Goal: Task Accomplishment & Management: Use online tool/utility

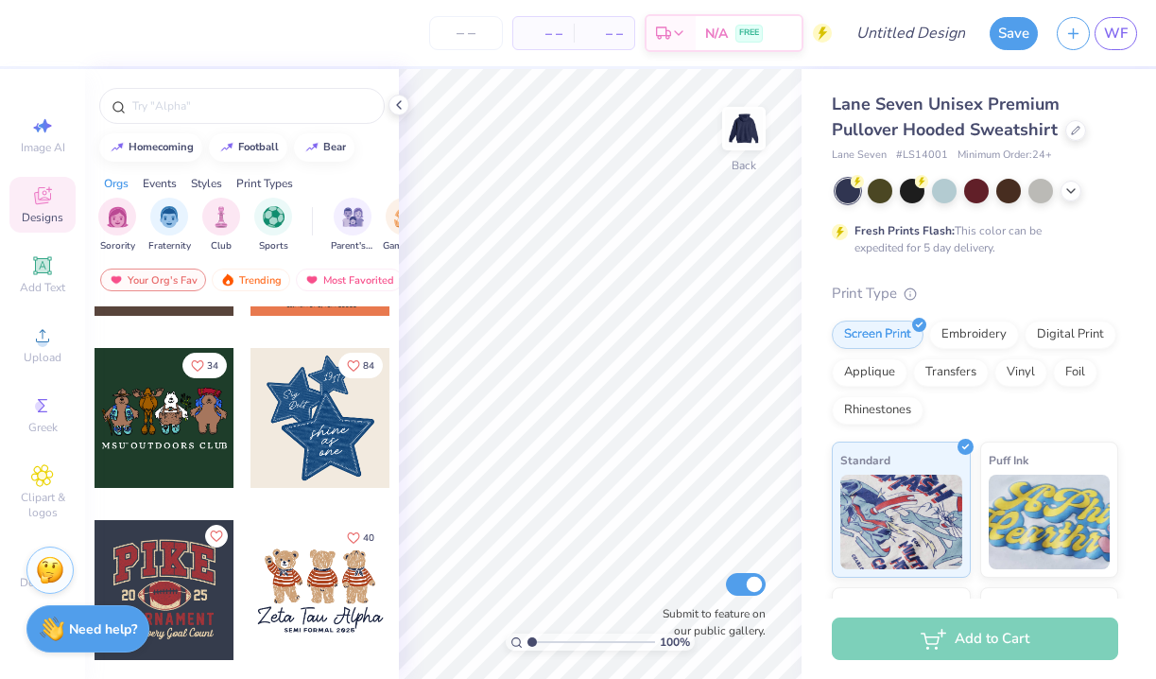
scroll to position [1171, 0]
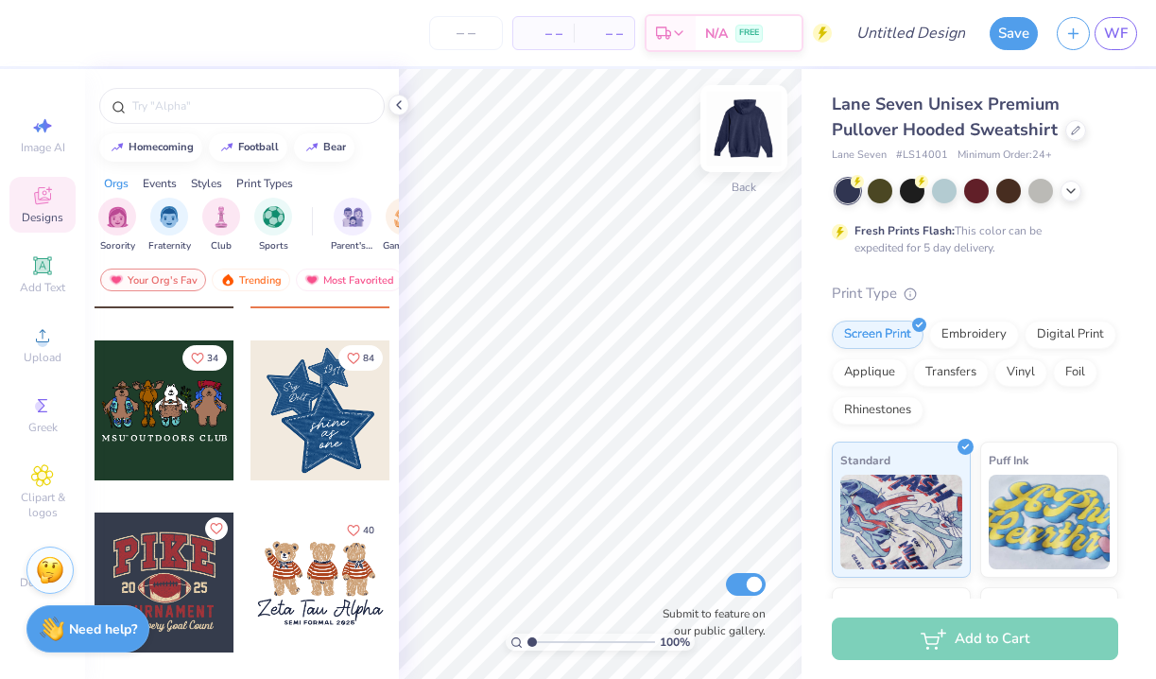
click at [732, 146] on img at bounding box center [744, 129] width 76 height 76
click at [336, 400] on div at bounding box center [180, 410] width 420 height 140
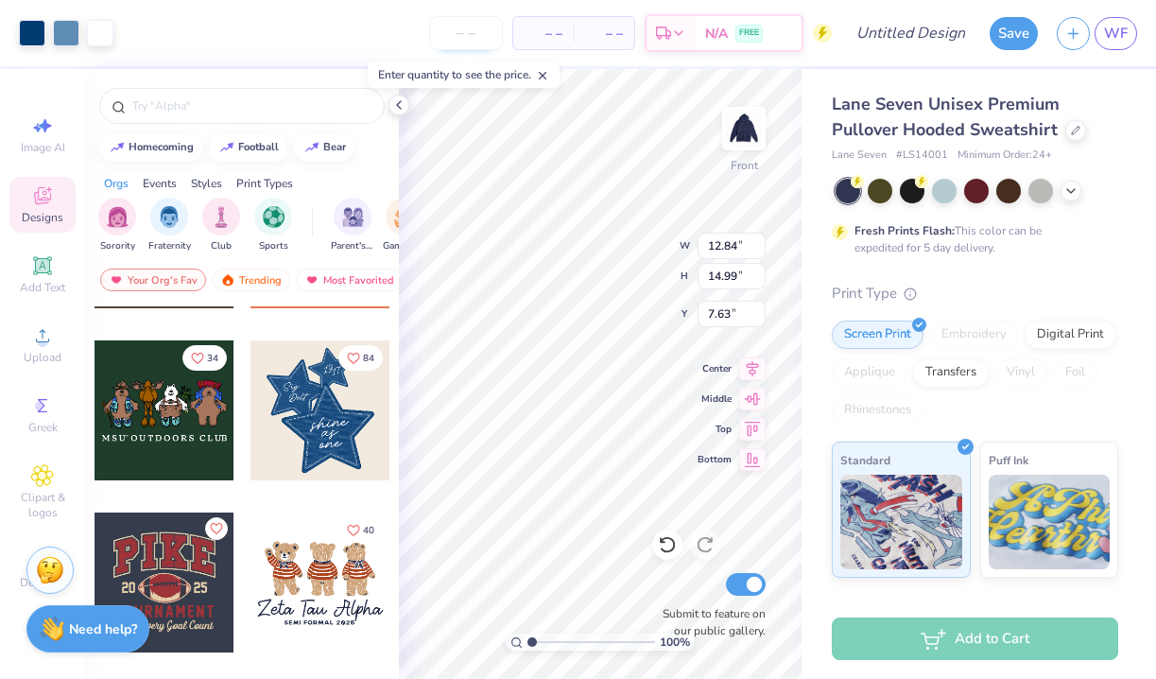
click at [462, 35] on input "number" at bounding box center [466, 33] width 74 height 34
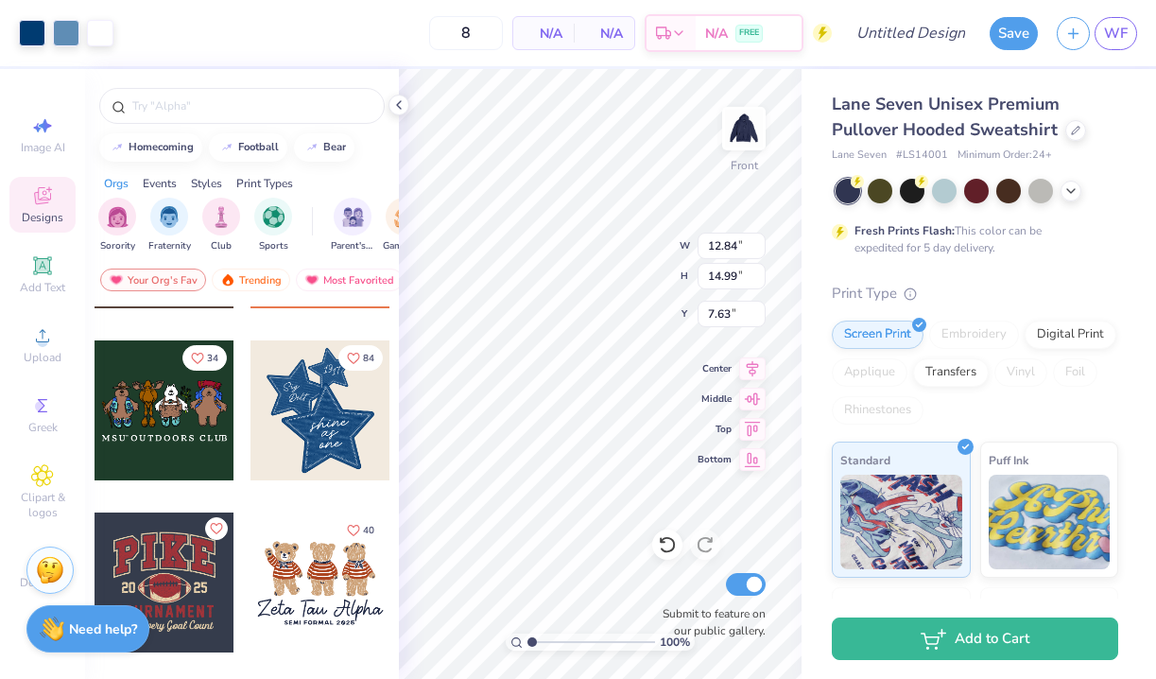
type input "12"
click at [745, 131] on img at bounding box center [744, 129] width 76 height 76
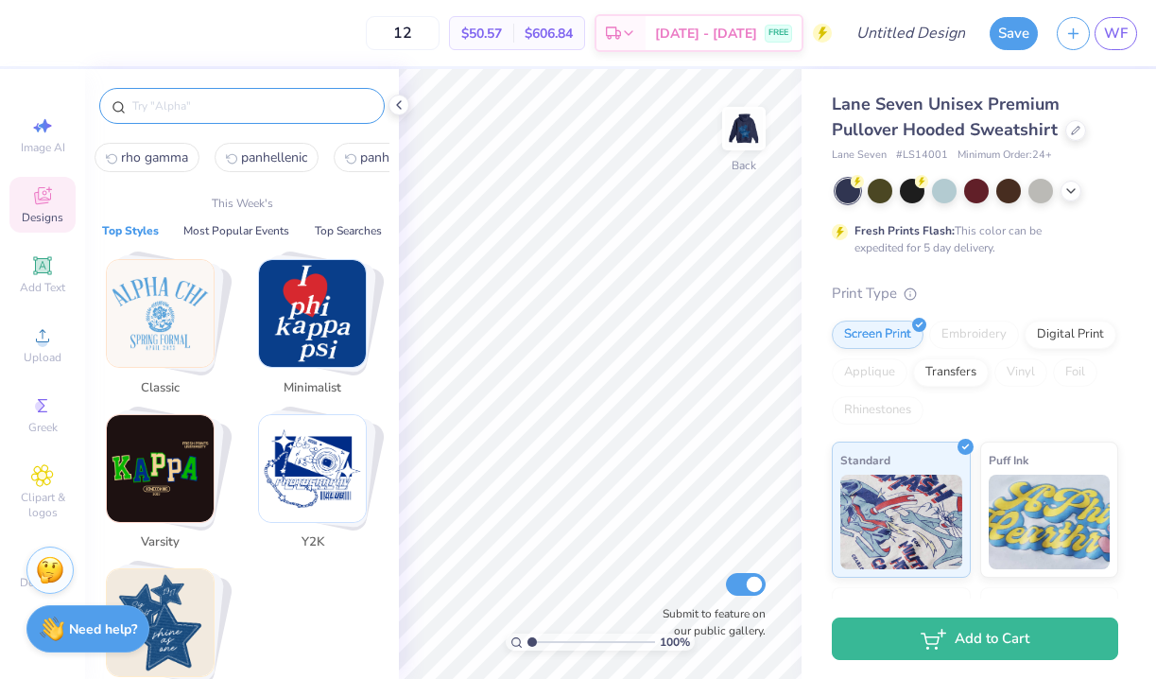
click at [203, 107] on input "text" at bounding box center [251, 105] width 242 height 19
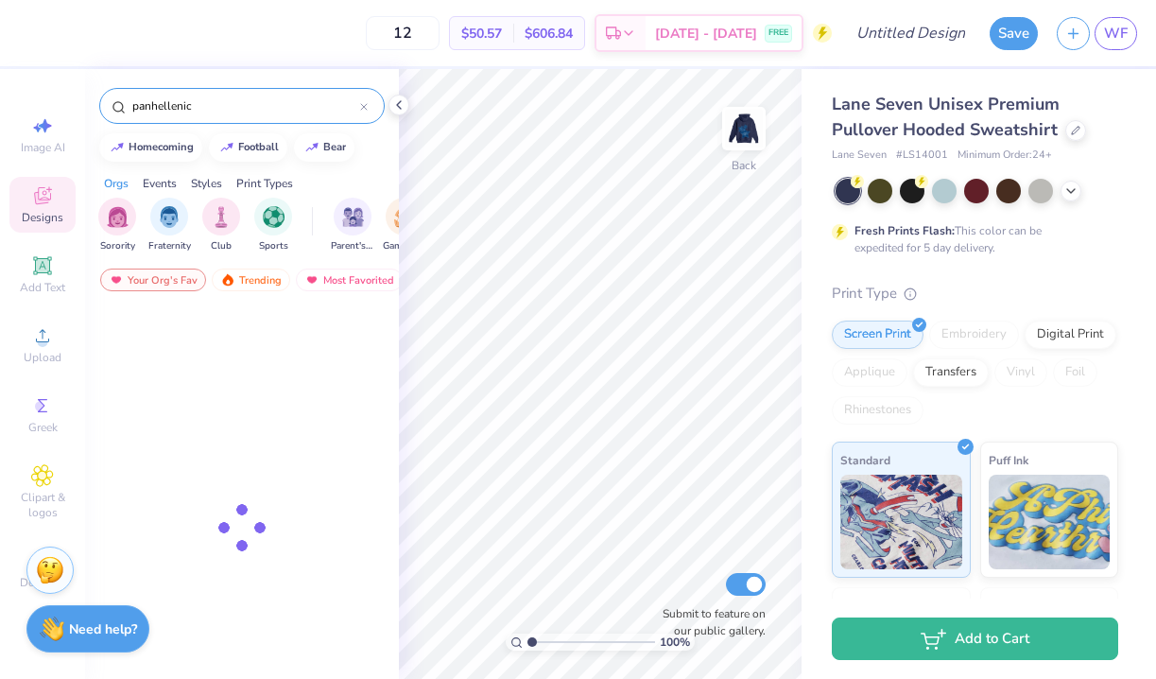
type input "panhellenic"
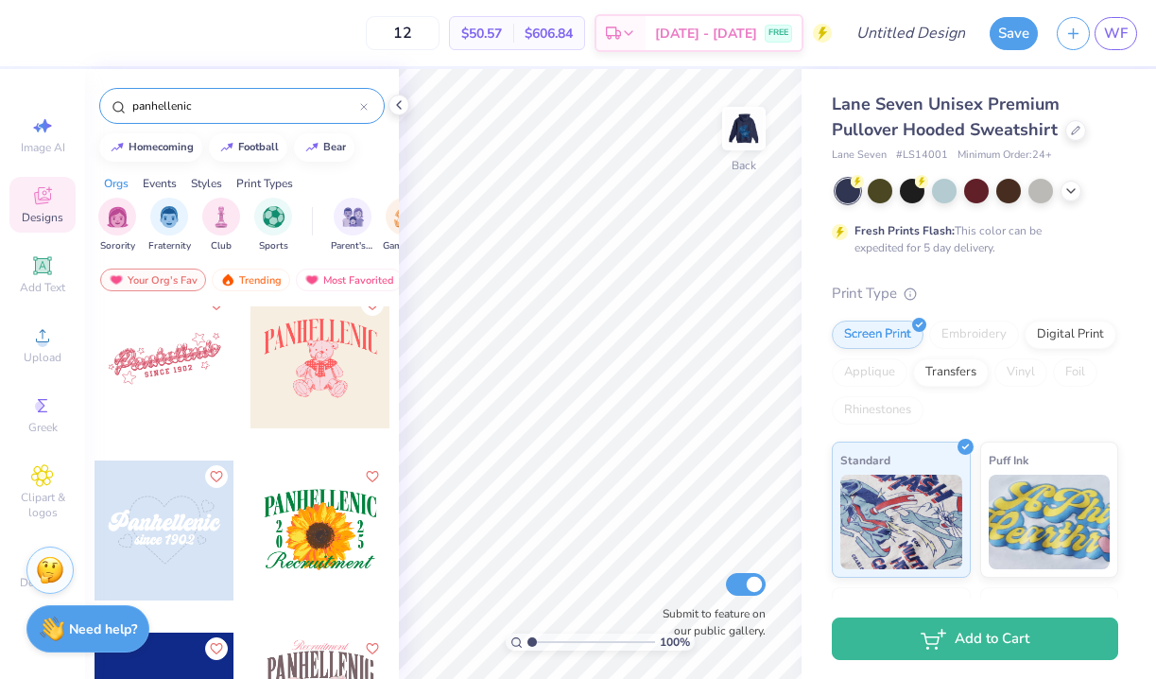
scroll to position [1058, 0]
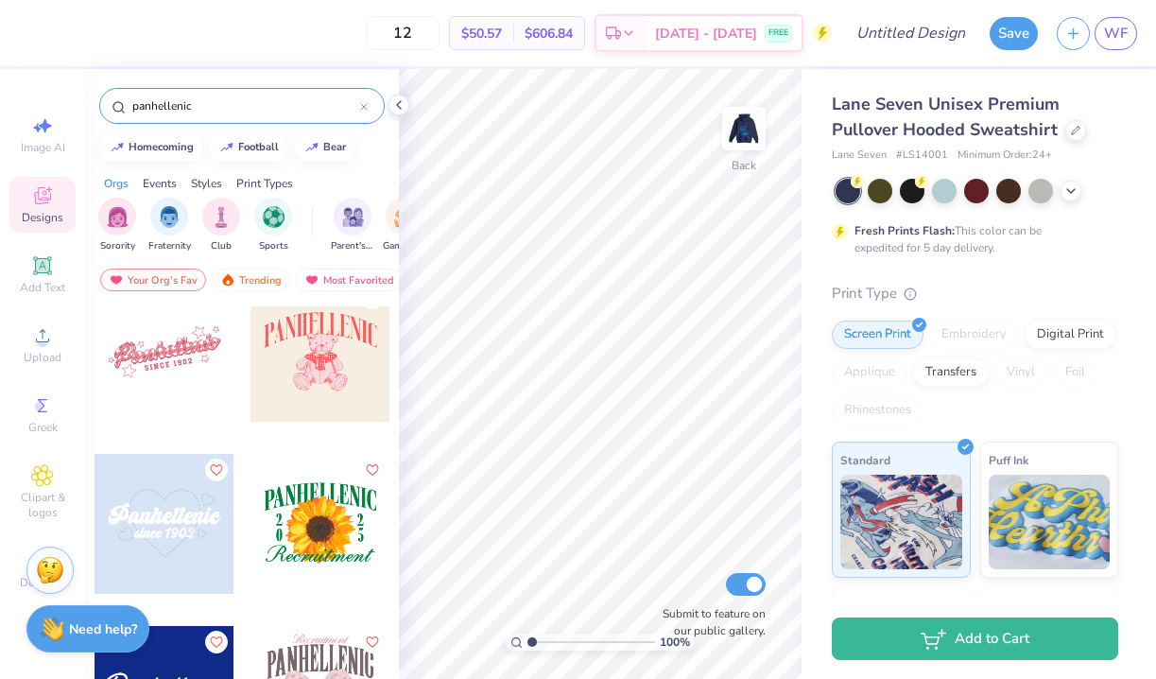
click at [196, 542] on div at bounding box center [165, 524] width 140 height 140
type input "2.57"
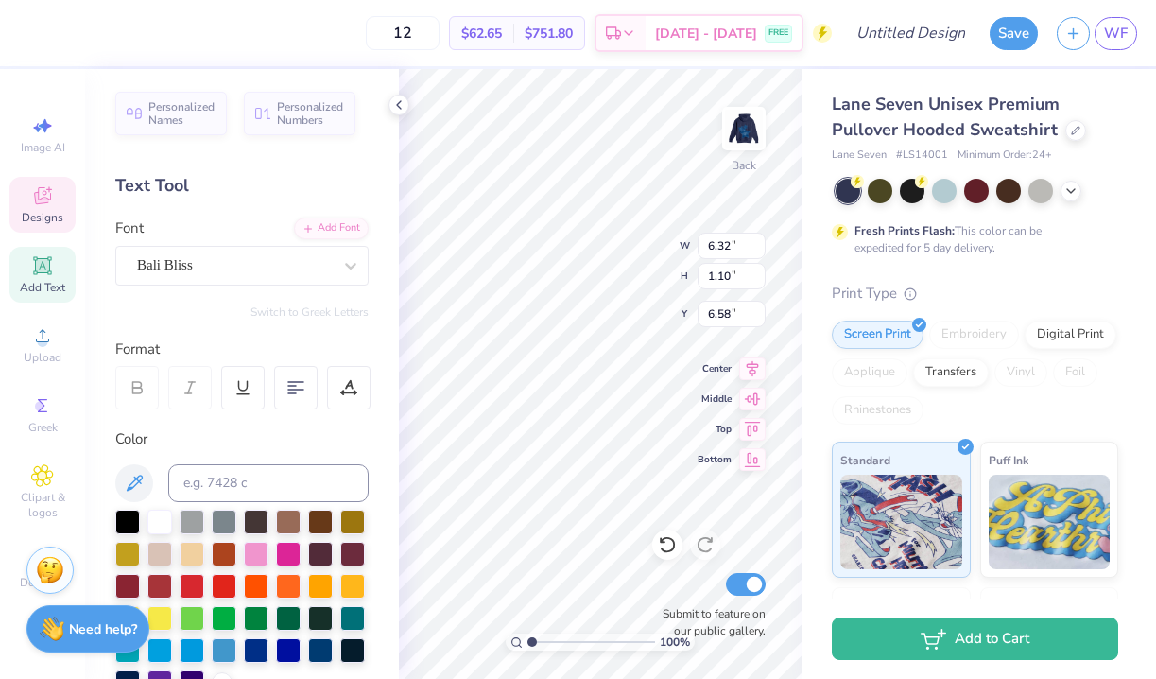
scroll to position [0, 0]
type textarea "s"
type textarea "executive"
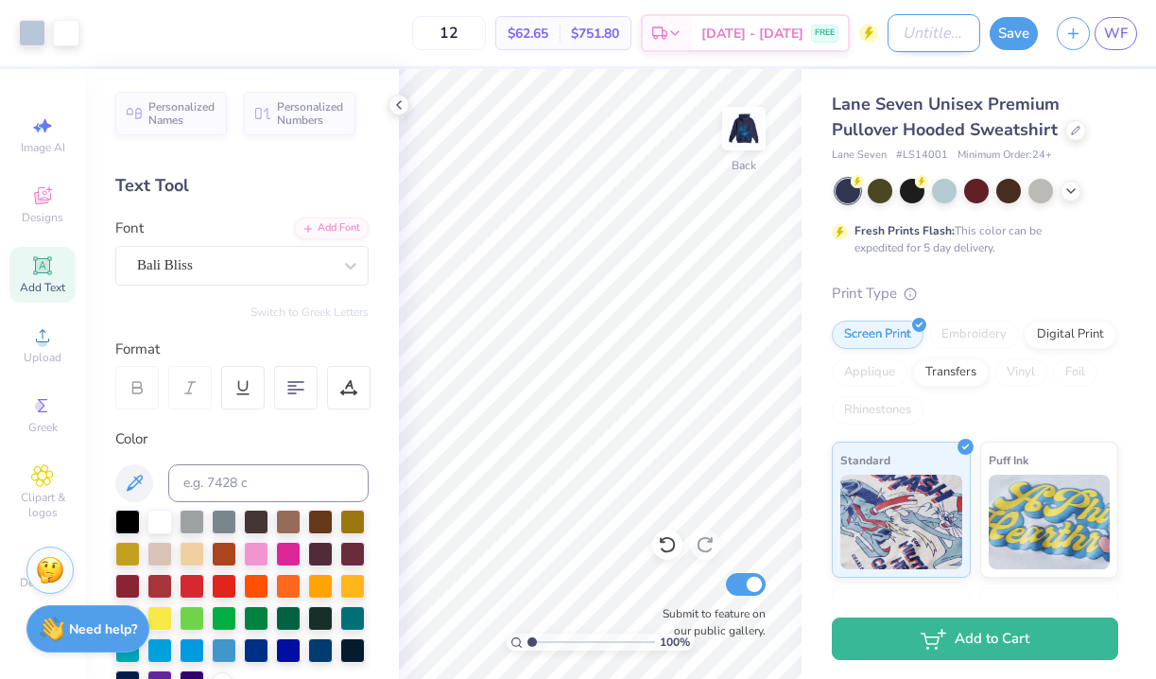
click at [904, 33] on input "Design Title" at bounding box center [933, 33] width 93 height 38
type input "Design 3"
click at [1070, 268] on div "Lane Seven Unisex Premium Pullover Hooded Sweatshirt Lane Seven # LS14001 Minim…" at bounding box center [975, 480] width 286 height 777
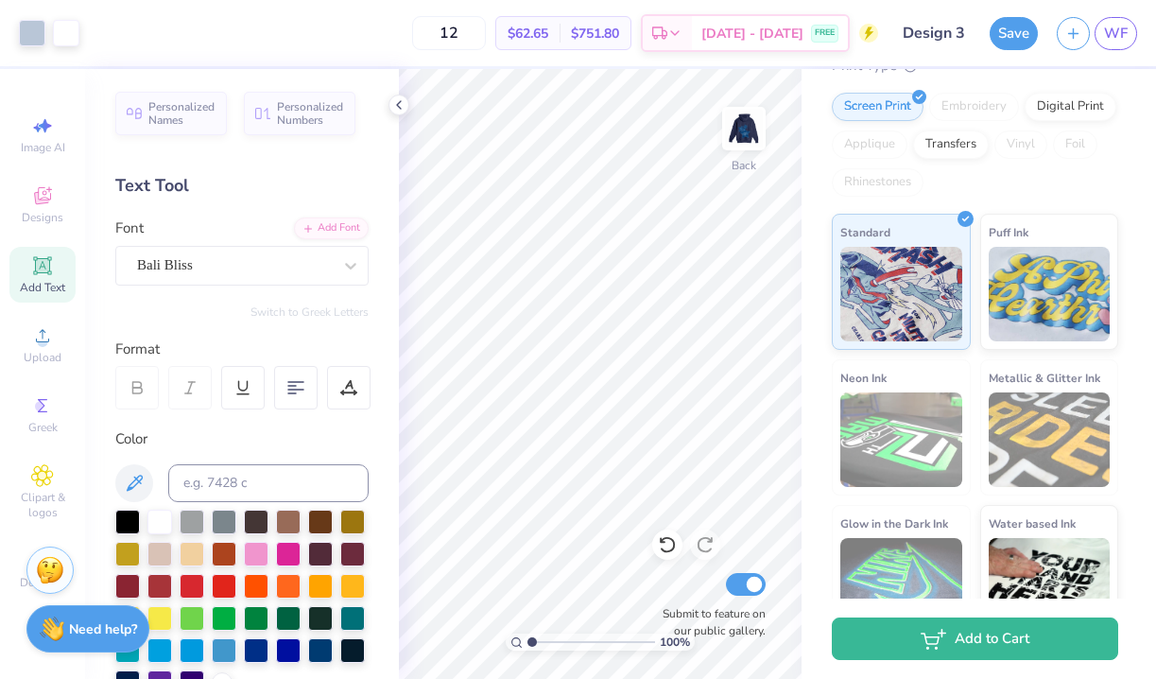
scroll to position [225, 0]
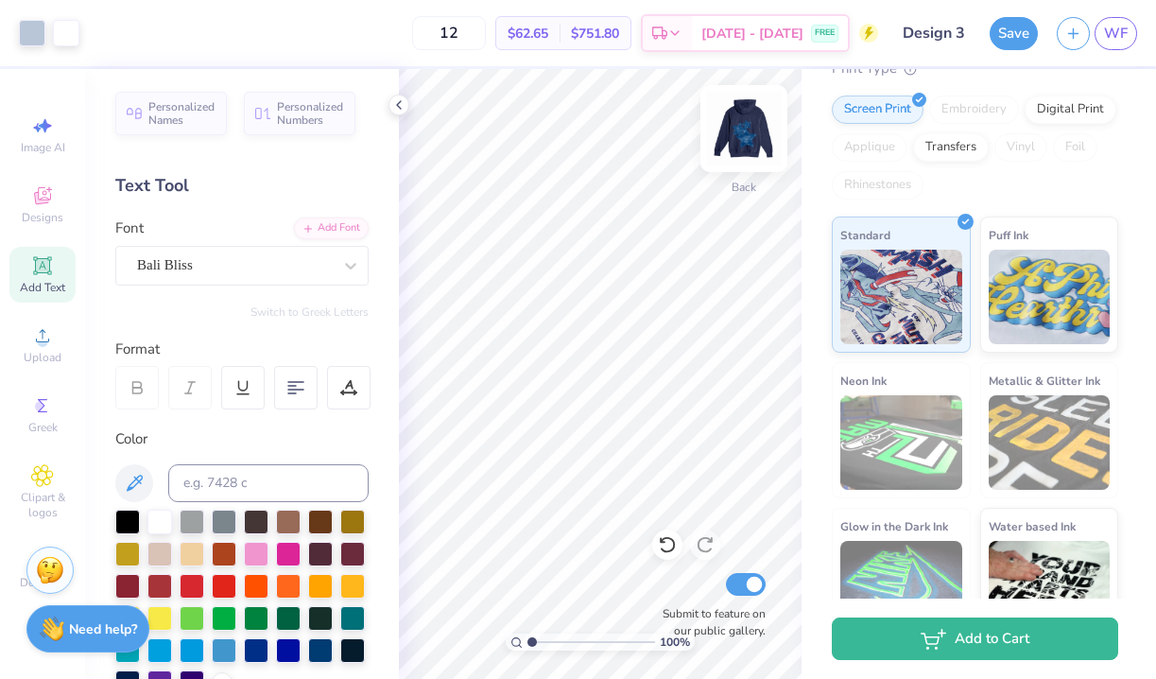
click at [741, 127] on img at bounding box center [744, 129] width 76 height 76
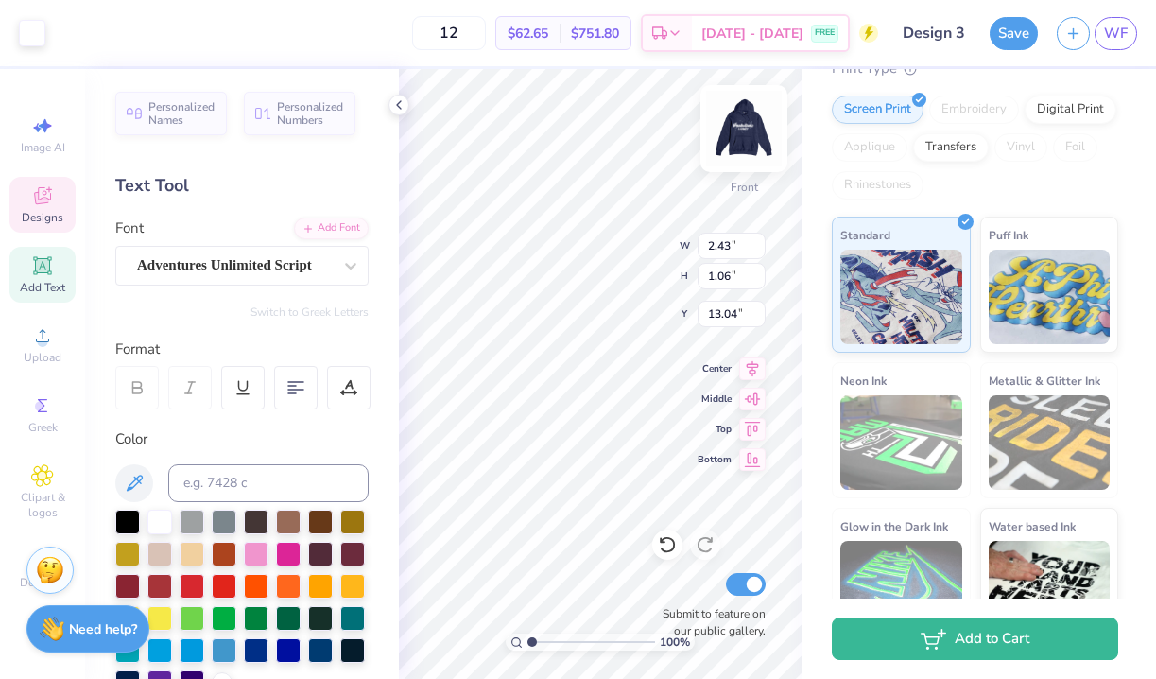
type input "12.96"
type input "1.91"
type input "1.20"
type input "11.76"
type textarea "20"
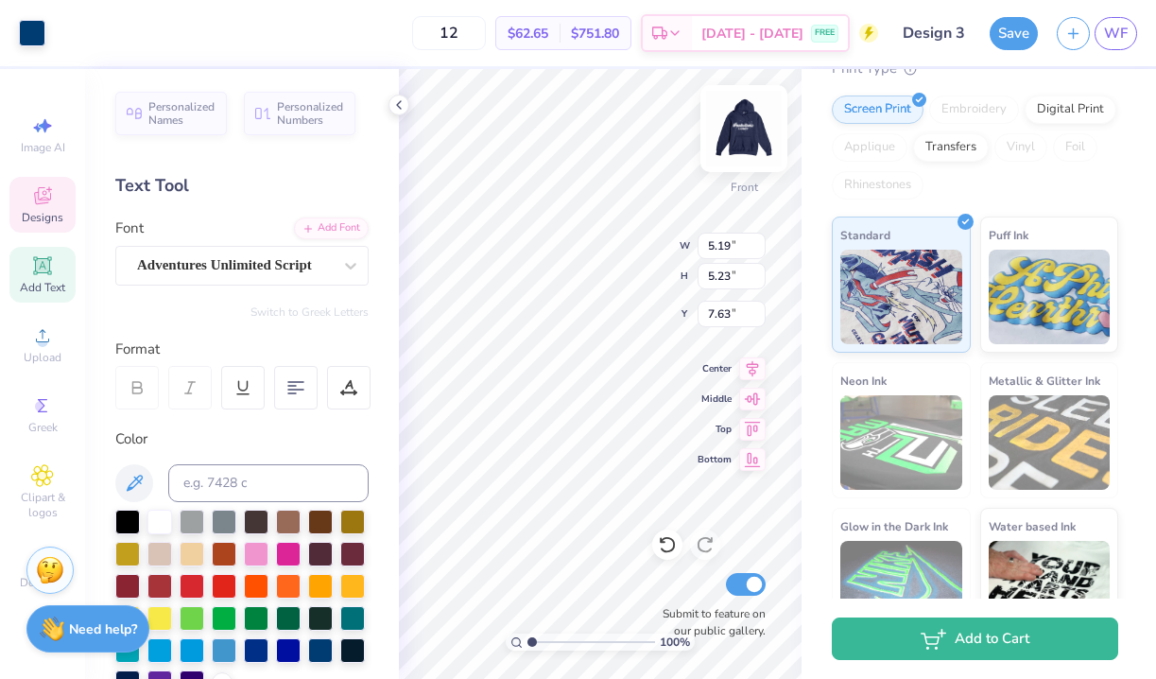
type input "5.19"
type input "5.23"
type input "7.63"
type input "1.02"
type input "1.11"
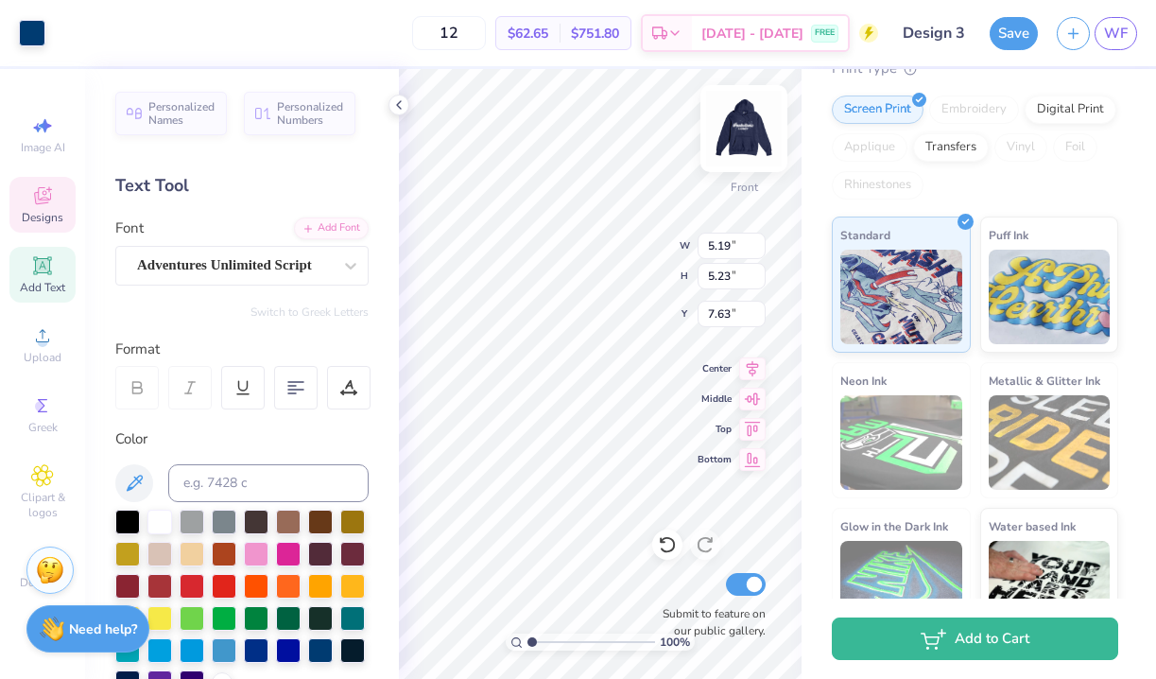
type input "9.82"
type textarea "1"
type textarea "25"
type input "2.06"
type input "1.08"
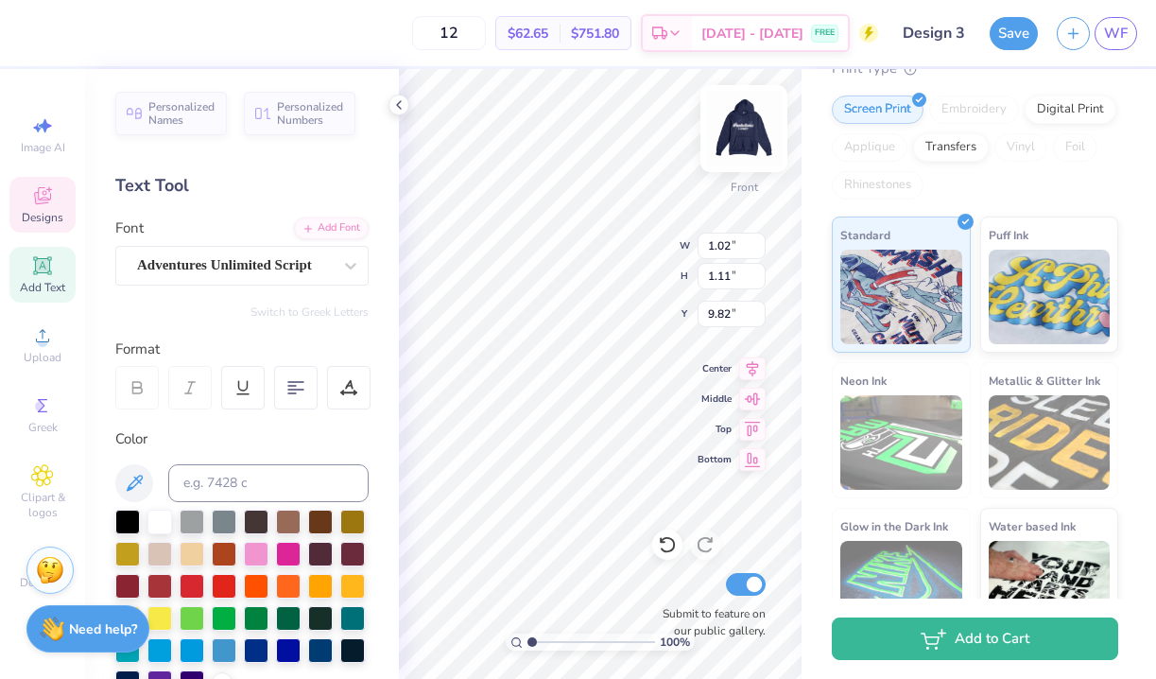
type input "17.49"
type textarea "villanova"
type input "11.07"
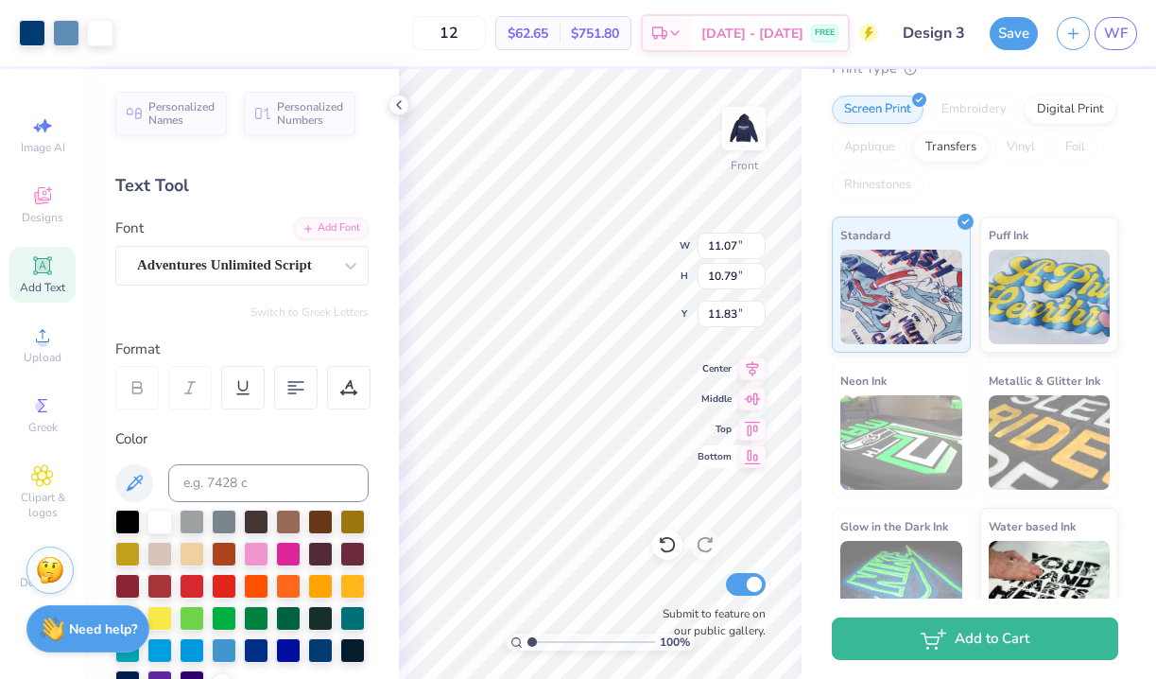
type input "10.79"
type input "11.83"
type input "5.27"
type input "1.05"
type input "16.72"
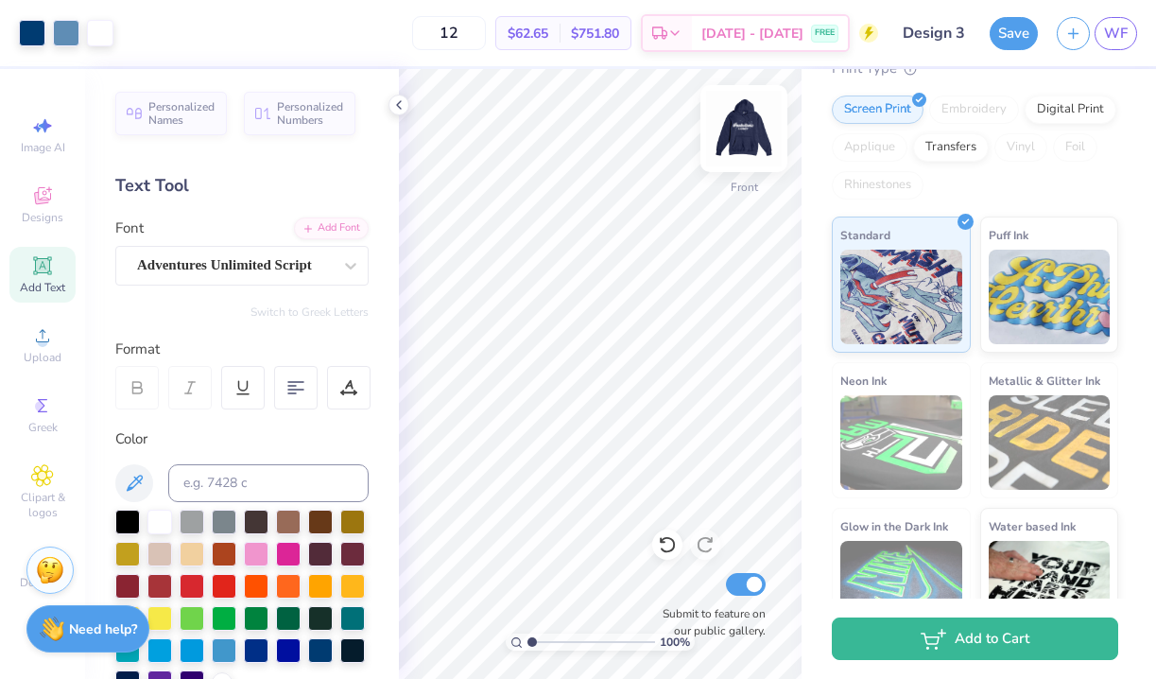
click at [733, 142] on img at bounding box center [744, 129] width 76 height 76
click at [740, 129] on img at bounding box center [744, 129] width 76 height 76
click at [749, 123] on img at bounding box center [744, 129] width 76 height 76
click at [398, 105] on icon at bounding box center [398, 104] width 15 height 15
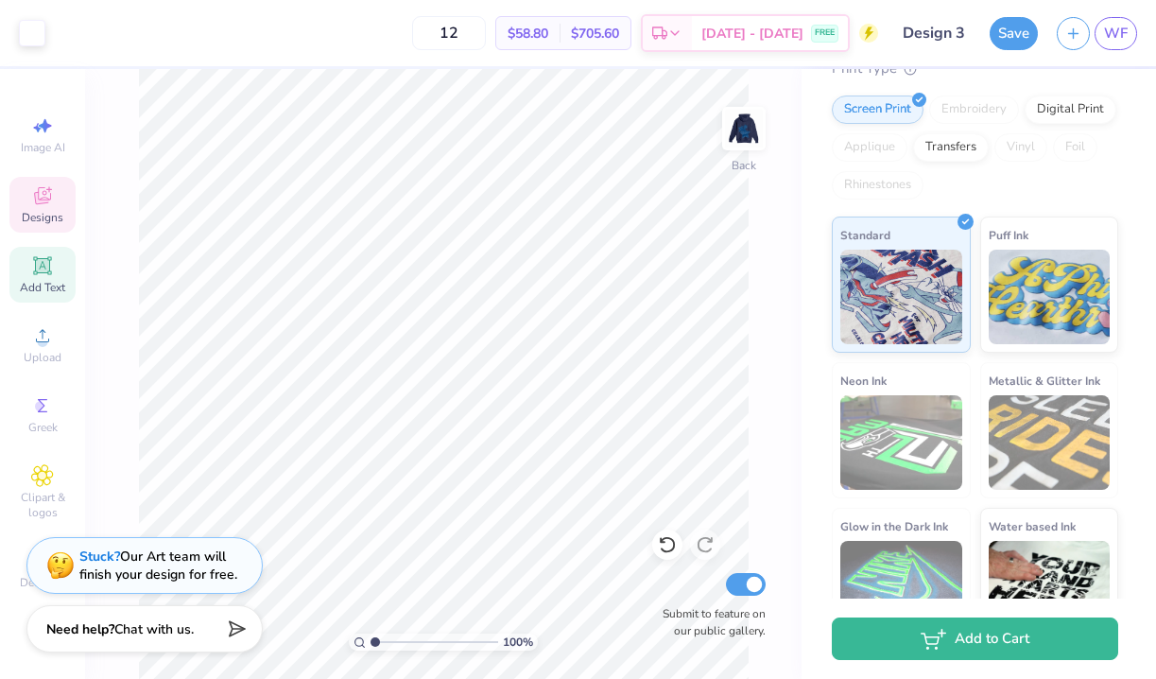
click at [42, 200] on icon at bounding box center [42, 198] width 15 height 12
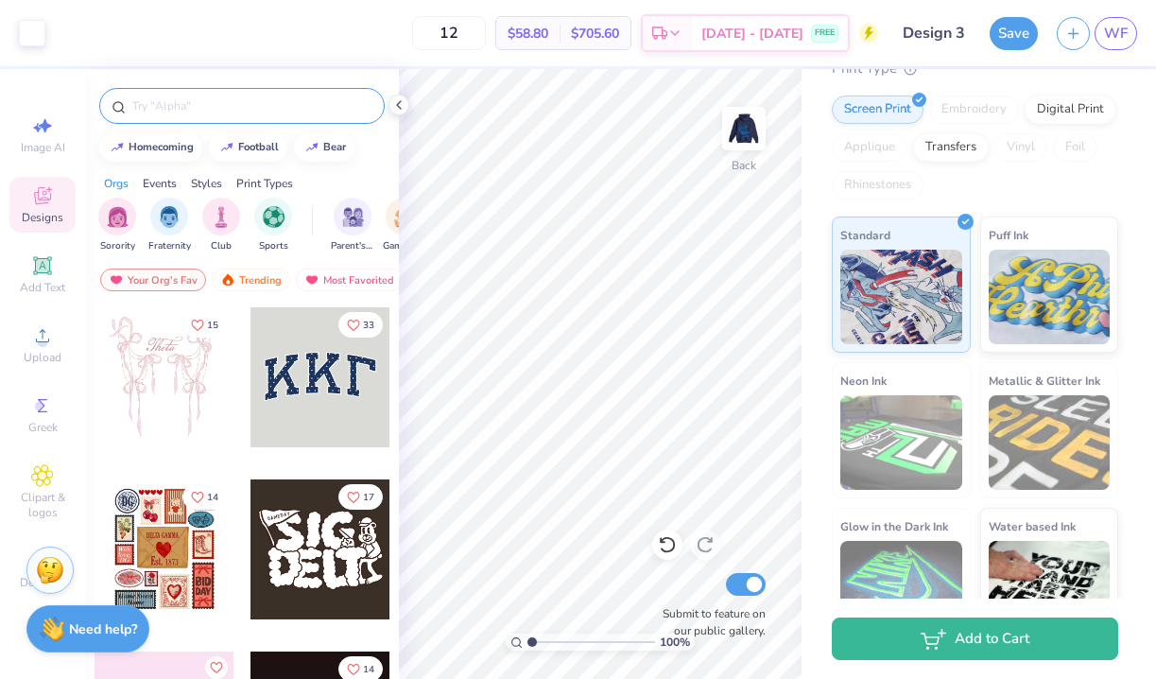
click at [165, 105] on input "text" at bounding box center [251, 105] width 242 height 19
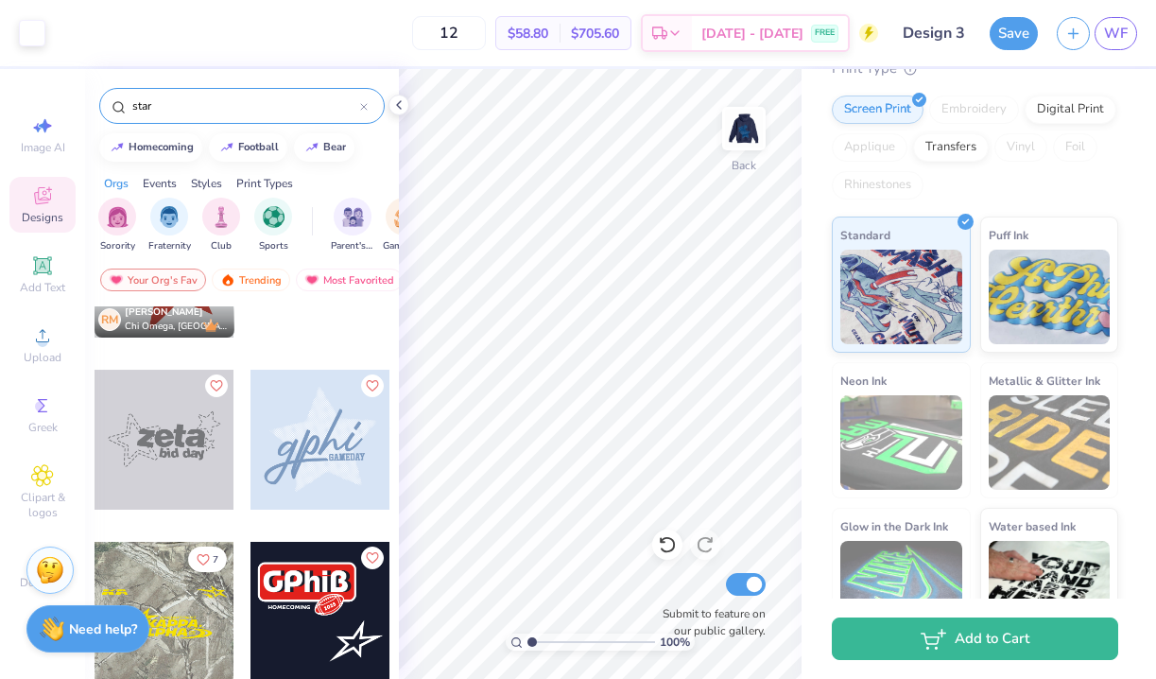
scroll to position [1343, 0]
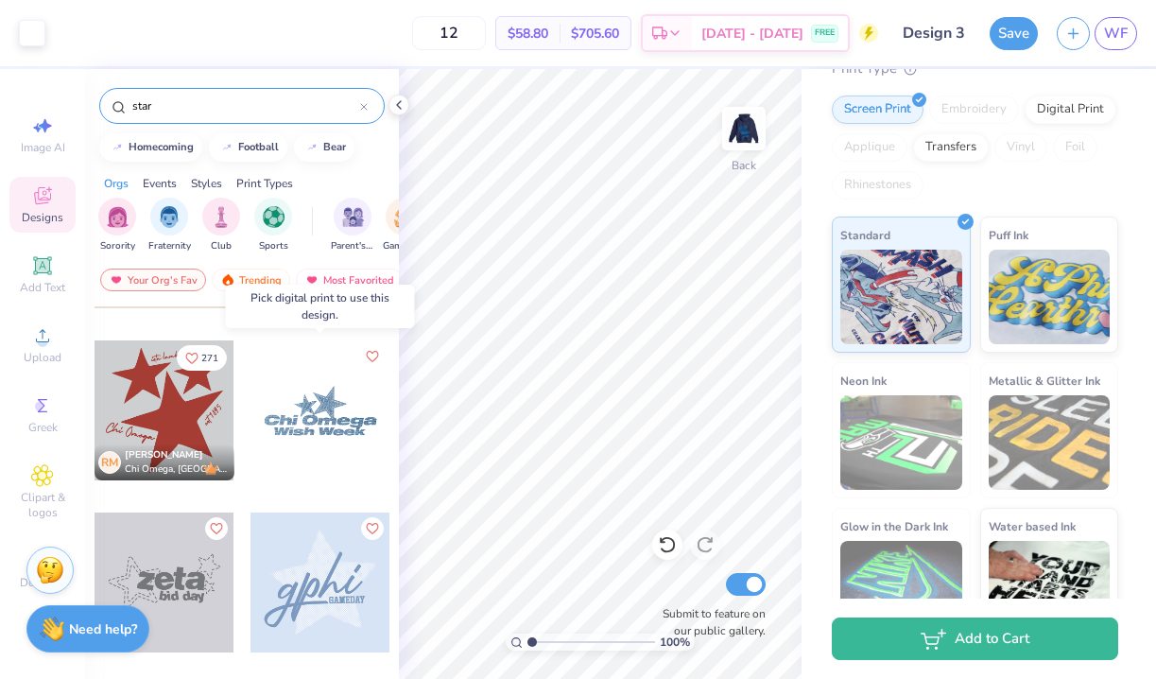
type input "star"
click at [332, 421] on div at bounding box center [320, 410] width 140 height 140
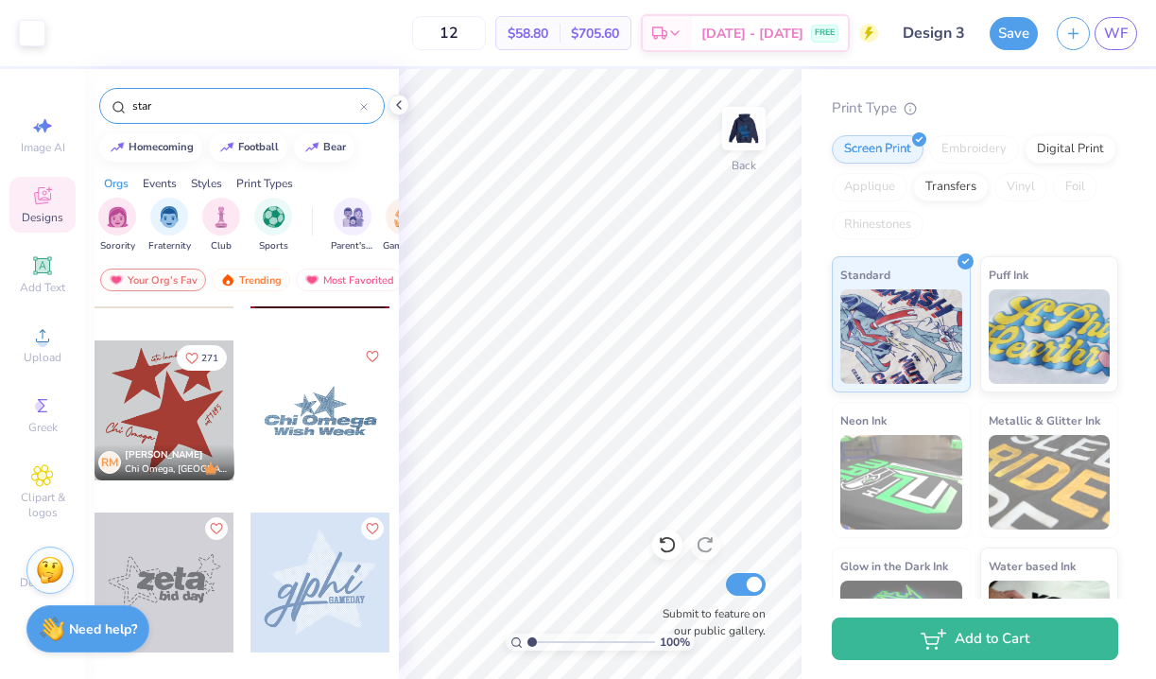
scroll to position [184, 0]
click at [1076, 143] on div "Digital Print" at bounding box center [1070, 147] width 92 height 28
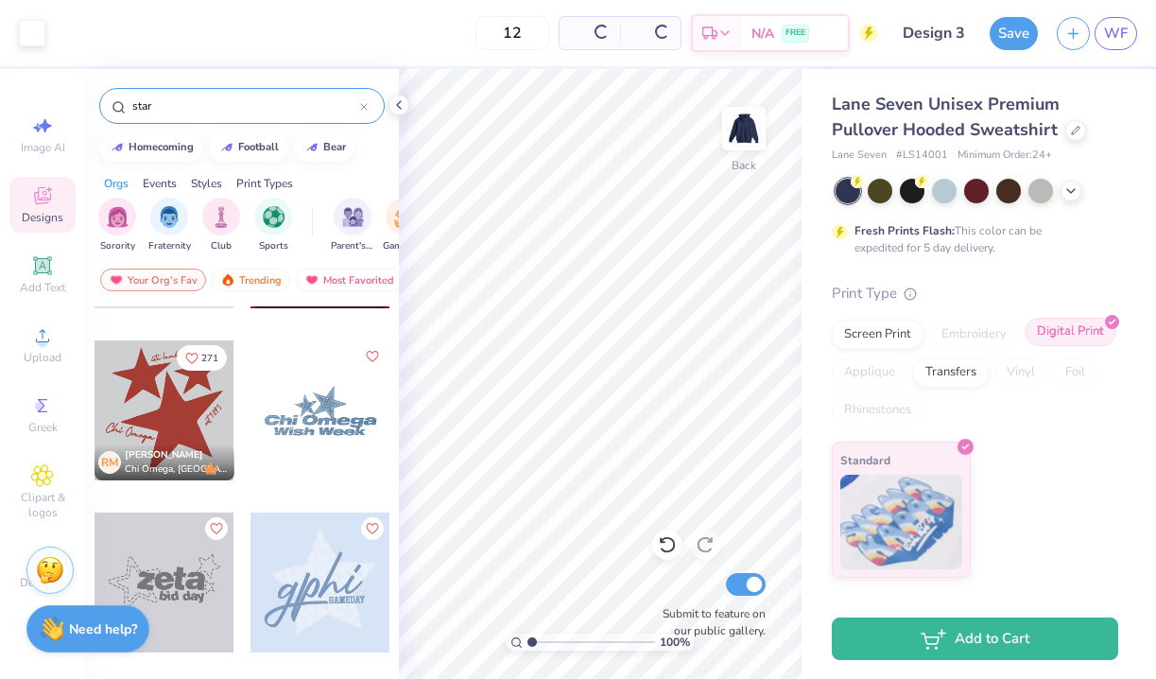
scroll to position [0, 0]
click at [308, 409] on div at bounding box center [320, 410] width 140 height 140
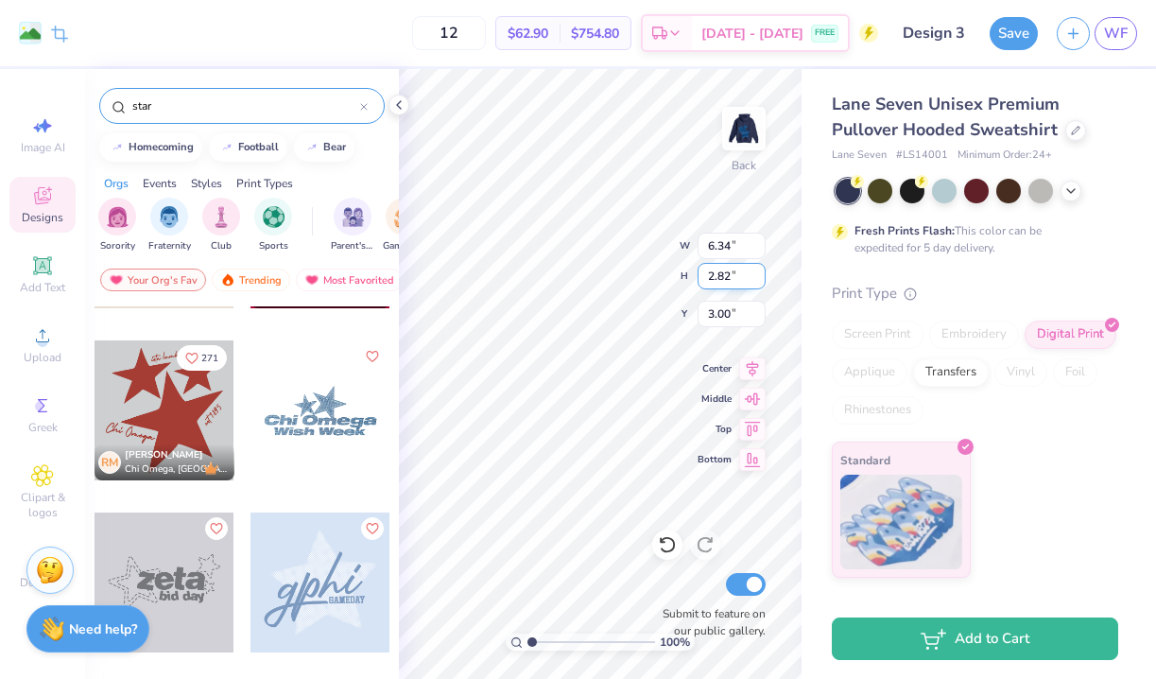
type input "6.34"
type input "2.82"
type input "1.59"
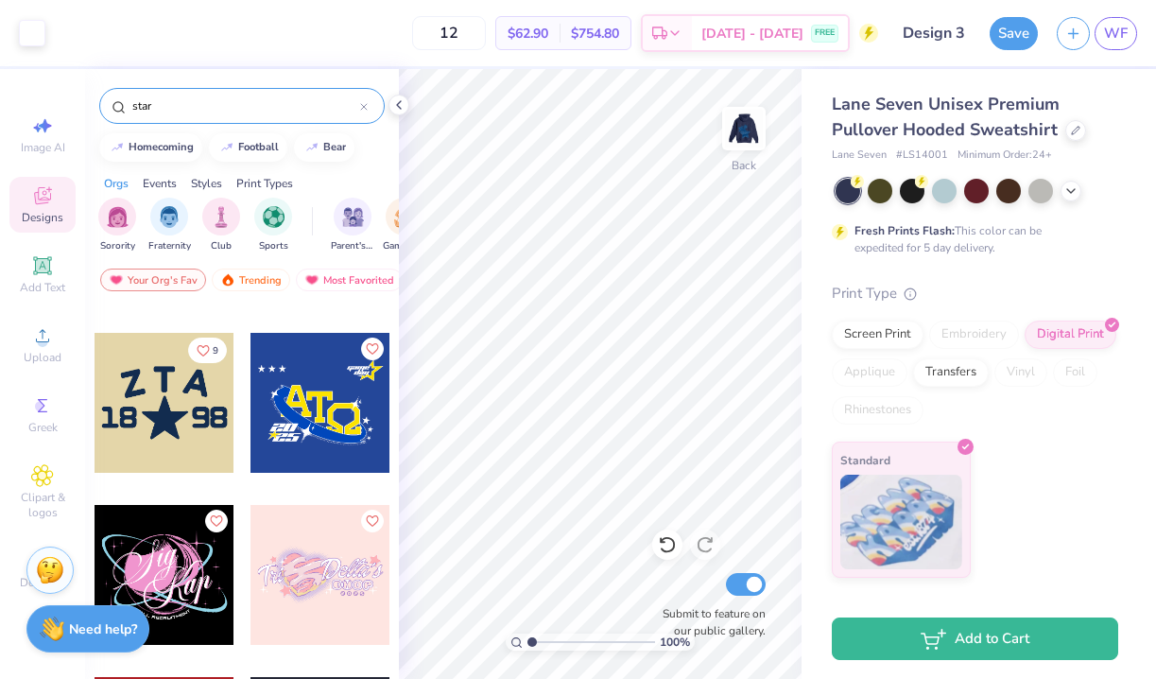
scroll to position [3725, 0]
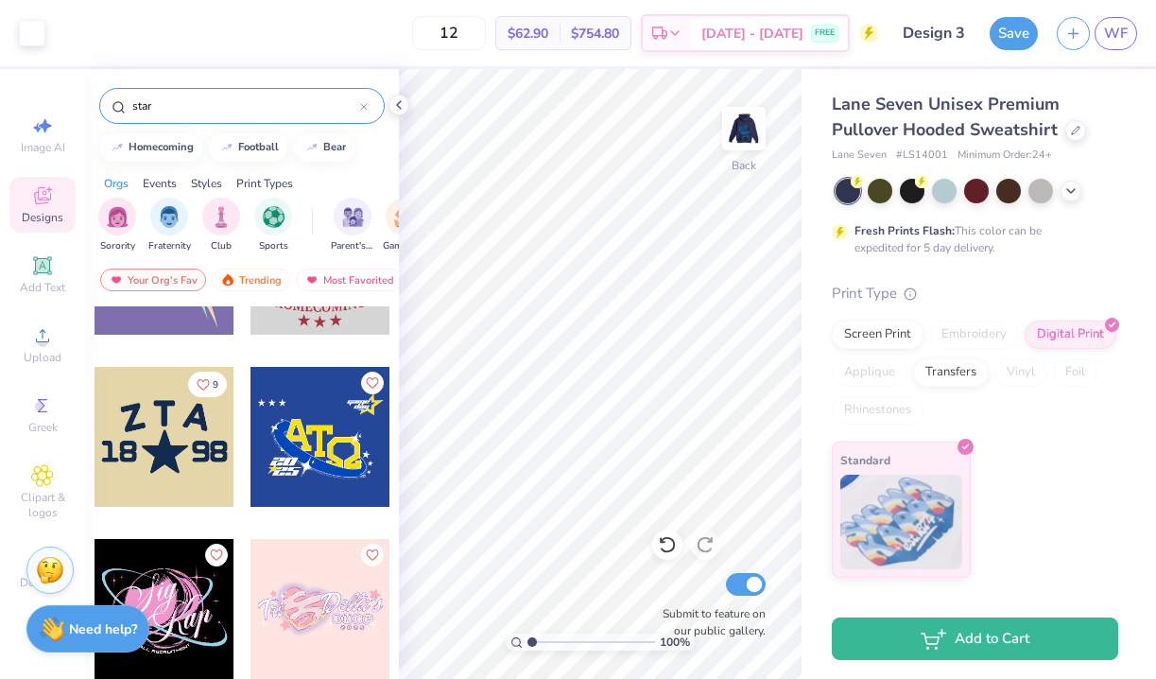
click at [152, 468] on div at bounding box center [165, 437] width 140 height 140
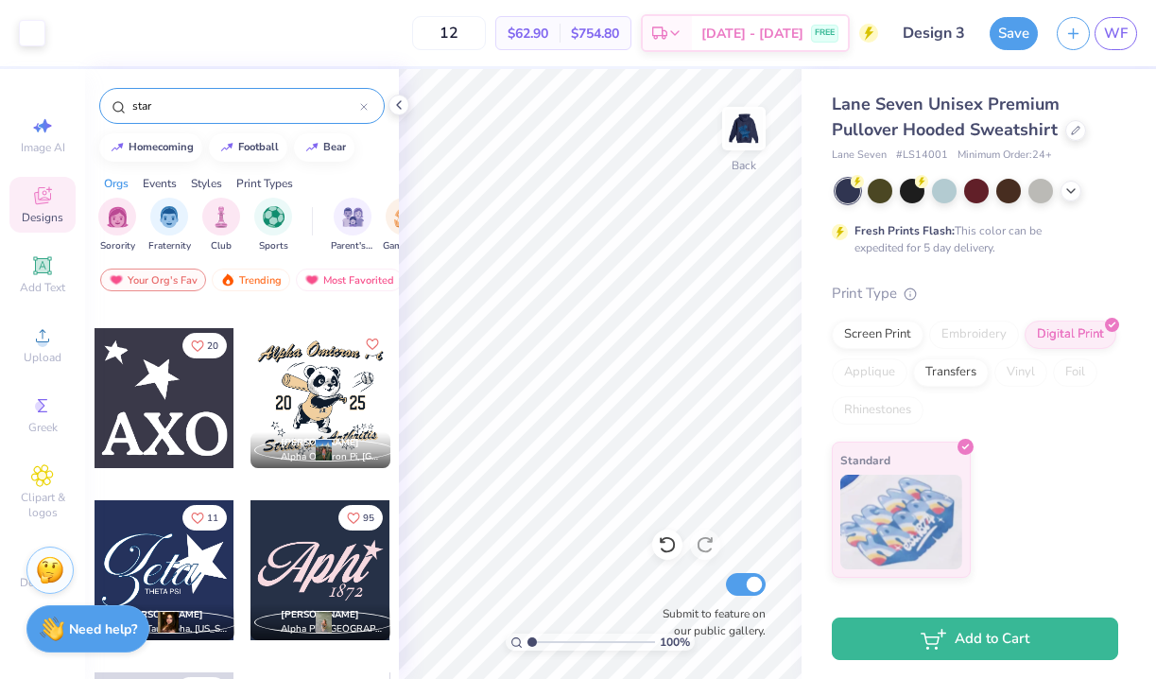
scroll to position [4797, 0]
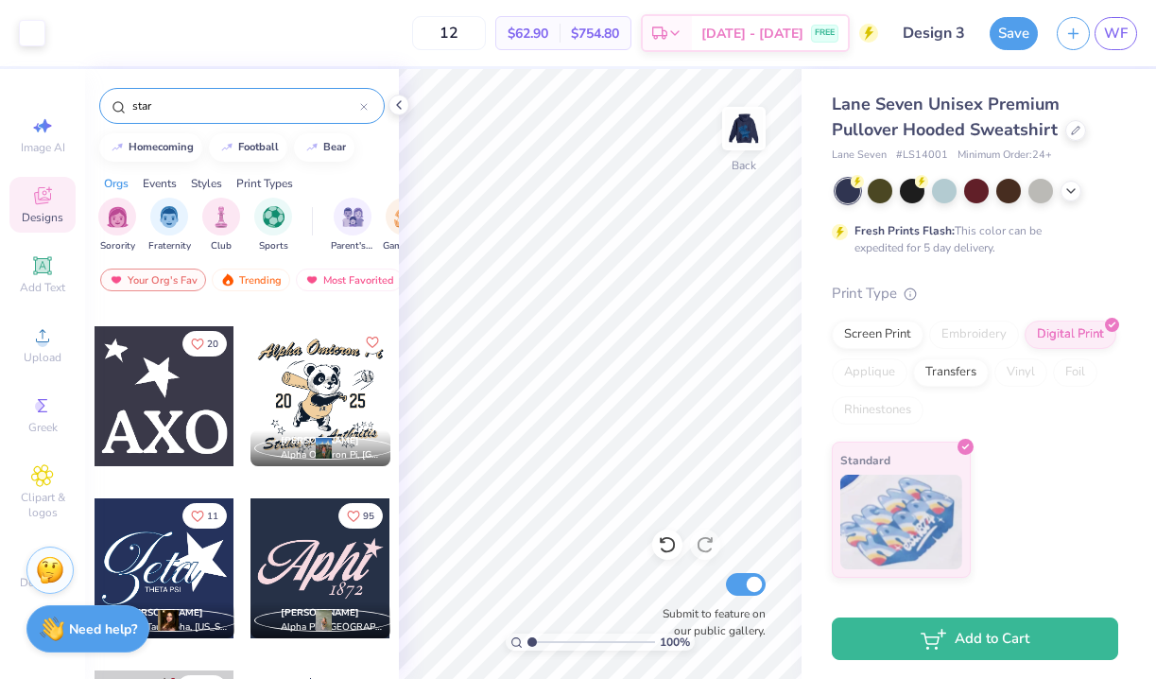
click at [181, 428] on div at bounding box center [165, 396] width 140 height 140
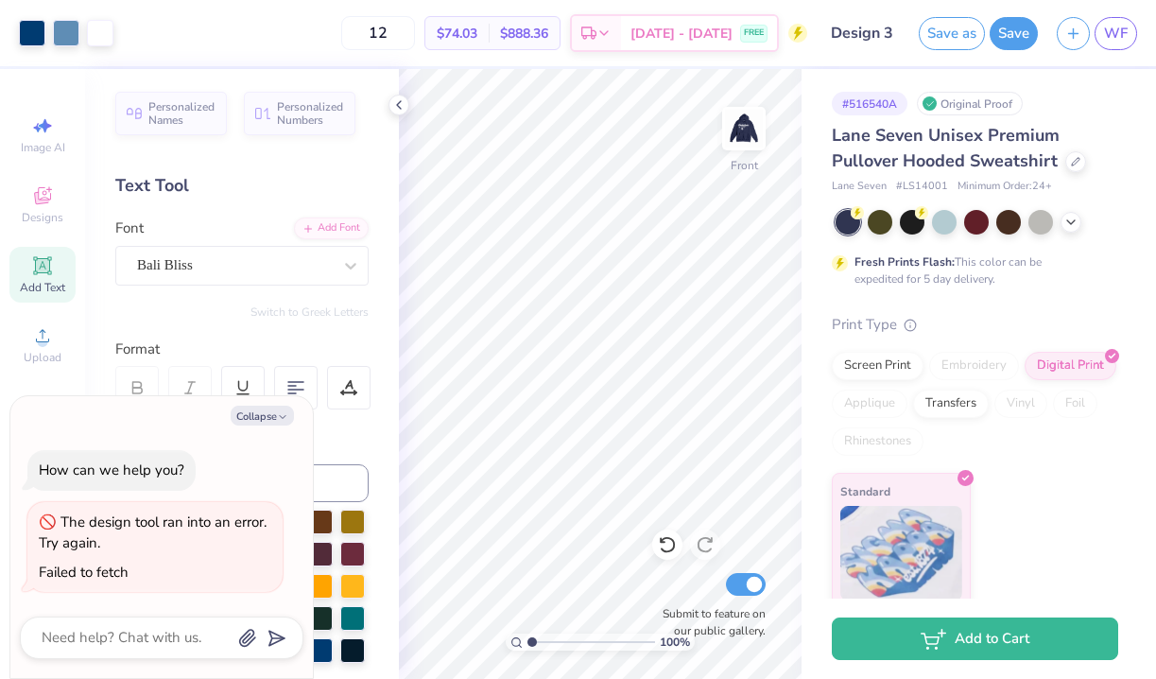
type textarea "x"
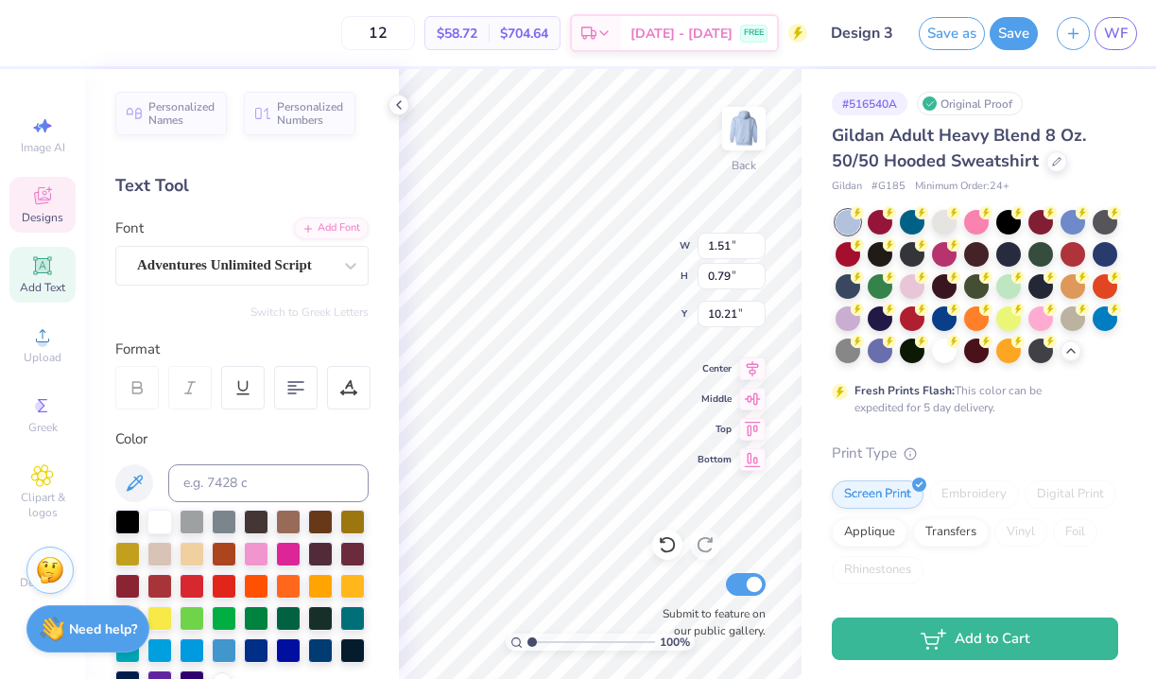
type textarea "p"
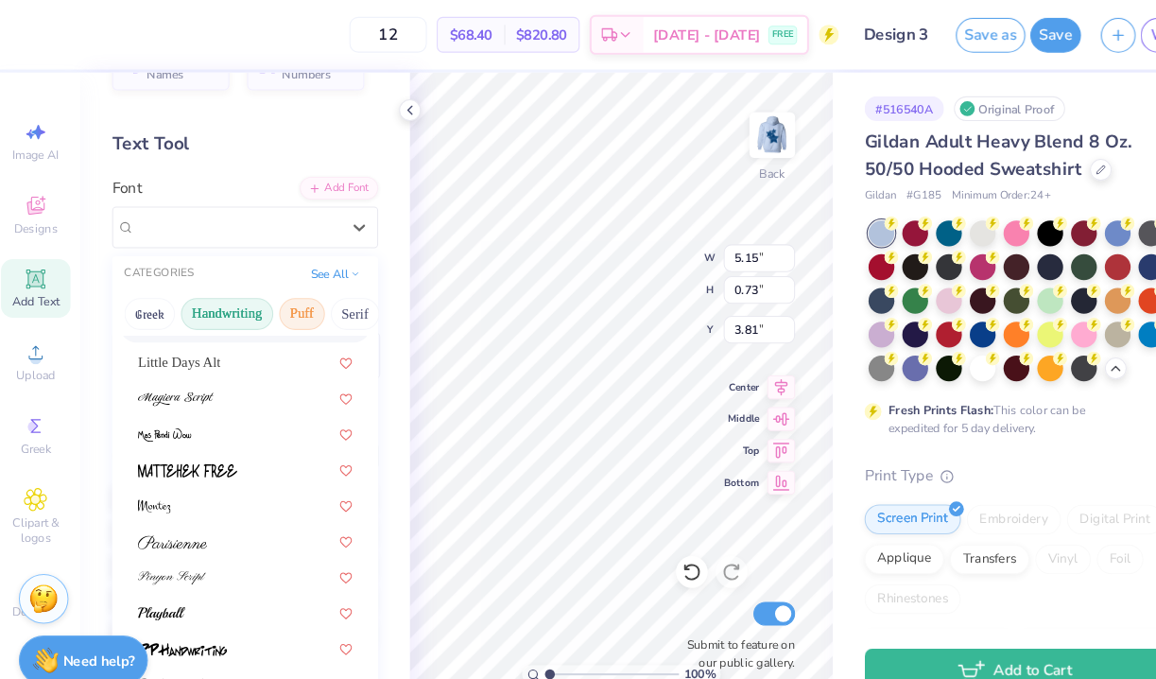
click at [298, 304] on button "Puff" at bounding box center [295, 299] width 43 height 30
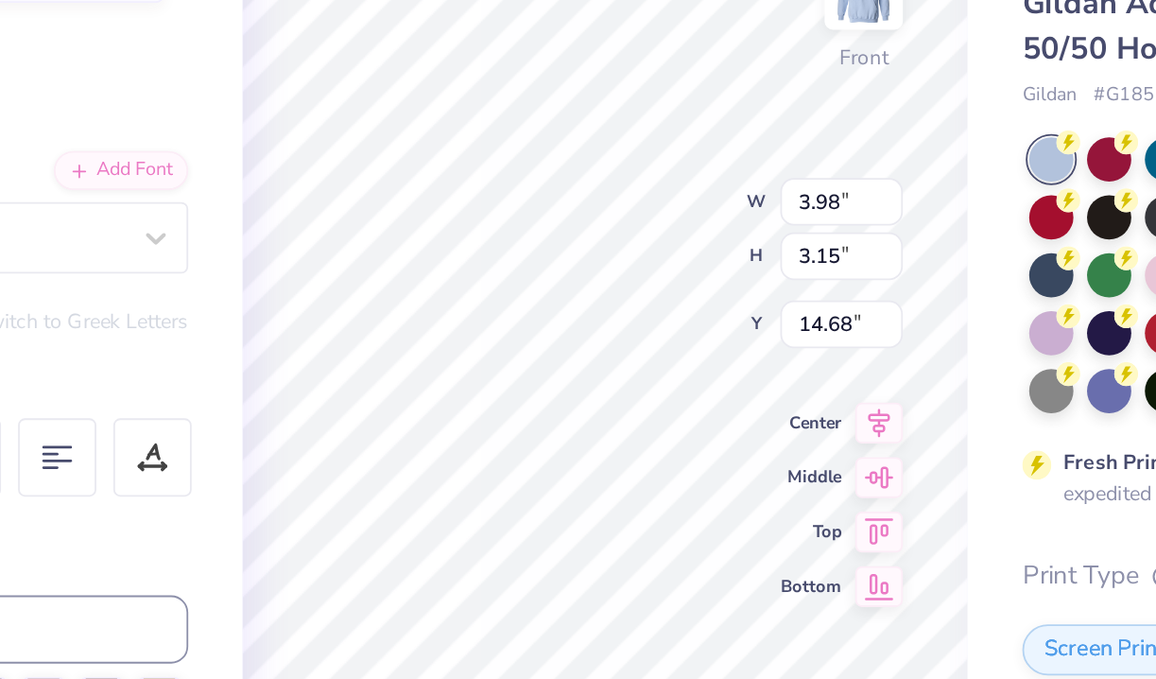
scroll to position [49, 0]
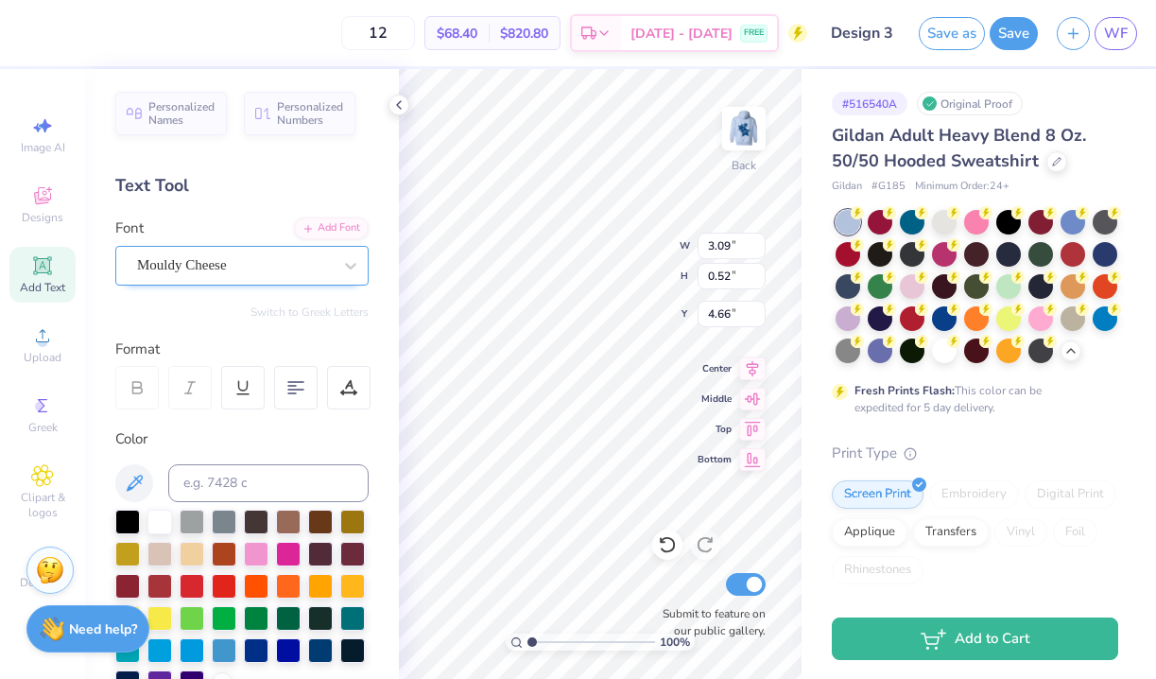
click at [207, 273] on div "Mouldy Cheese" at bounding box center [234, 264] width 198 height 29
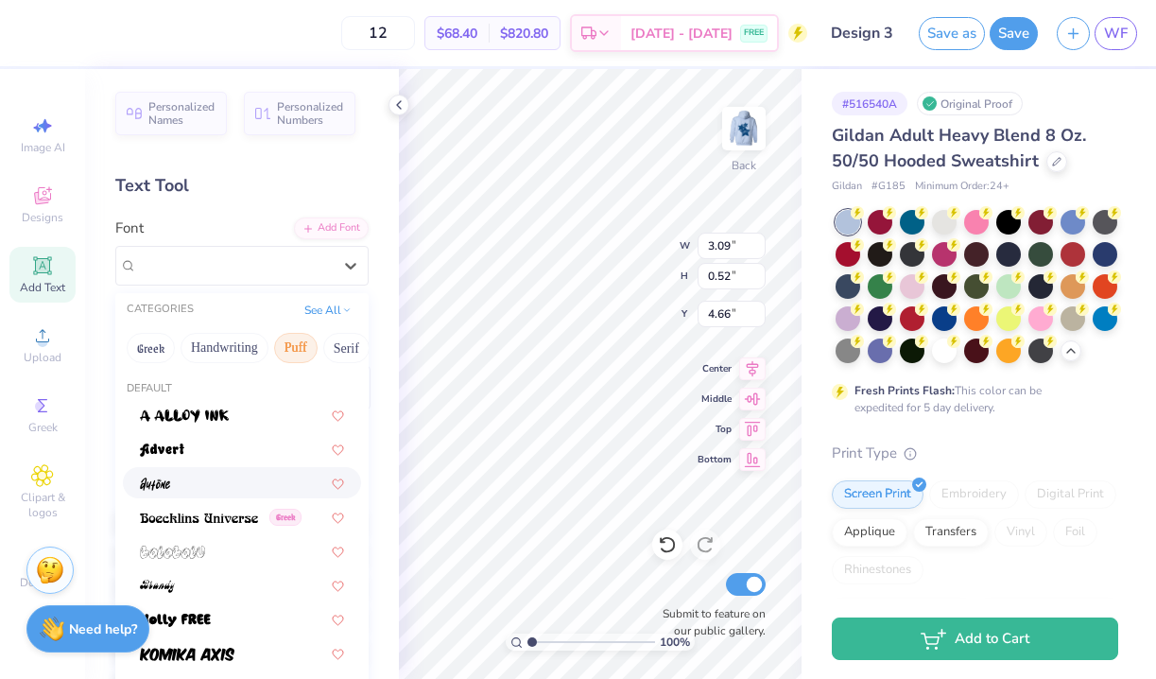
scroll to position [84, 0]
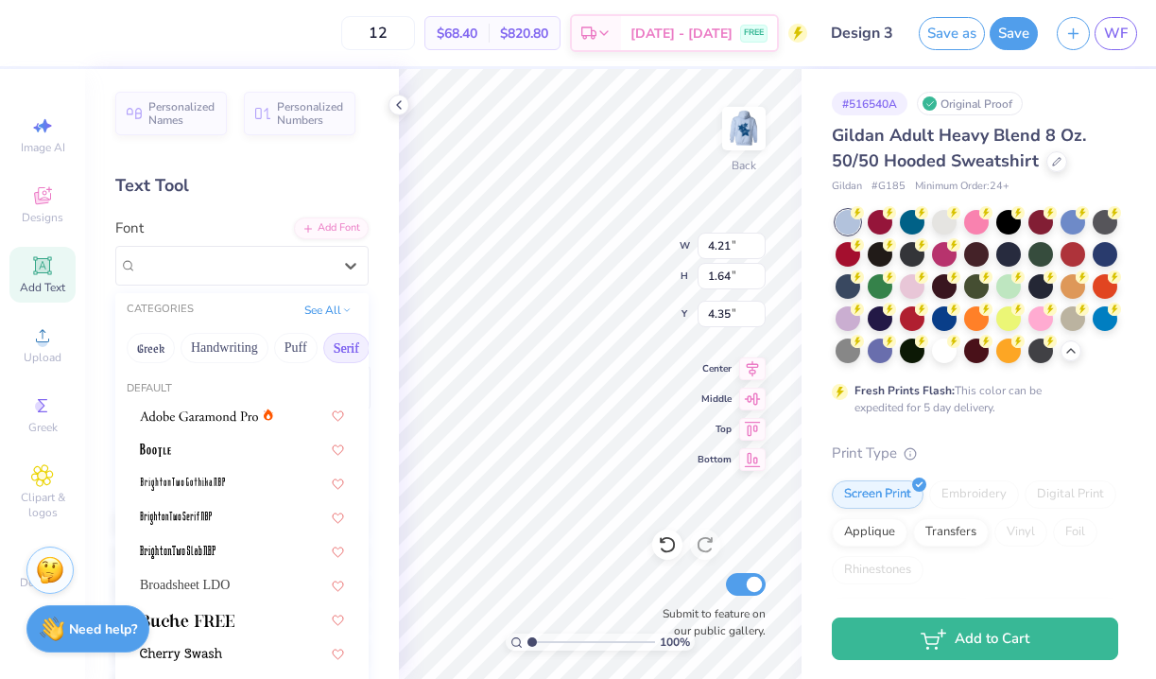
scroll to position [470, 0]
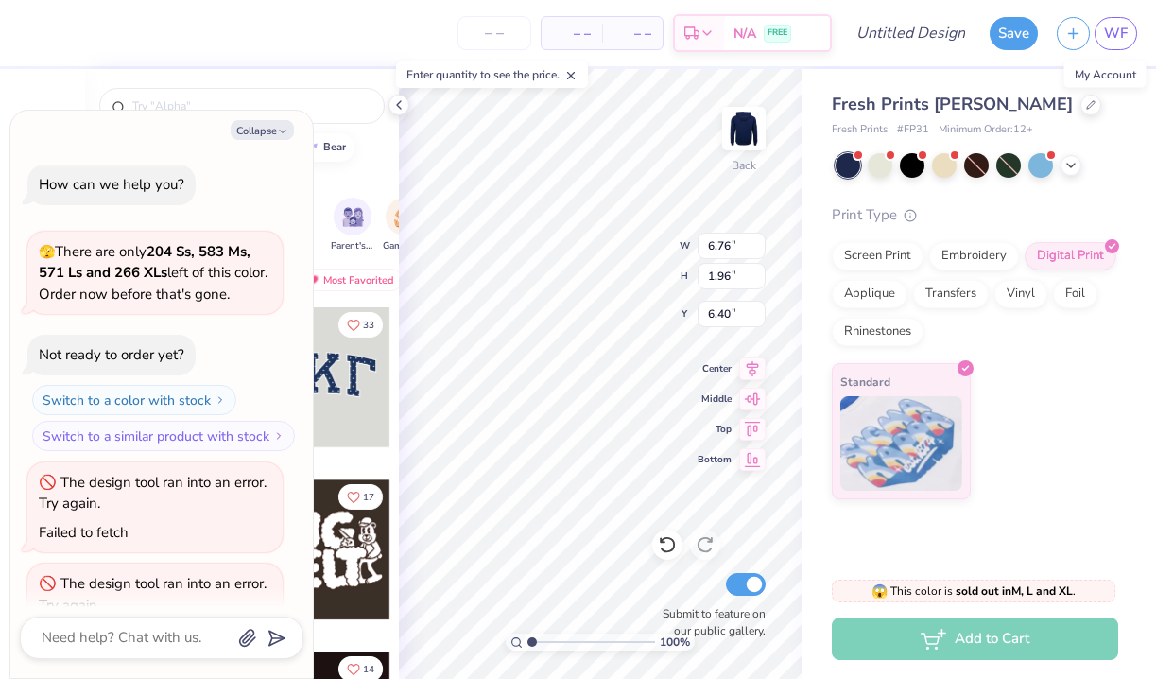
scroll to position [758, 0]
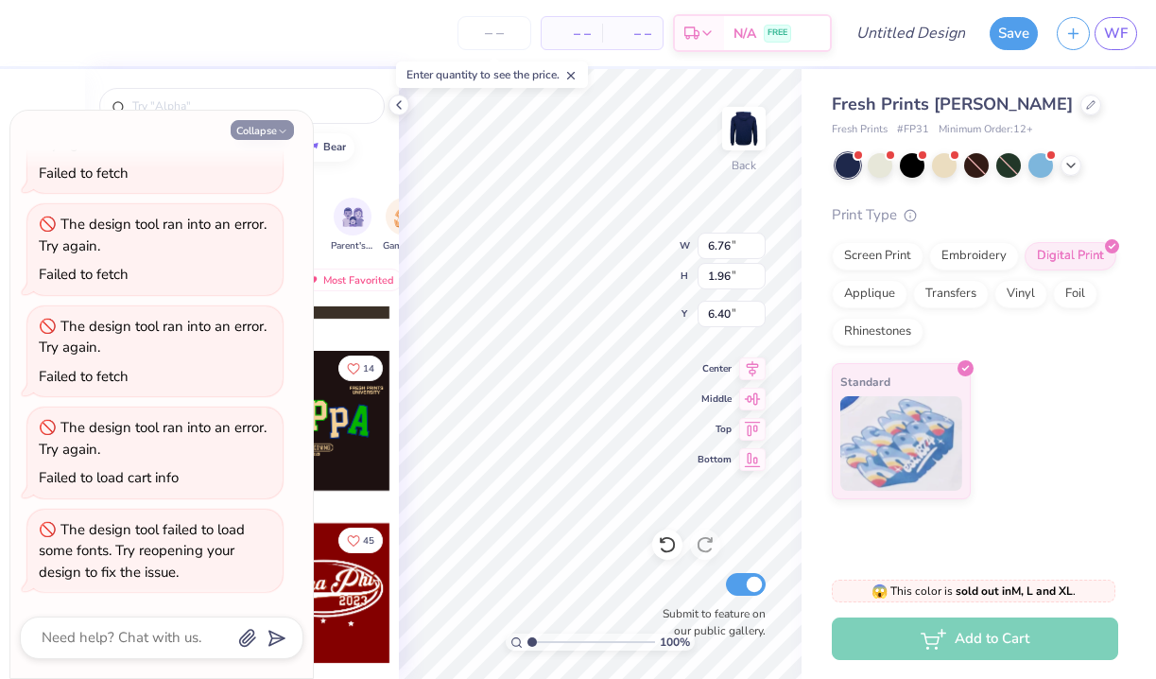
click at [268, 135] on button "Collapse" at bounding box center [262, 130] width 63 height 20
type textarea "x"
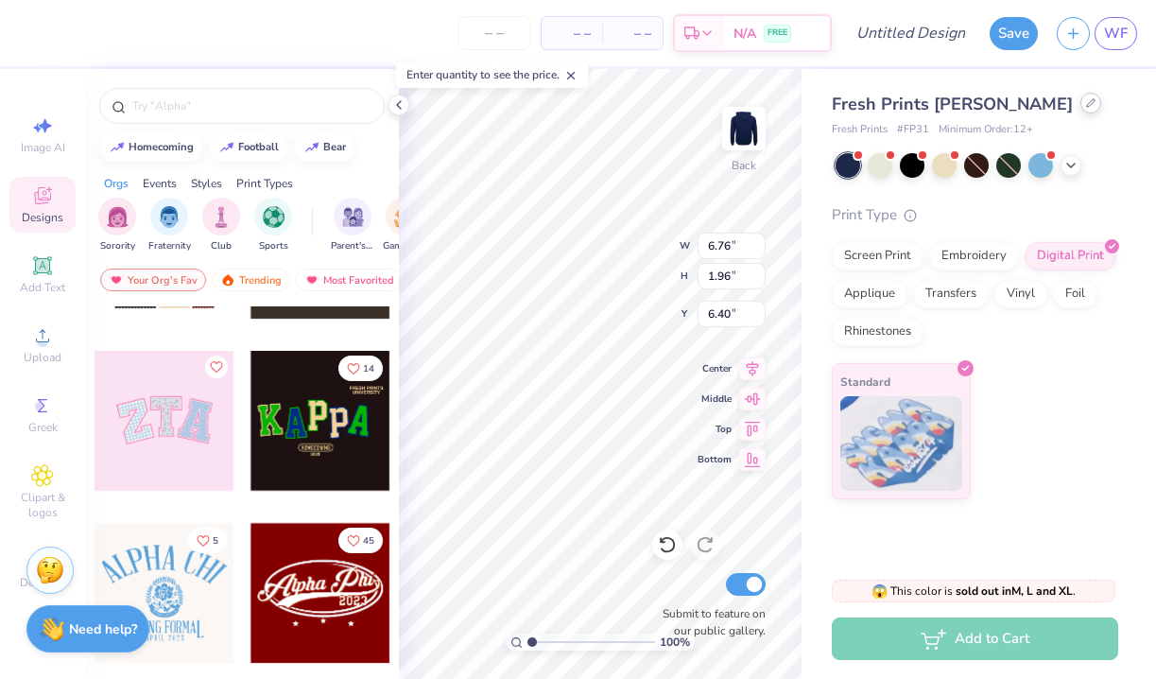
click at [1080, 106] on div at bounding box center [1090, 103] width 21 height 21
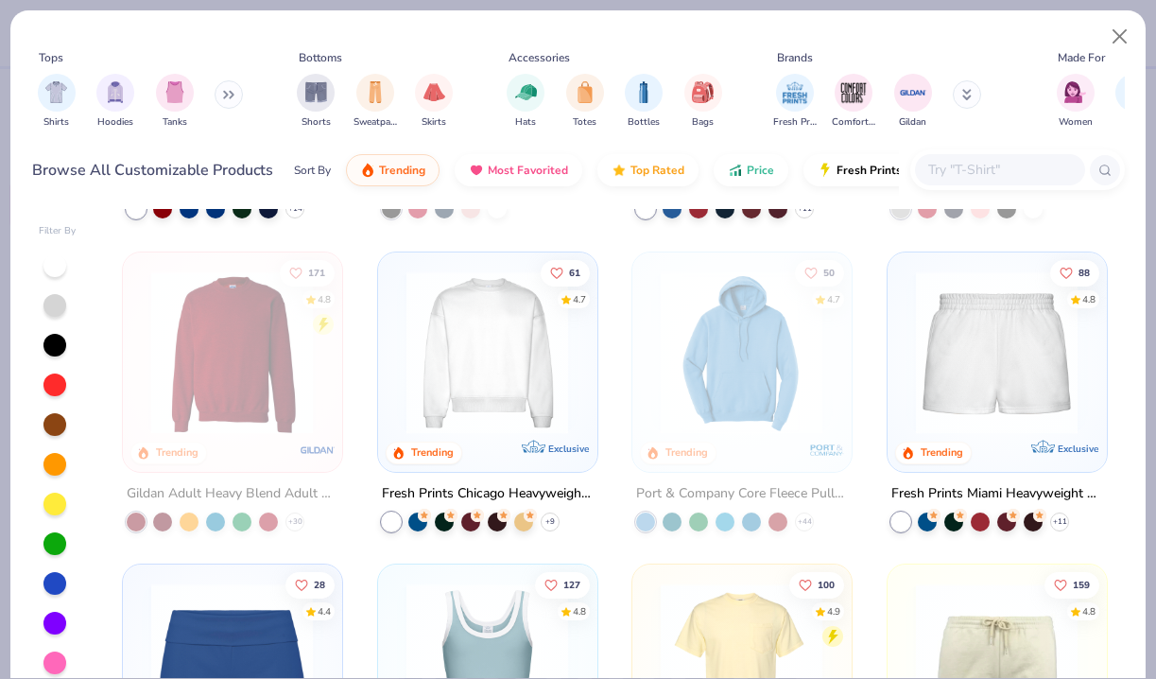
scroll to position [921, 0]
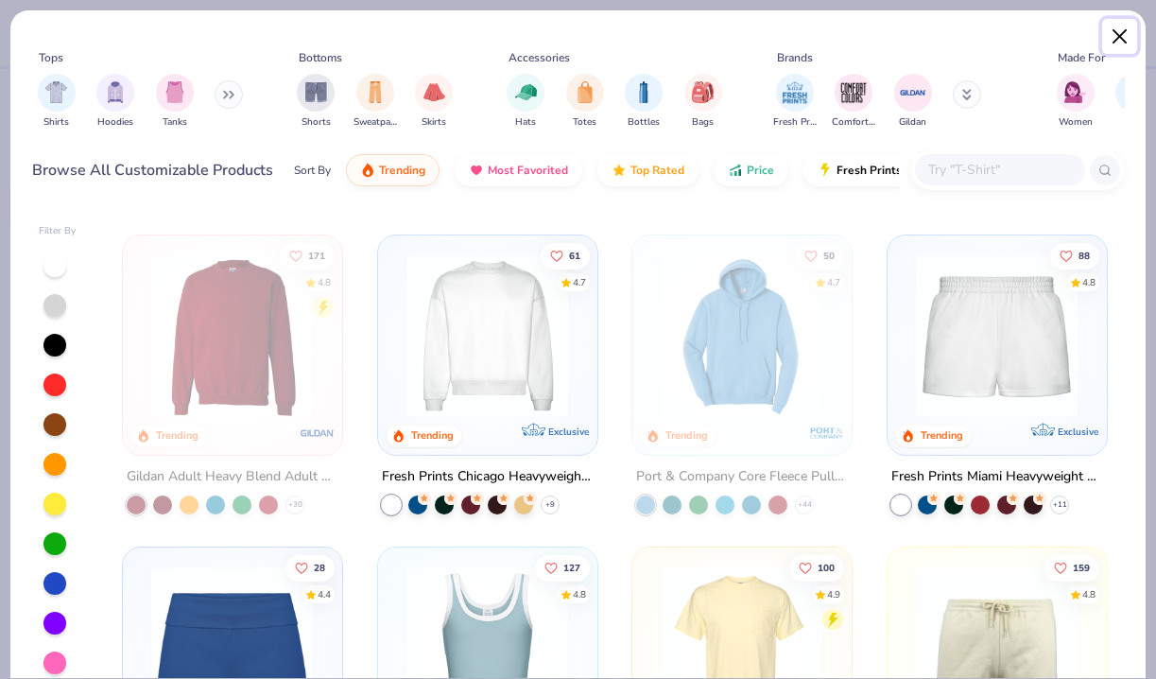
click at [1122, 33] on button "Close" at bounding box center [1120, 37] width 36 height 36
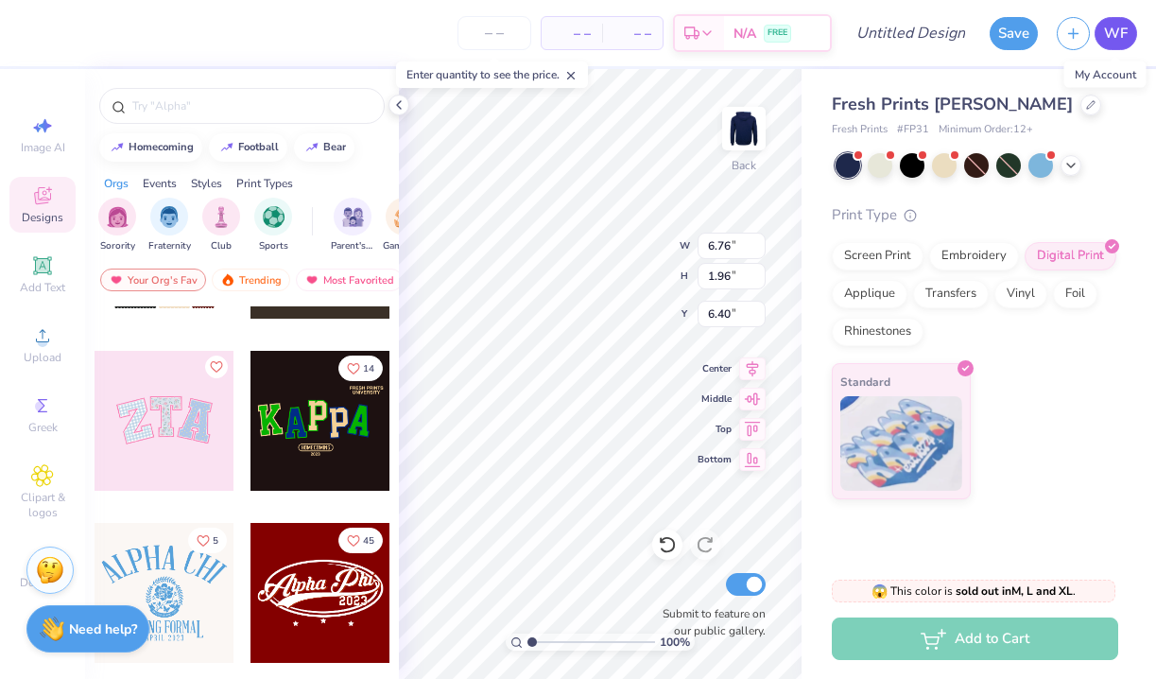
click at [1119, 39] on span "WF" at bounding box center [1116, 34] width 24 height 22
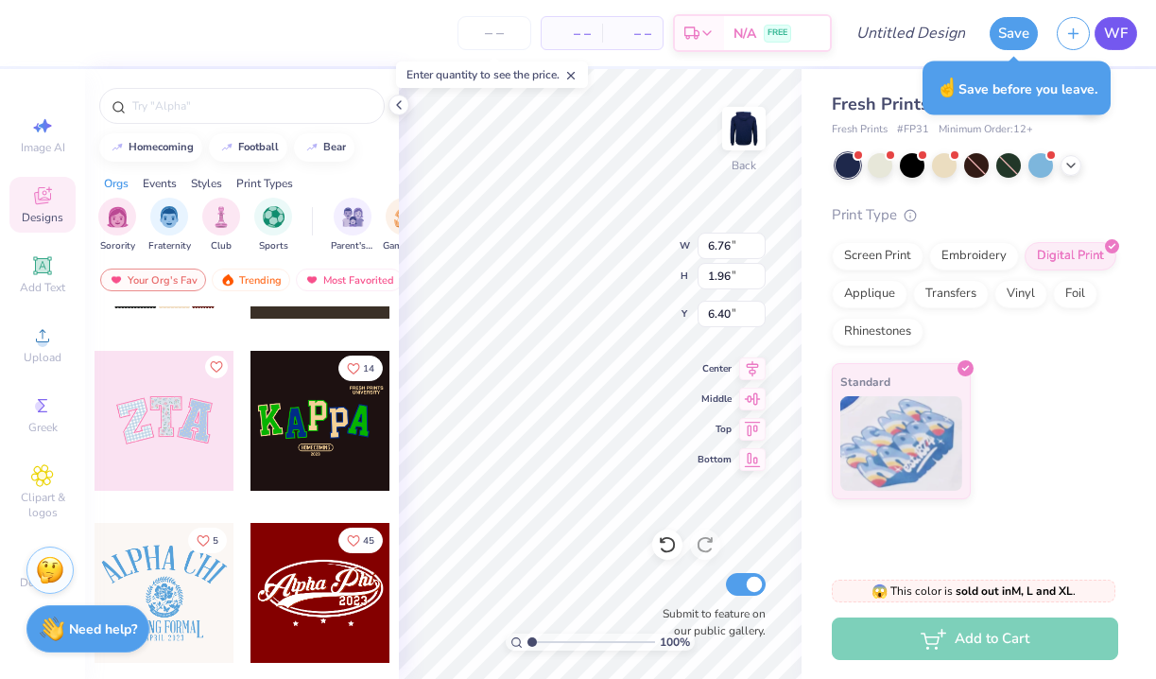
click at [1127, 35] on span "WF" at bounding box center [1116, 34] width 24 height 22
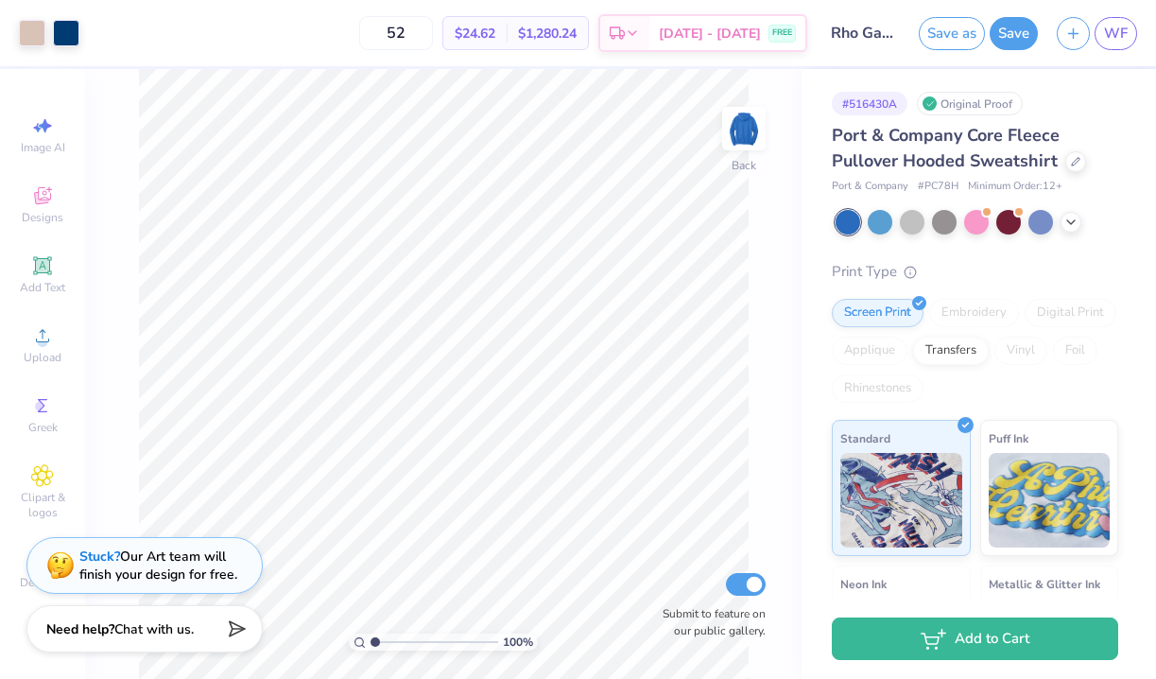
click at [1076, 169] on div "Port & Company Core Fleece Pullover Hooded Sweatshirt" at bounding box center [975, 148] width 286 height 51
click at [1075, 164] on icon at bounding box center [1075, 159] width 9 height 9
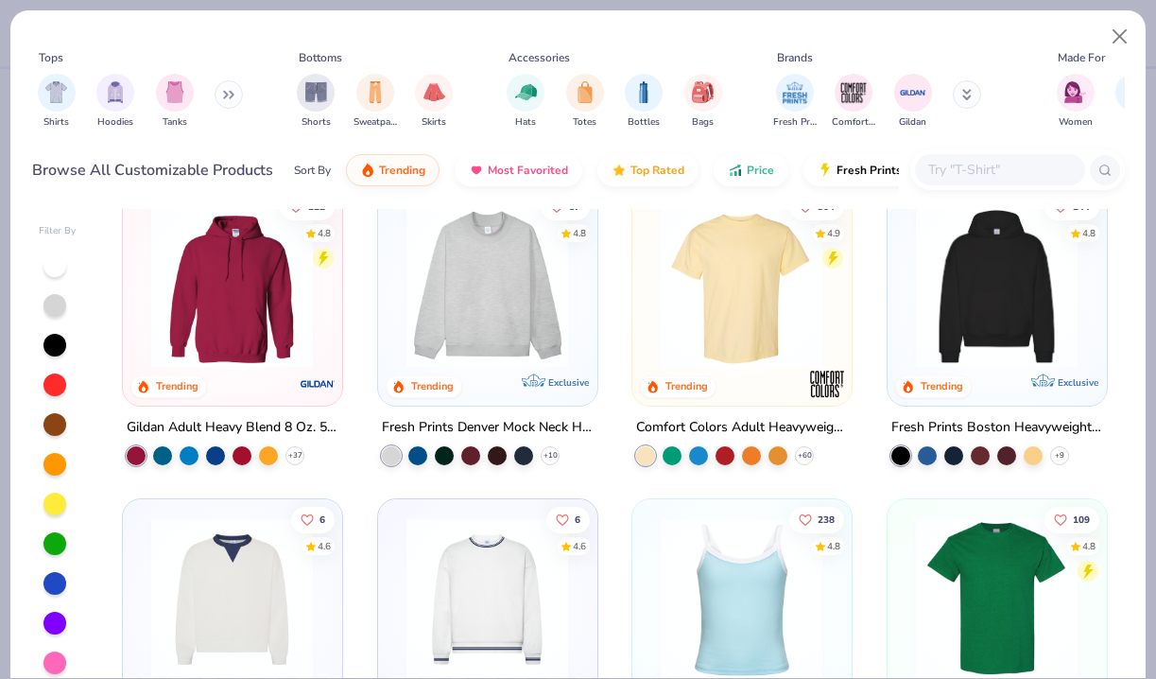
scroll to position [34, 0]
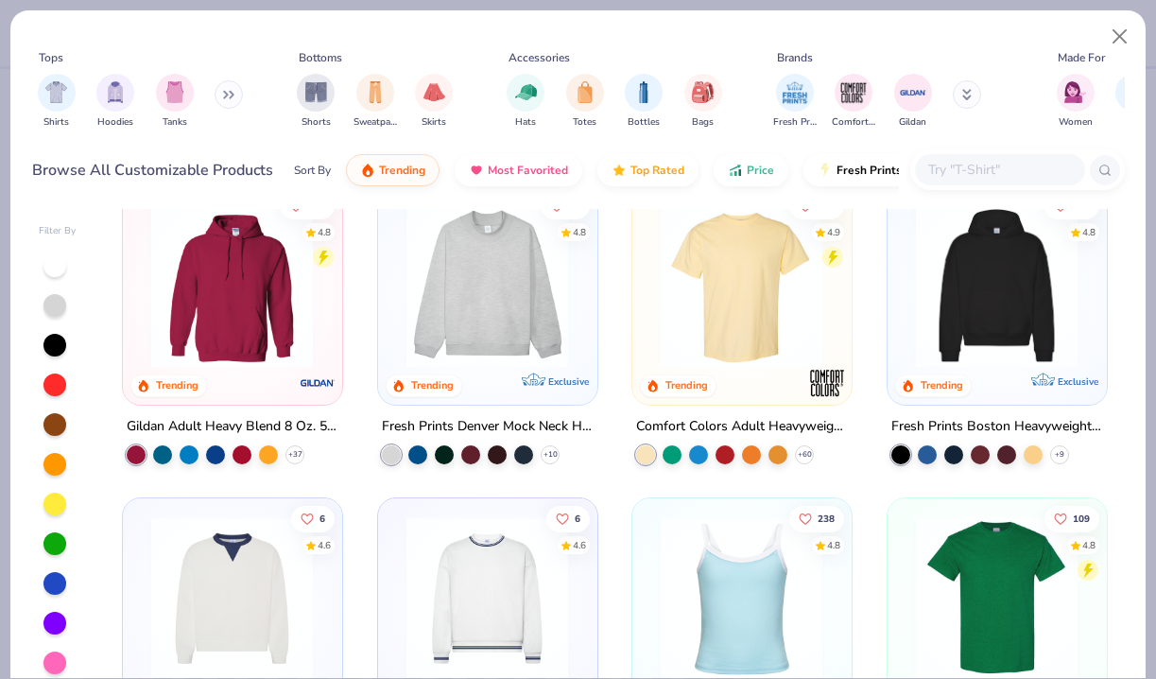
click at [248, 330] on img at bounding box center [232, 285] width 181 height 163
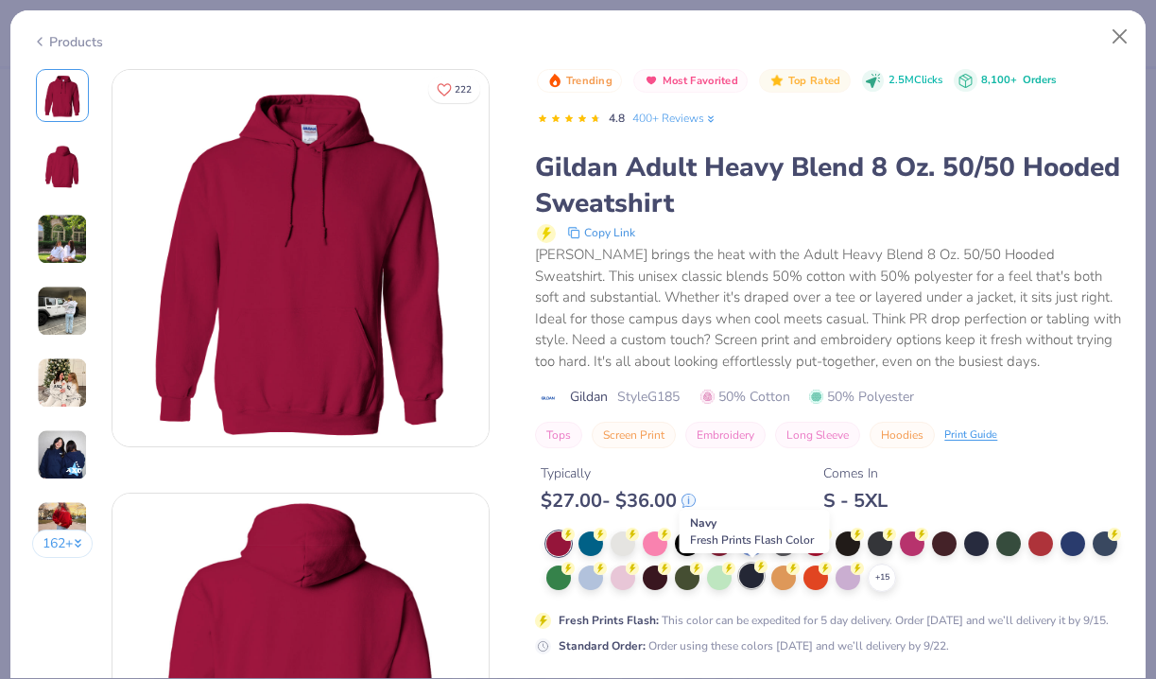
click at [758, 575] on div at bounding box center [751, 575] width 25 height 25
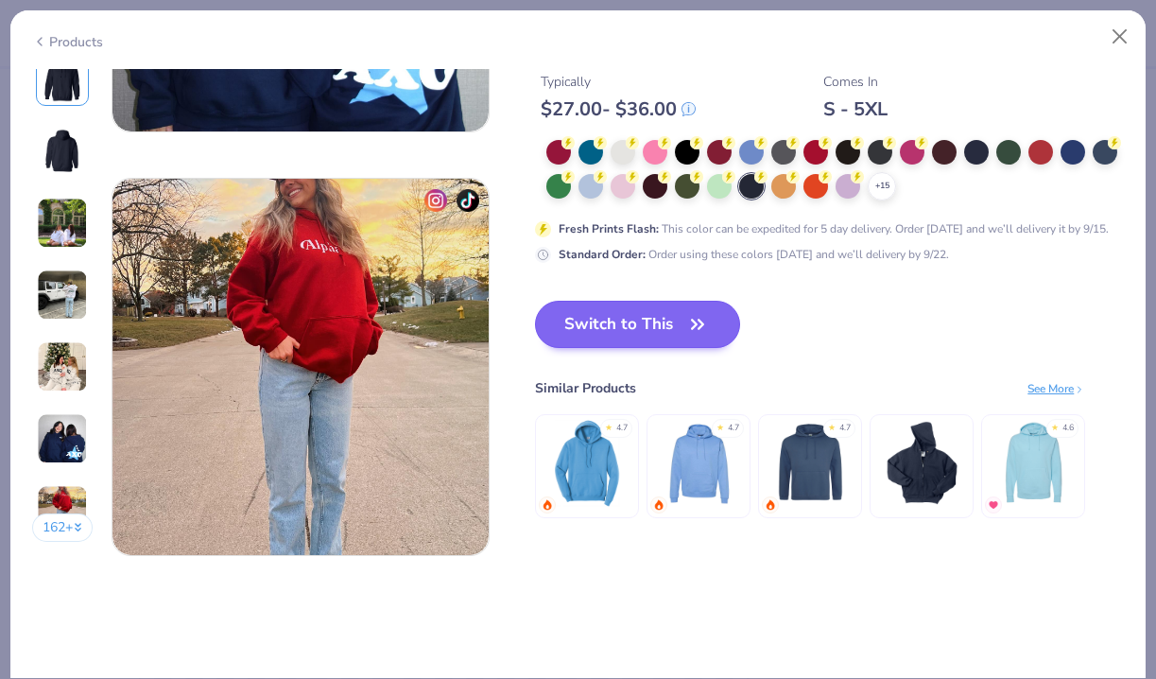
scroll to position [2429, 0]
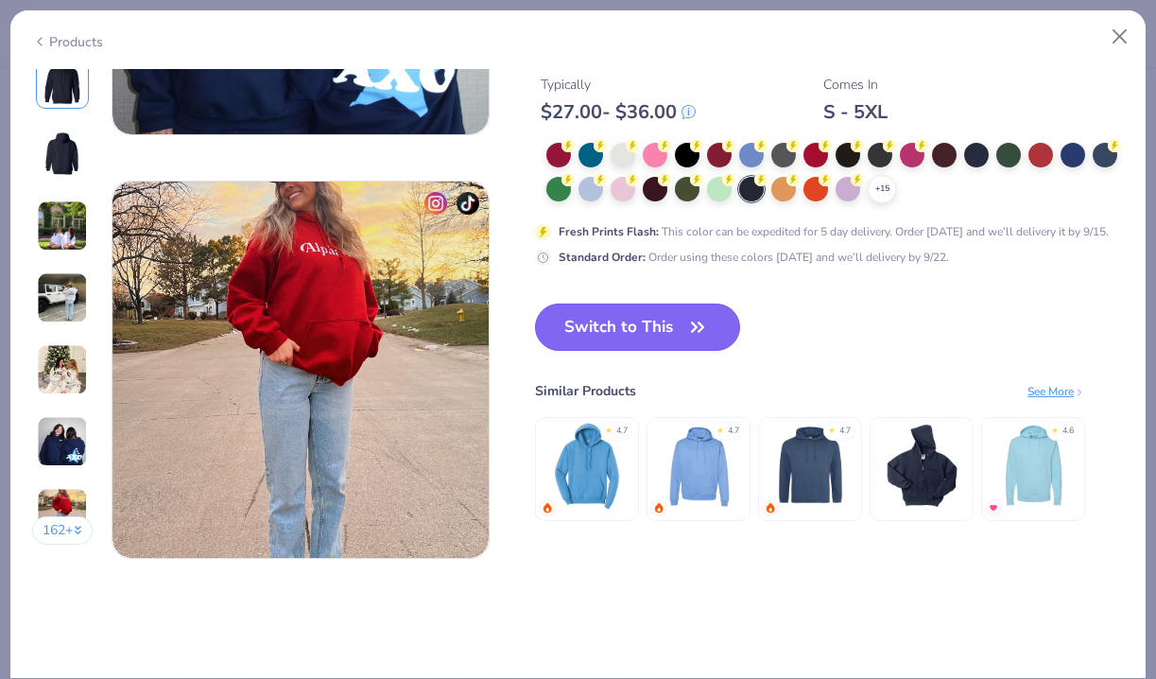
click at [652, 320] on button "Switch to This" at bounding box center [637, 326] width 205 height 47
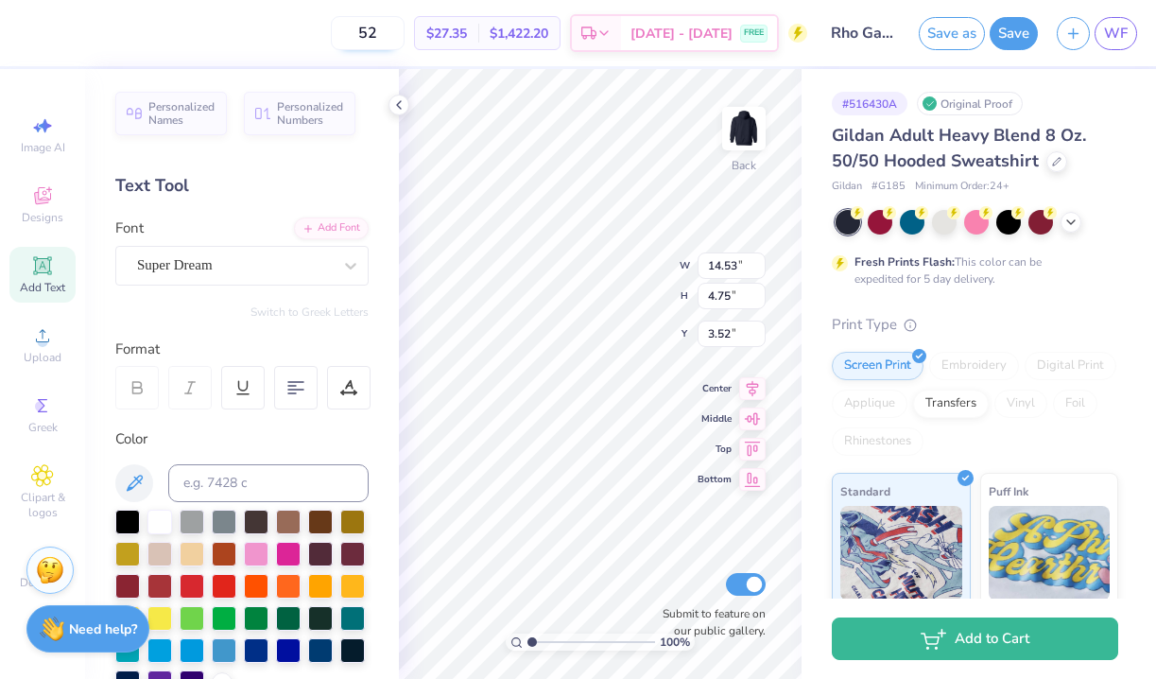
click at [397, 36] on input "52" at bounding box center [368, 33] width 74 height 34
type input "5"
type input "40"
type input "3.55"
click at [161, 523] on div at bounding box center [159, 520] width 25 height 25
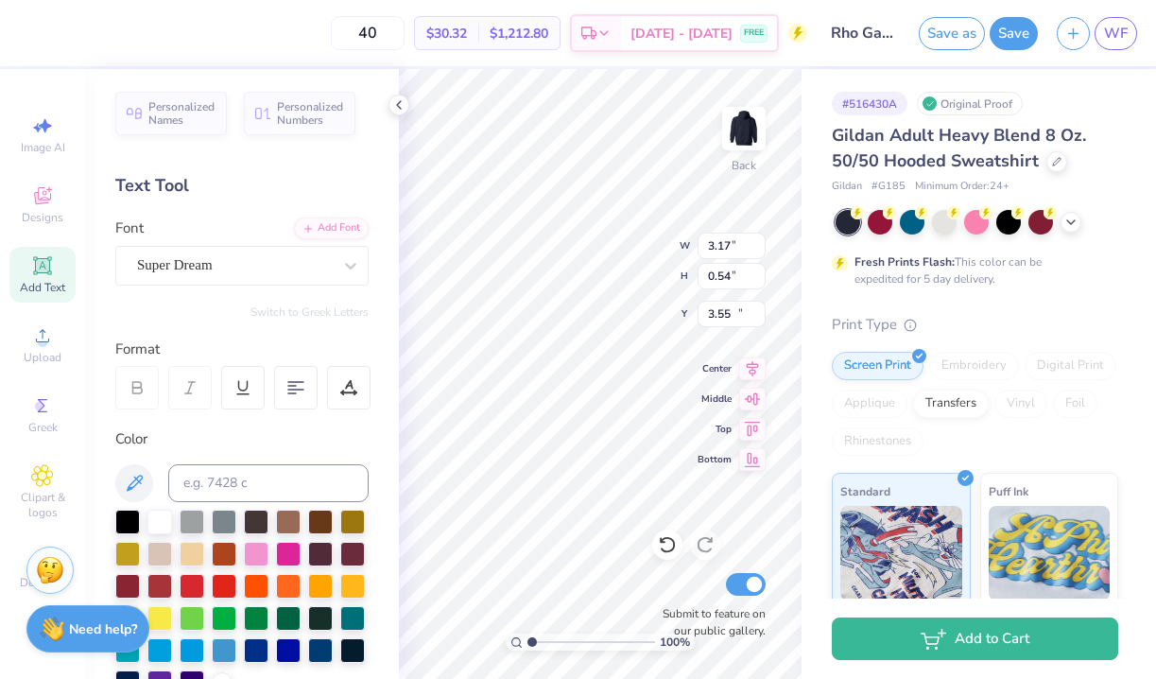
type input "3.17"
type input "0.54"
type input "11.67"
click at [164, 519] on div at bounding box center [159, 520] width 25 height 25
type input "14.24"
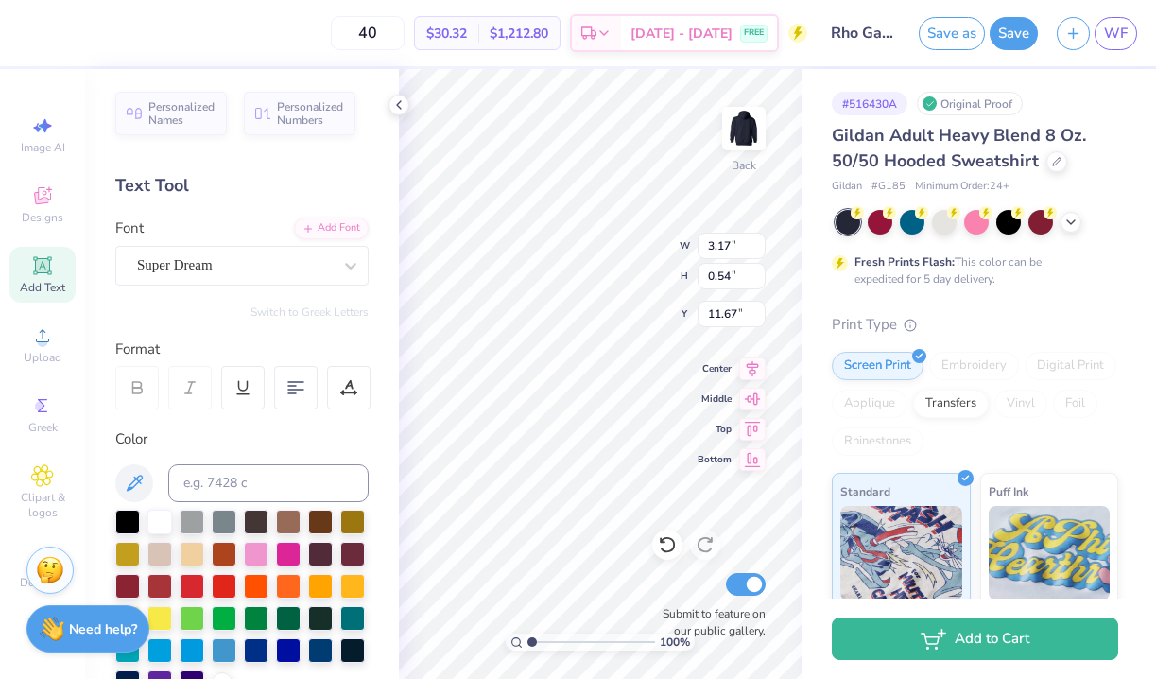
type input "6.08"
type input "6.52"
click at [160, 509] on div at bounding box center [159, 520] width 25 height 25
click at [161, 516] on div at bounding box center [159, 520] width 25 height 25
click at [164, 517] on div at bounding box center [159, 520] width 25 height 25
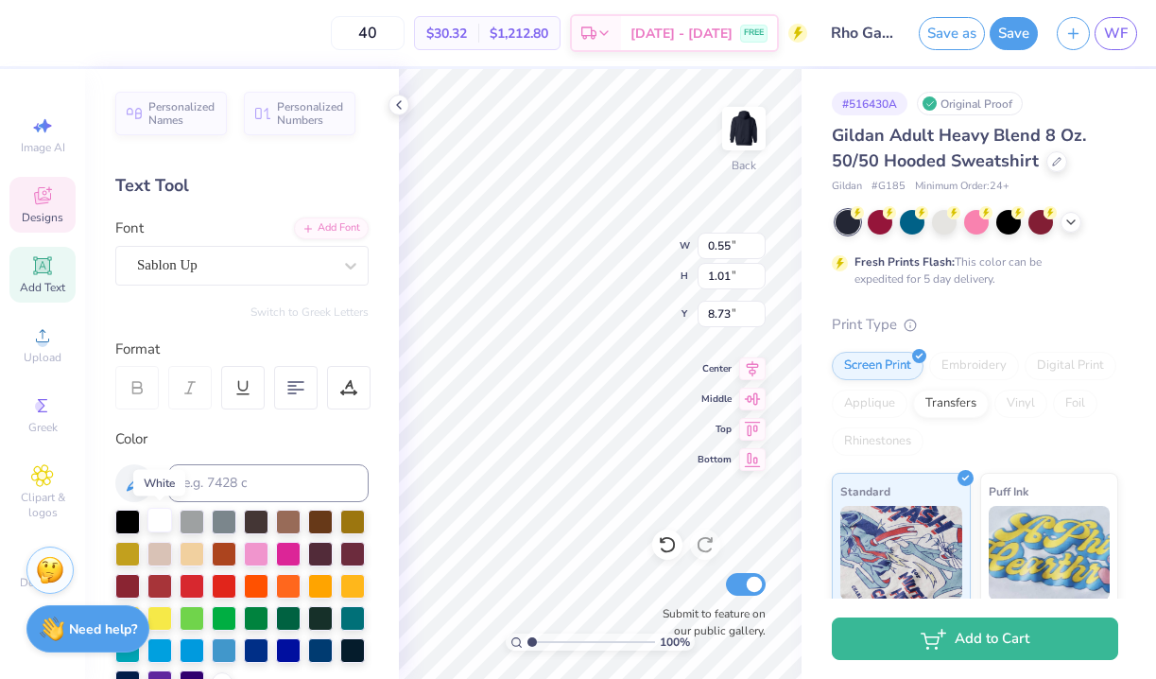
click at [154, 523] on div at bounding box center [159, 520] width 25 height 25
click at [46, 270] on icon at bounding box center [42, 265] width 14 height 14
type input "6.48"
type input "1.88"
type input "6.31"
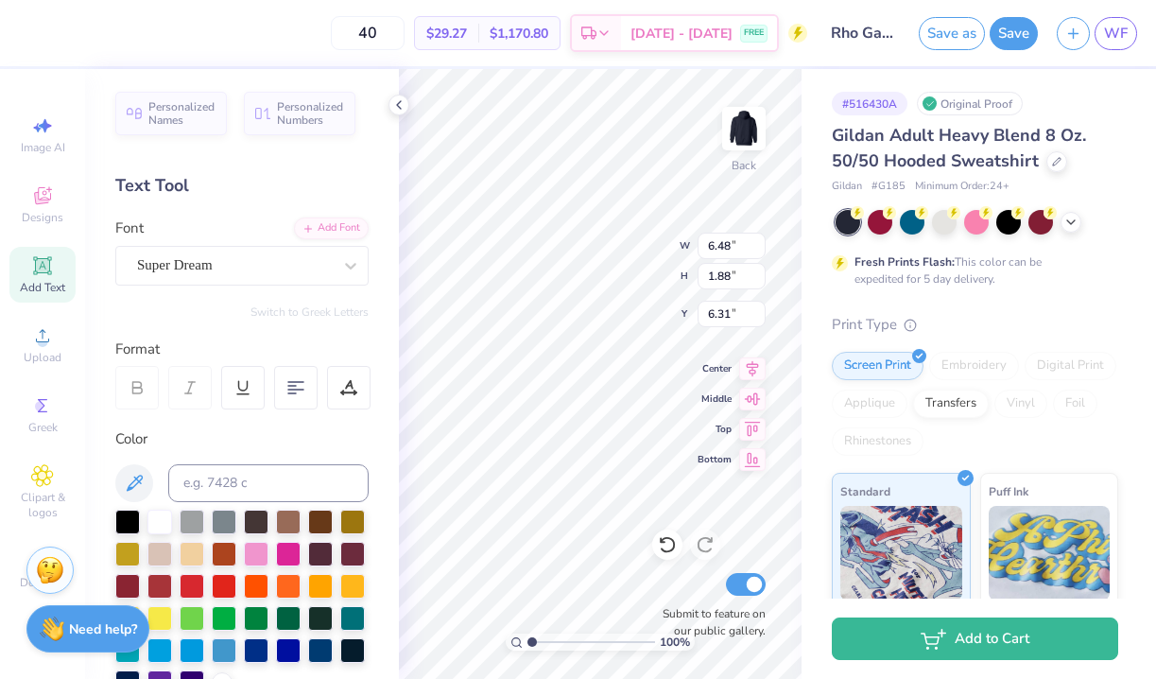
type textarea "Villanova"
type input "11.67"
type input "3.73"
type input "0.63"
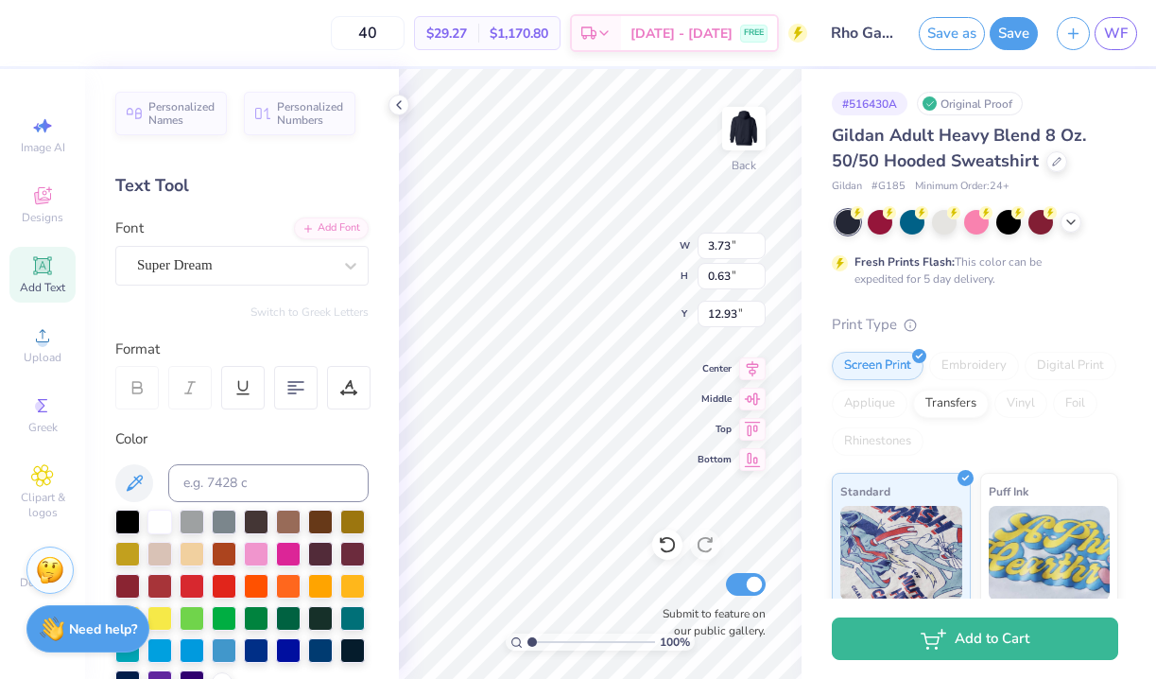
type input "11.67"
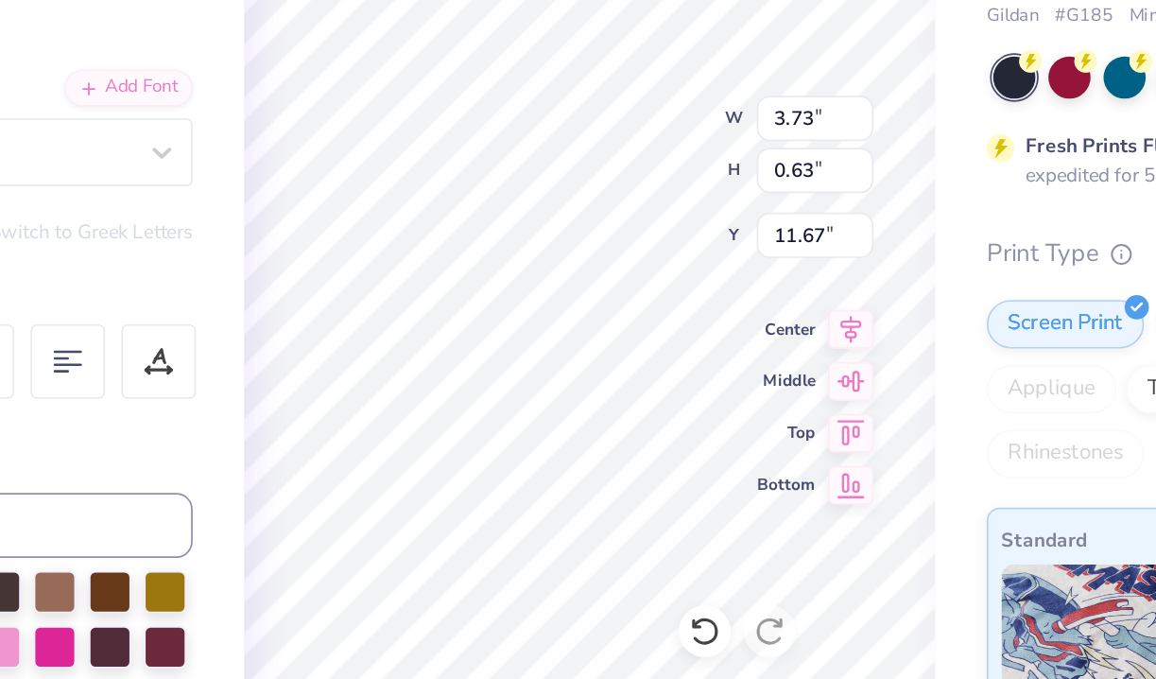
type input "3.23"
type input "0.54"
type input "11.67"
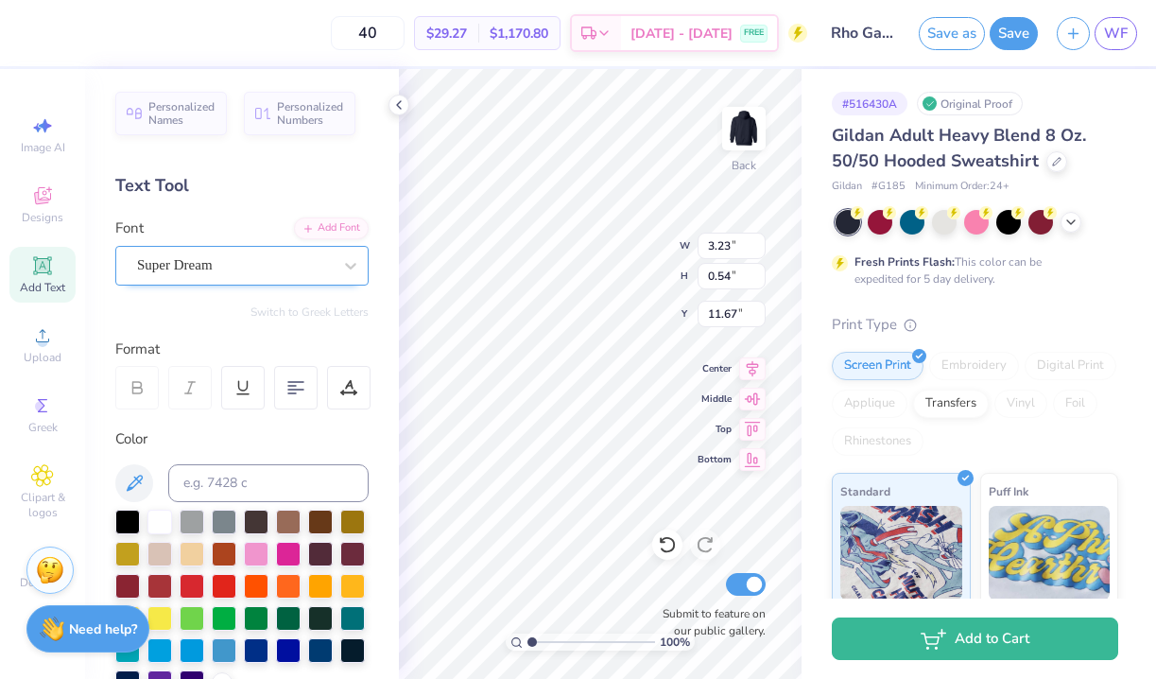
click at [319, 268] on div "Super Dream" at bounding box center [234, 264] width 198 height 29
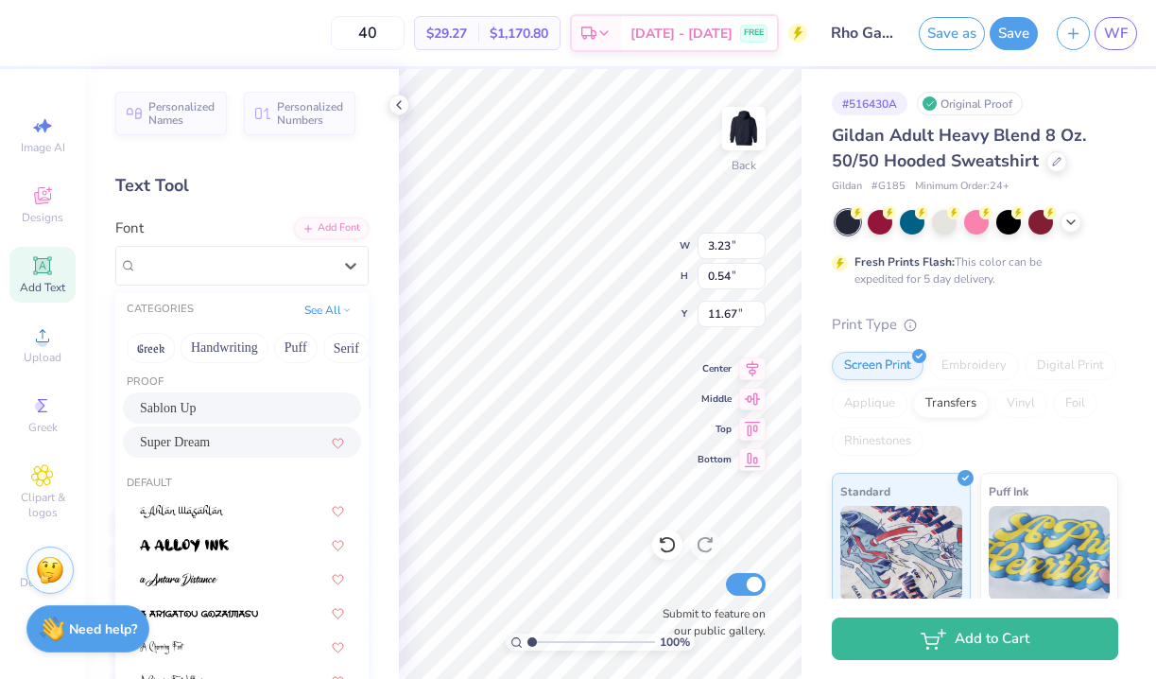
scroll to position [16, 0]
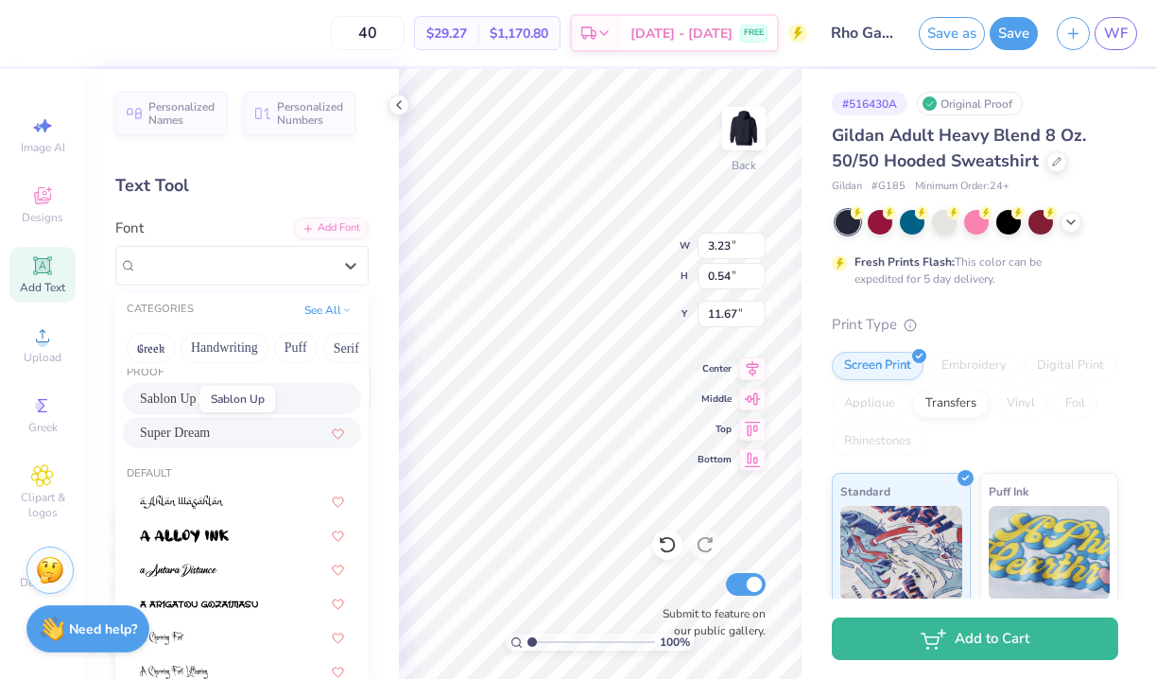
click at [172, 395] on span "Sablon Up" at bounding box center [168, 398] width 57 height 20
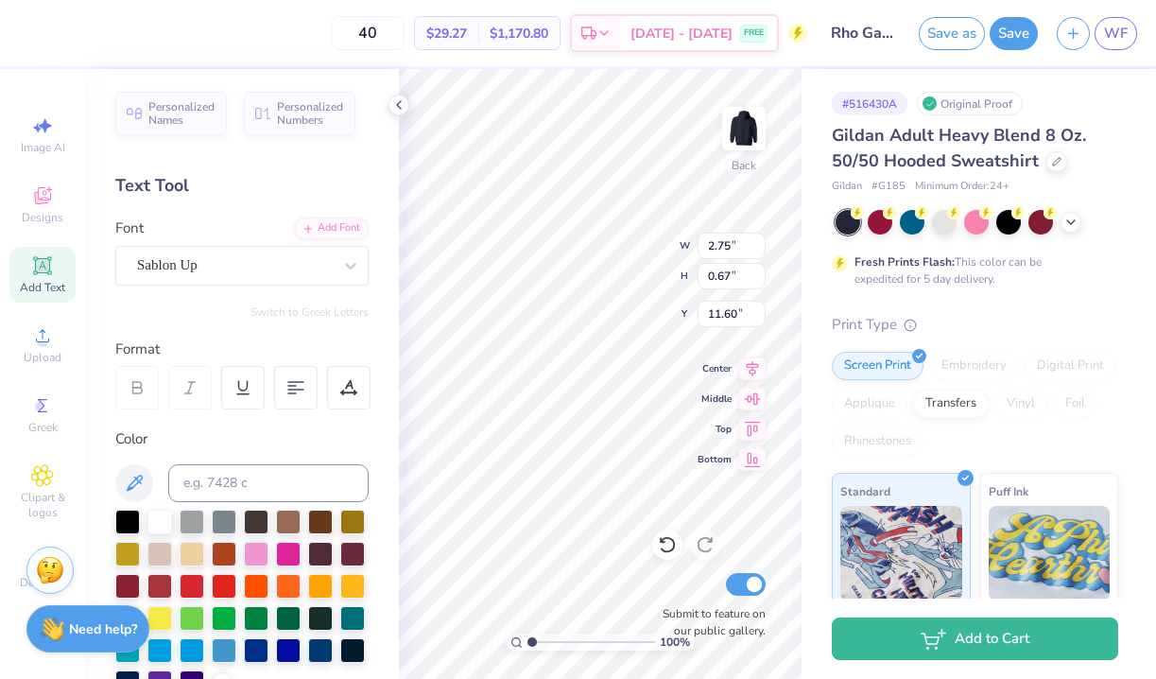
type input "2.75"
type input "0.67"
type input "11.60"
type input "11.33"
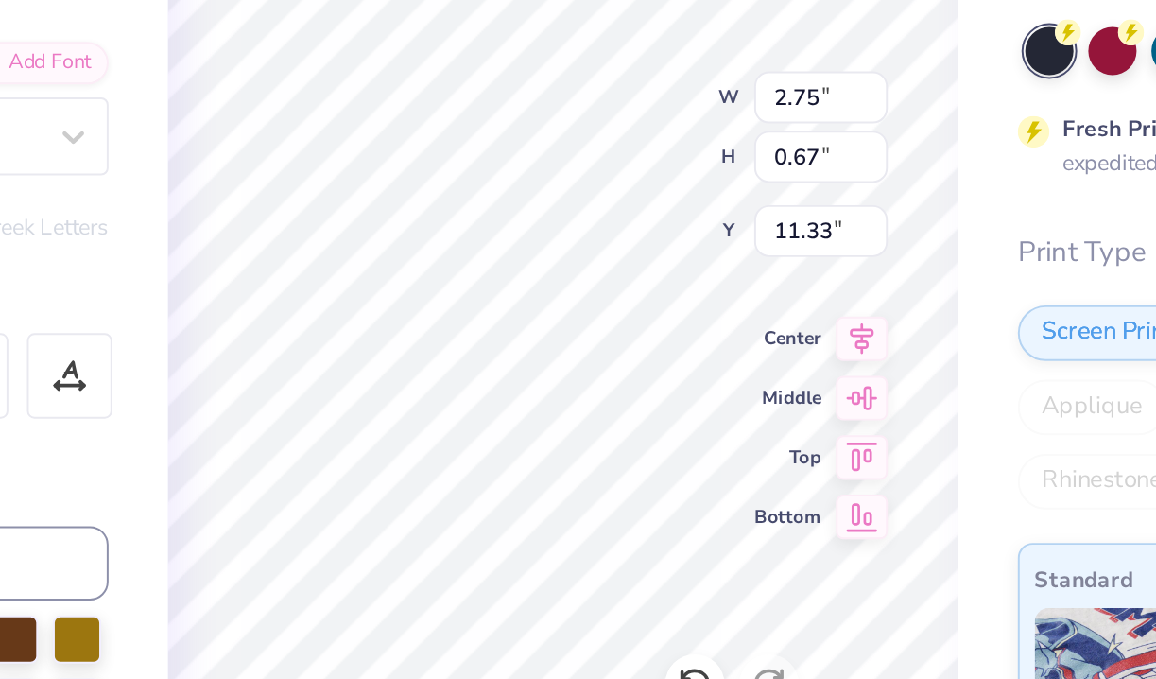
type input "11.67"
type input "4.12"
type input "1.43"
type input "11.29"
type input "2.75"
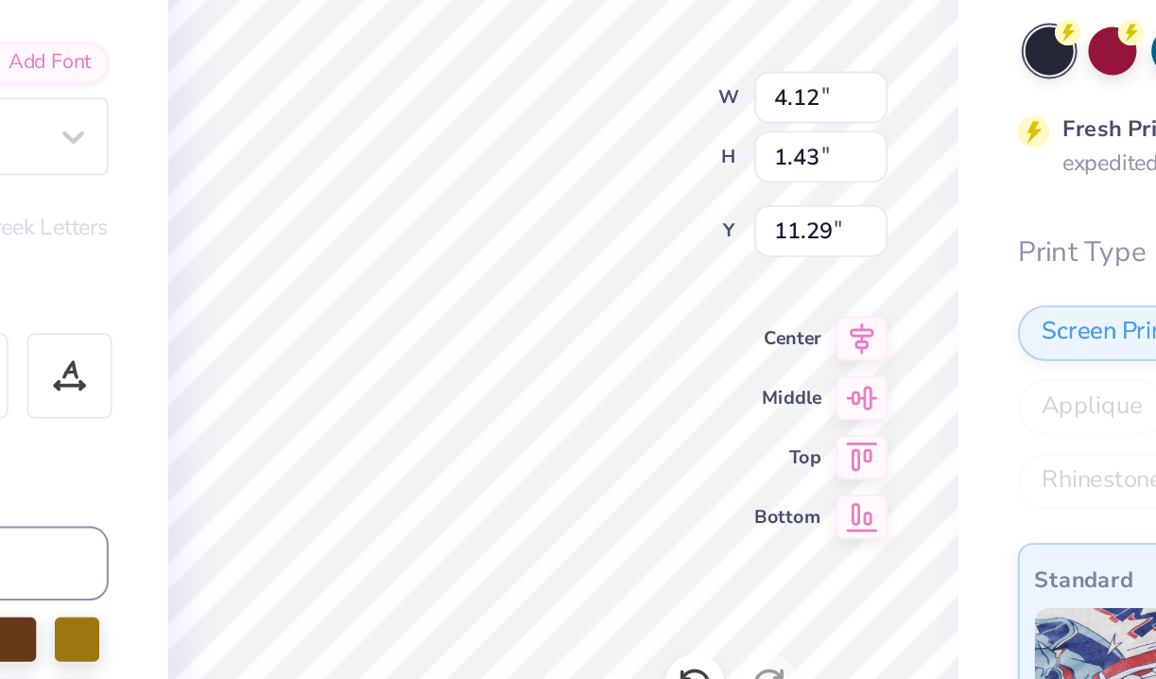
type input "0.67"
type input "11.67"
type textarea "VIllanova"
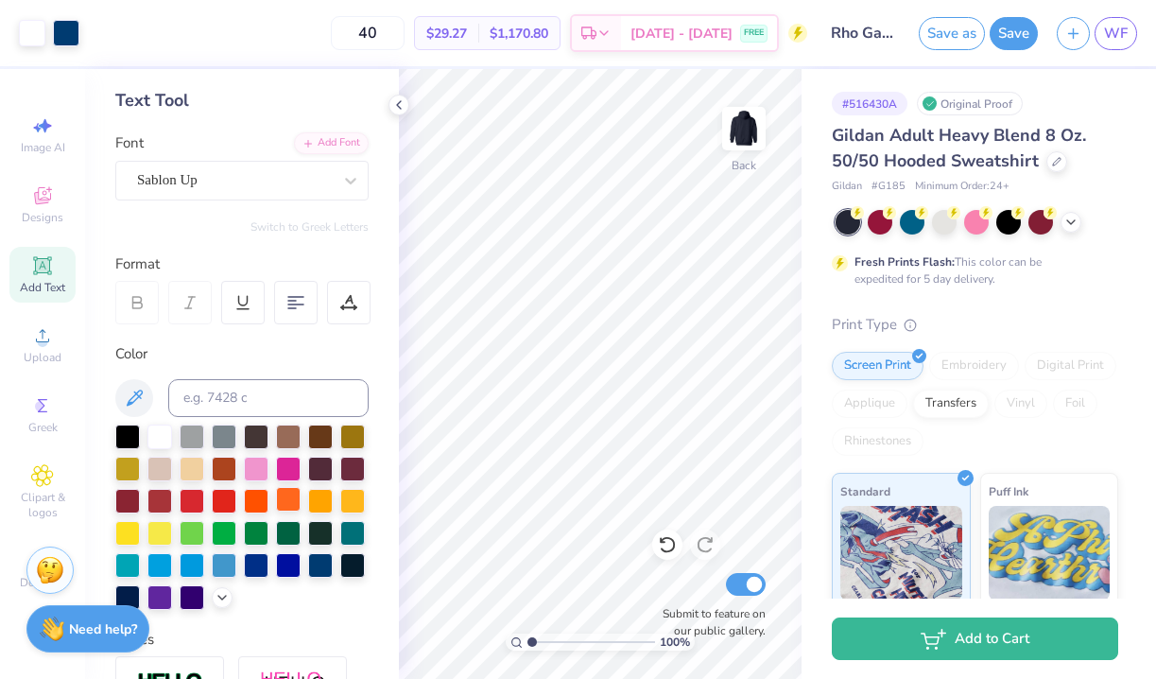
scroll to position [86, 0]
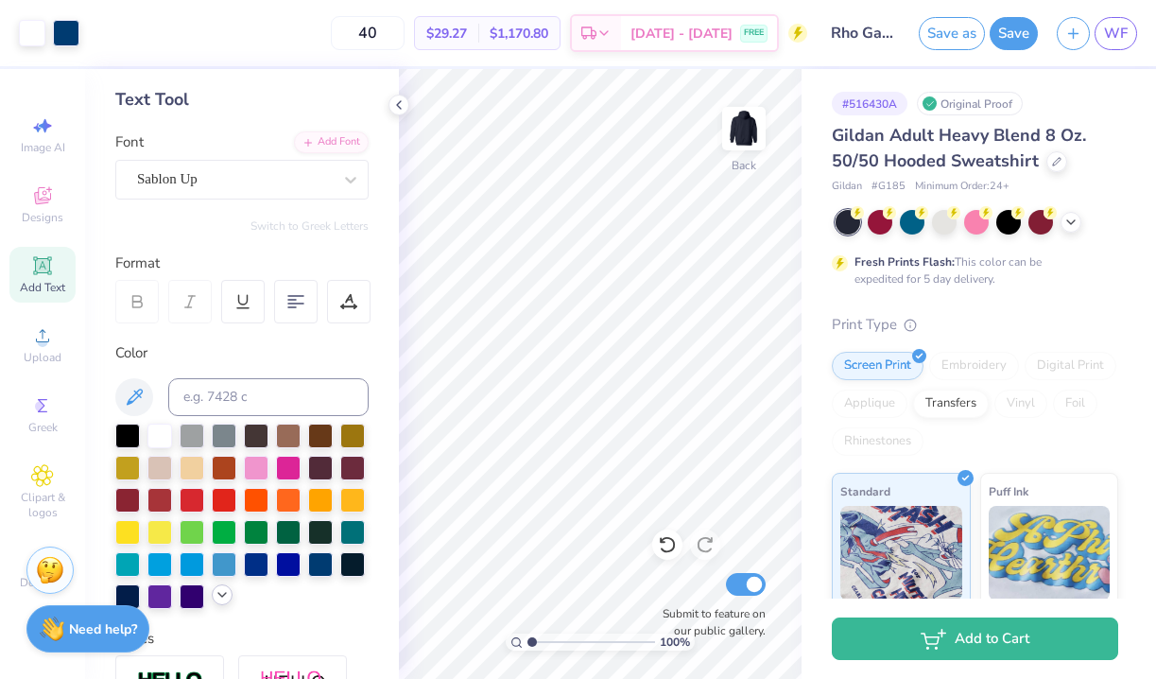
click at [219, 600] on icon at bounding box center [222, 594] width 15 height 15
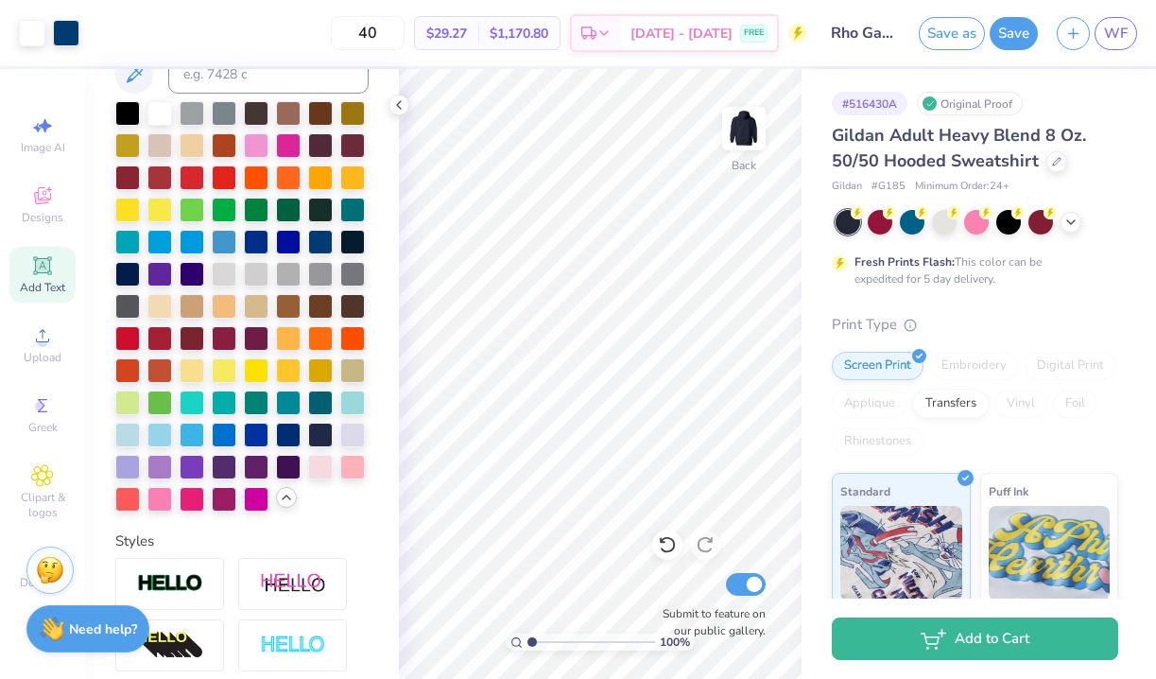
scroll to position [418, 0]
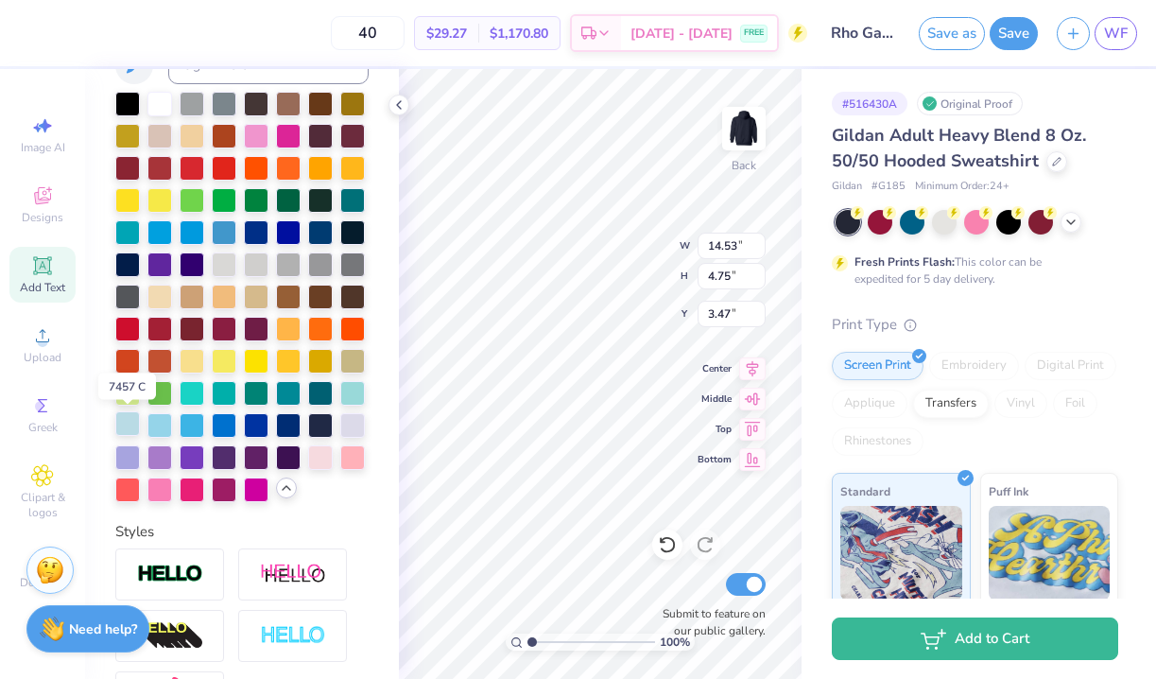
click at [130, 430] on div at bounding box center [127, 423] width 25 height 25
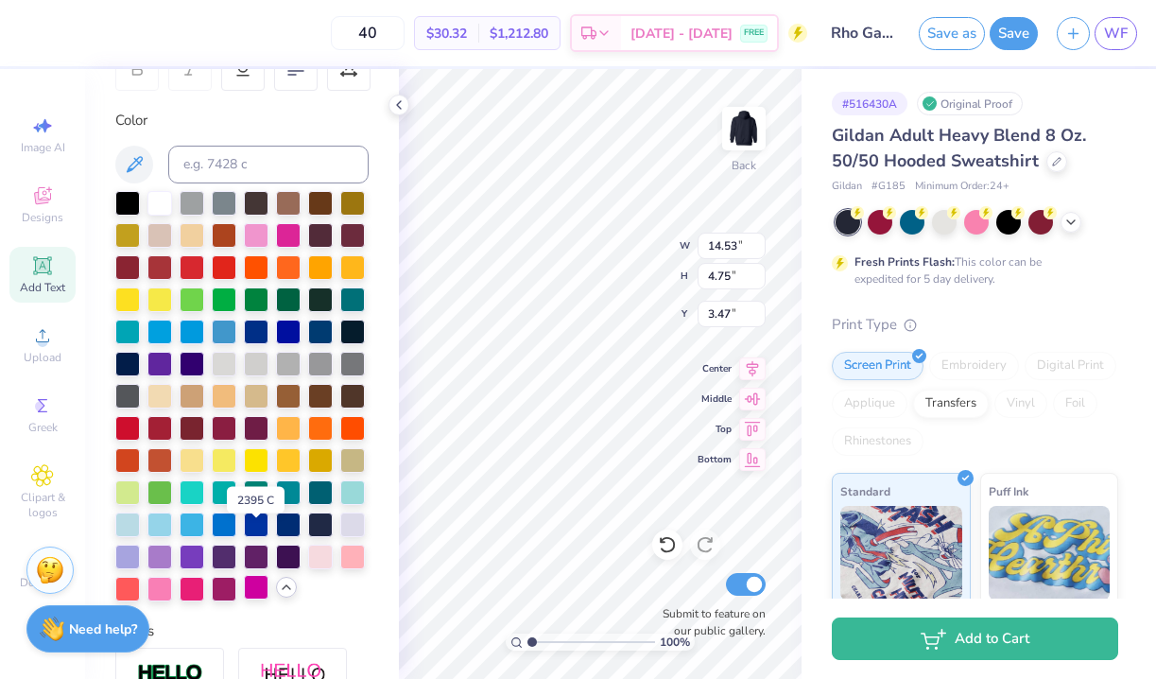
scroll to position [279, 0]
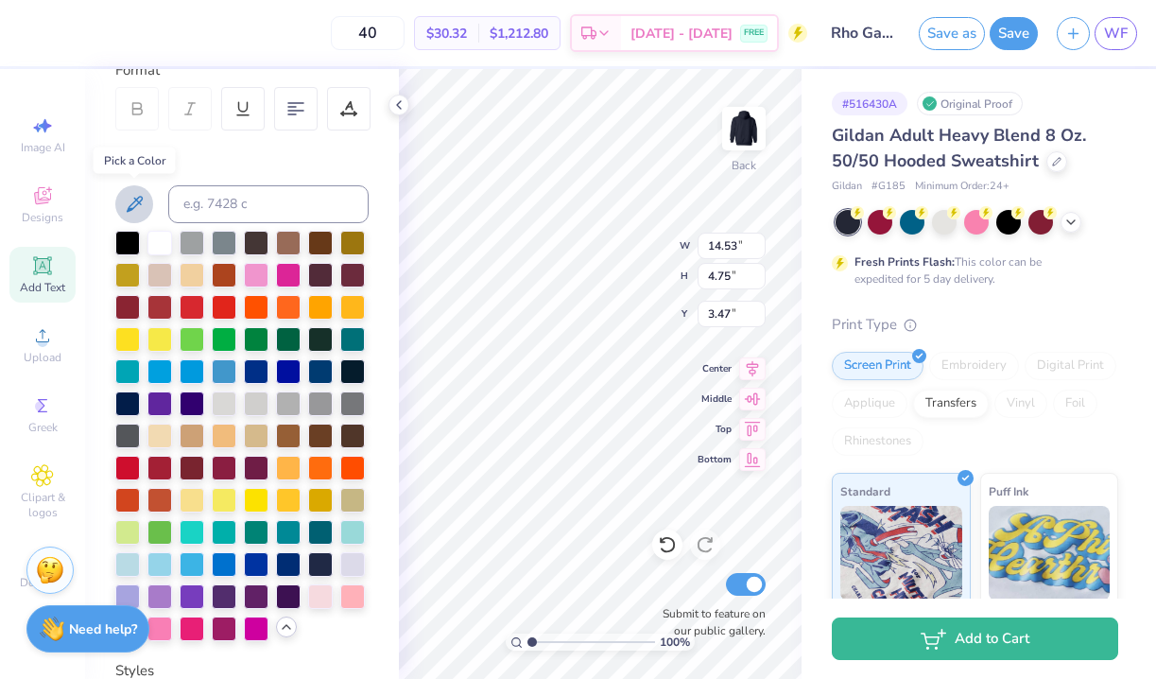
click at [146, 197] on button at bounding box center [134, 204] width 38 height 38
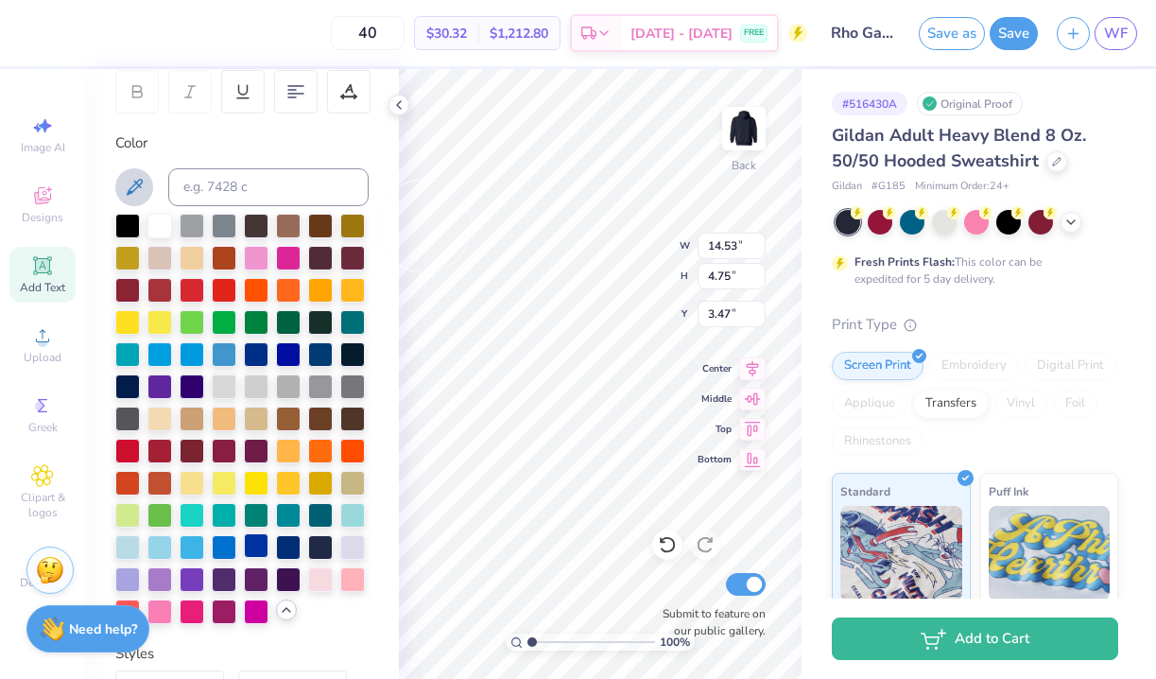
scroll to position [270, 0]
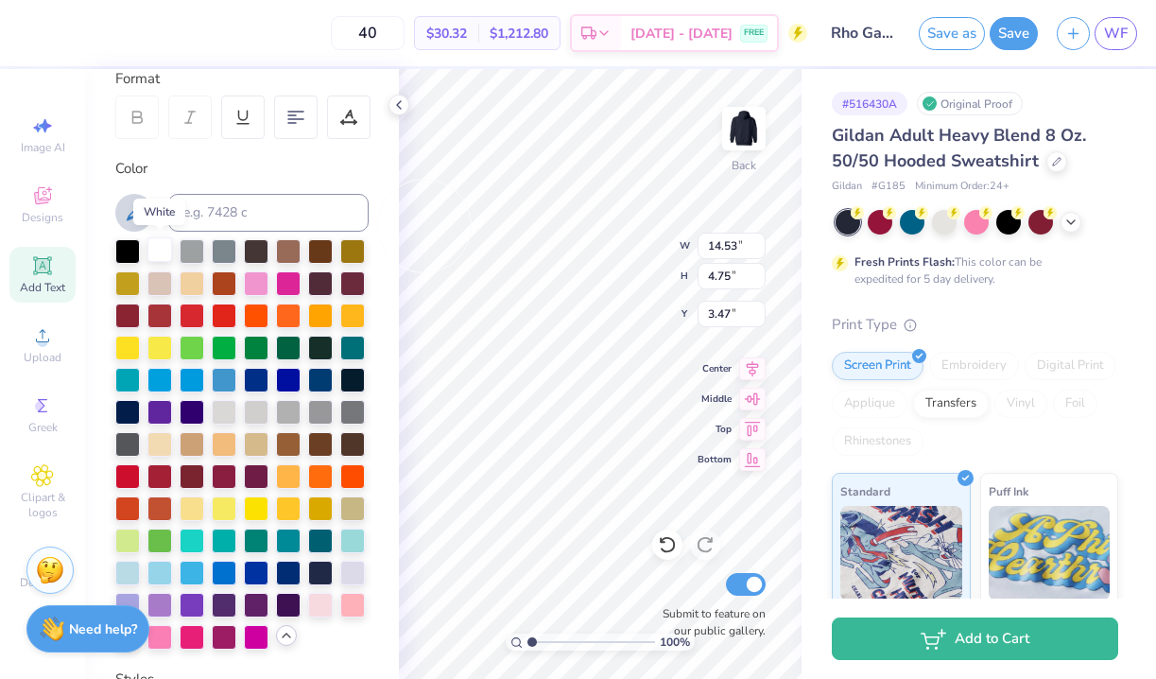
click at [156, 248] on div at bounding box center [159, 249] width 25 height 25
type input "4.73"
type input "3.48"
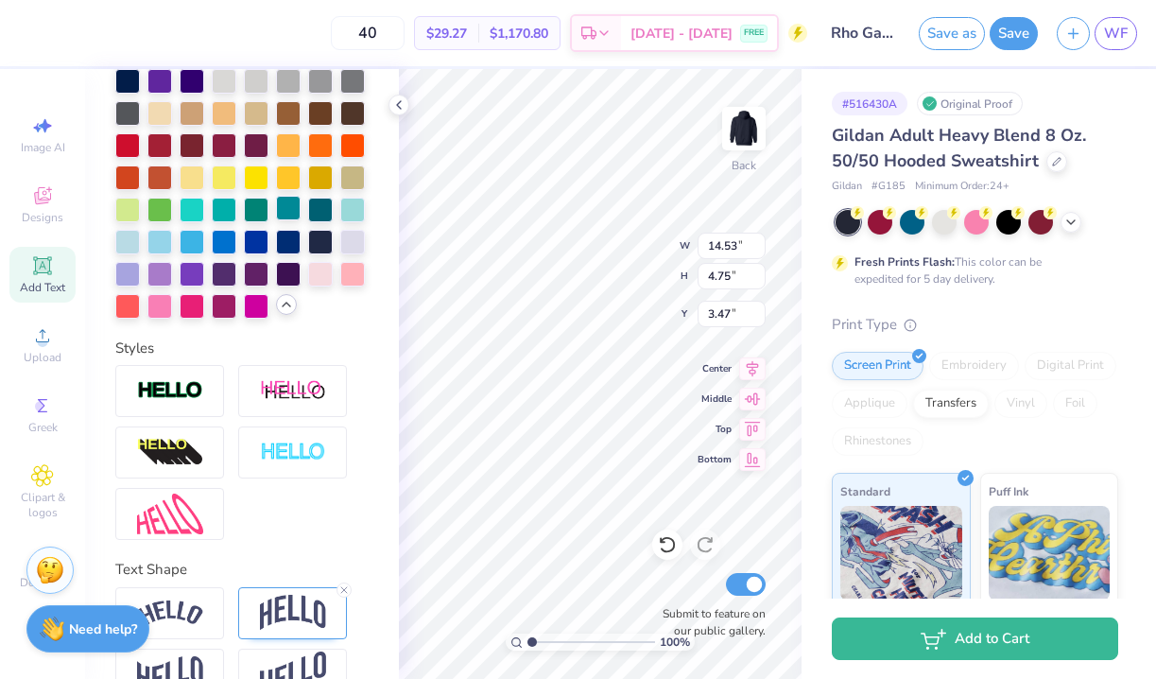
scroll to position [645, 0]
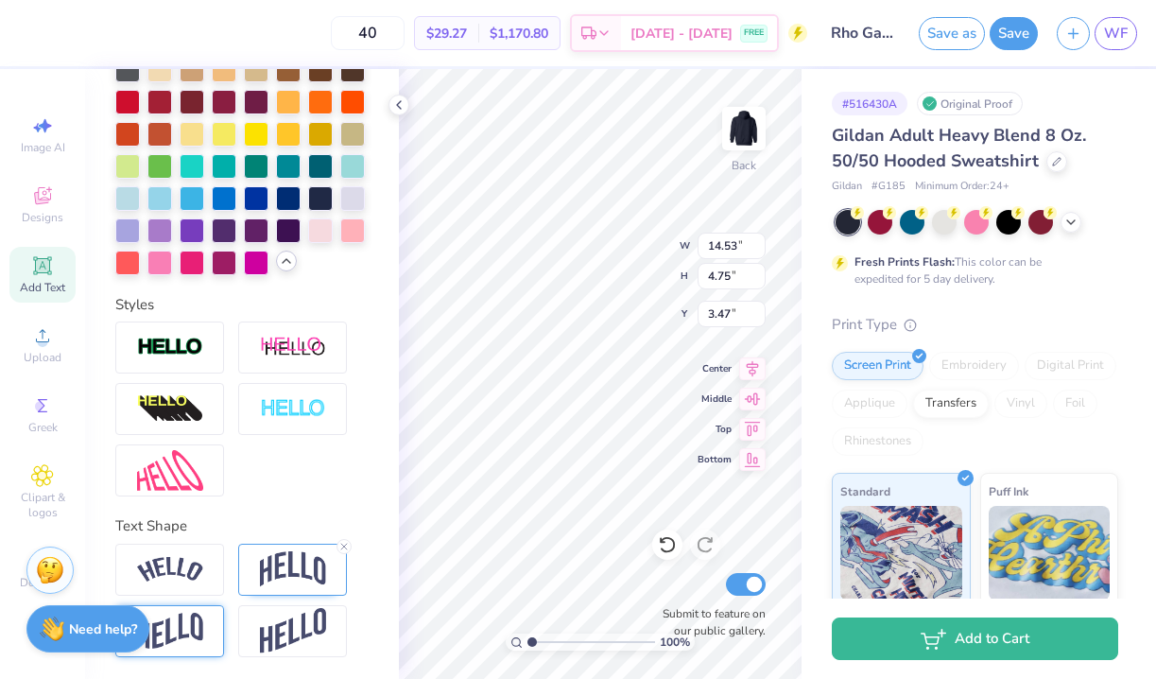
click at [190, 609] on div at bounding box center [169, 631] width 109 height 52
type input "2.50"
type input "4.60"
click at [186, 582] on div at bounding box center [169, 569] width 109 height 52
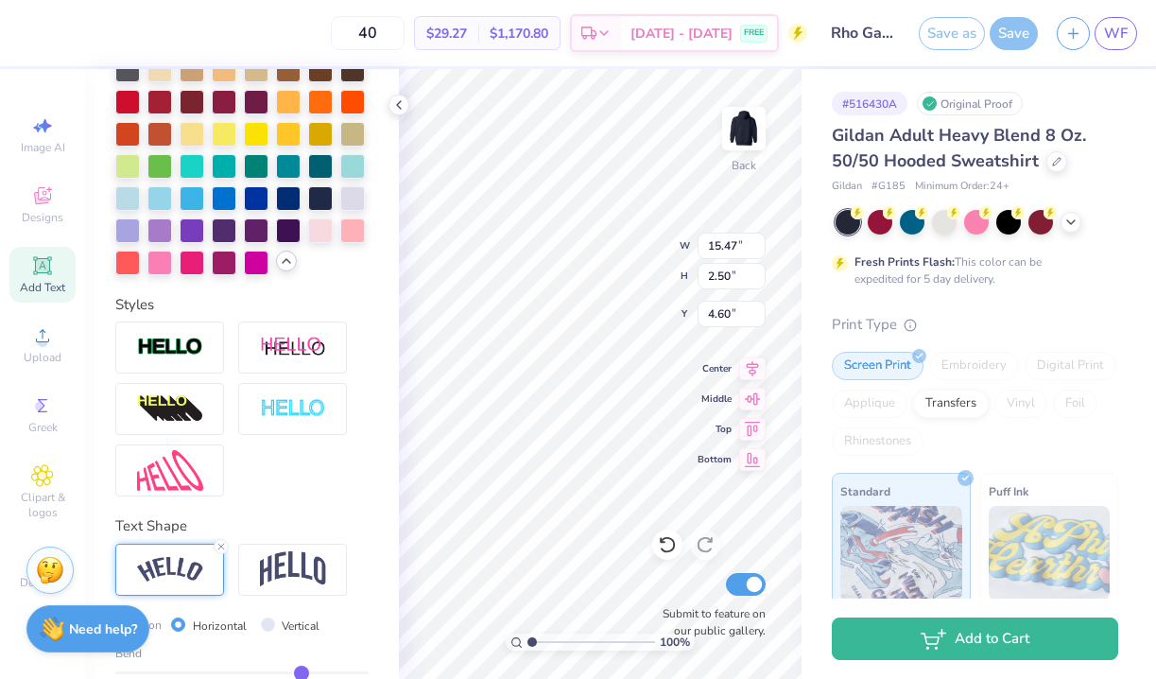
type input "15.47"
type input "3.66"
type input "4.02"
click at [267, 561] on img at bounding box center [293, 569] width 66 height 36
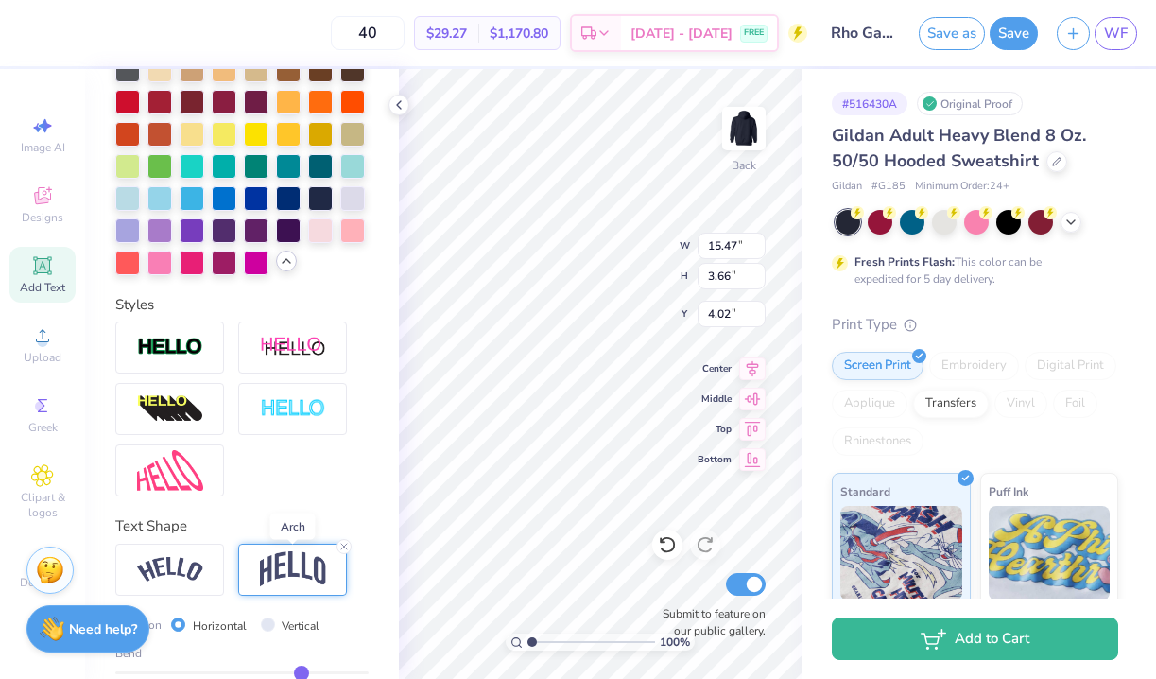
type input "13.54"
type input "4.43"
type input "3.63"
click at [182, 567] on img at bounding box center [170, 570] width 66 height 26
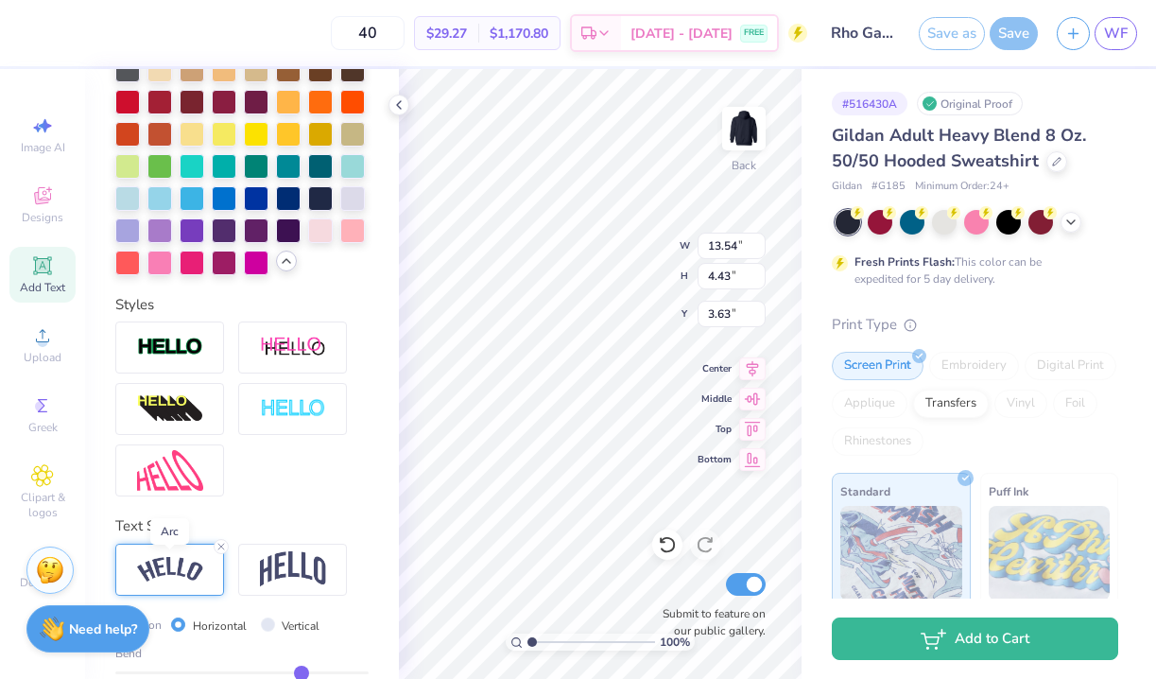
type input "15.47"
type input "3.66"
type input "4.02"
type input "3.00"
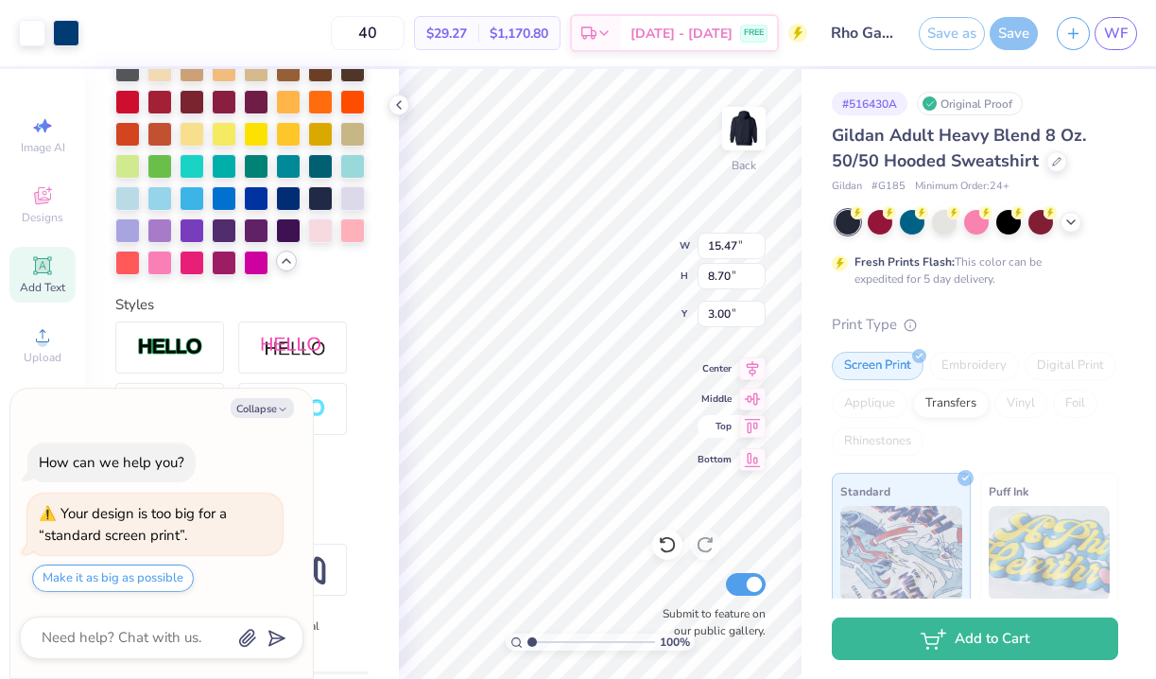
type textarea "x"
type input "14.42"
type input "8.10"
type input "3.59"
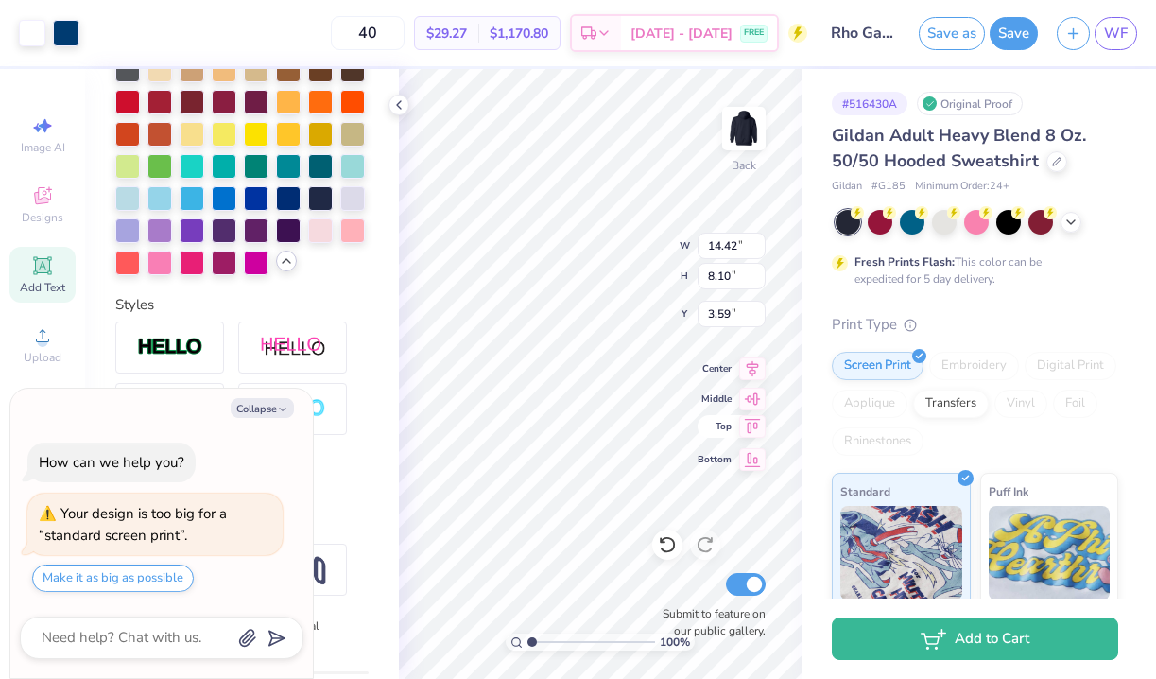
type textarea "x"
type input "14.66"
type input "8.24"
type input "3.46"
type textarea "x"
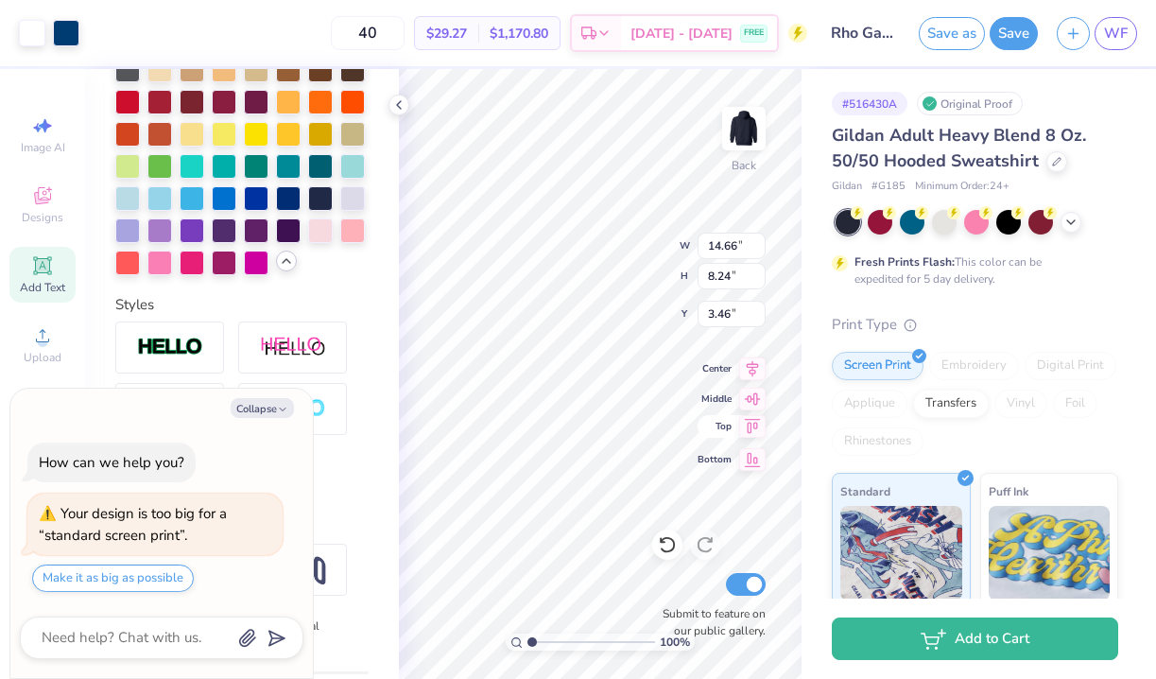
type input "14.75"
type input "8.29"
type input "3.40"
type textarea "x"
type input "14.81"
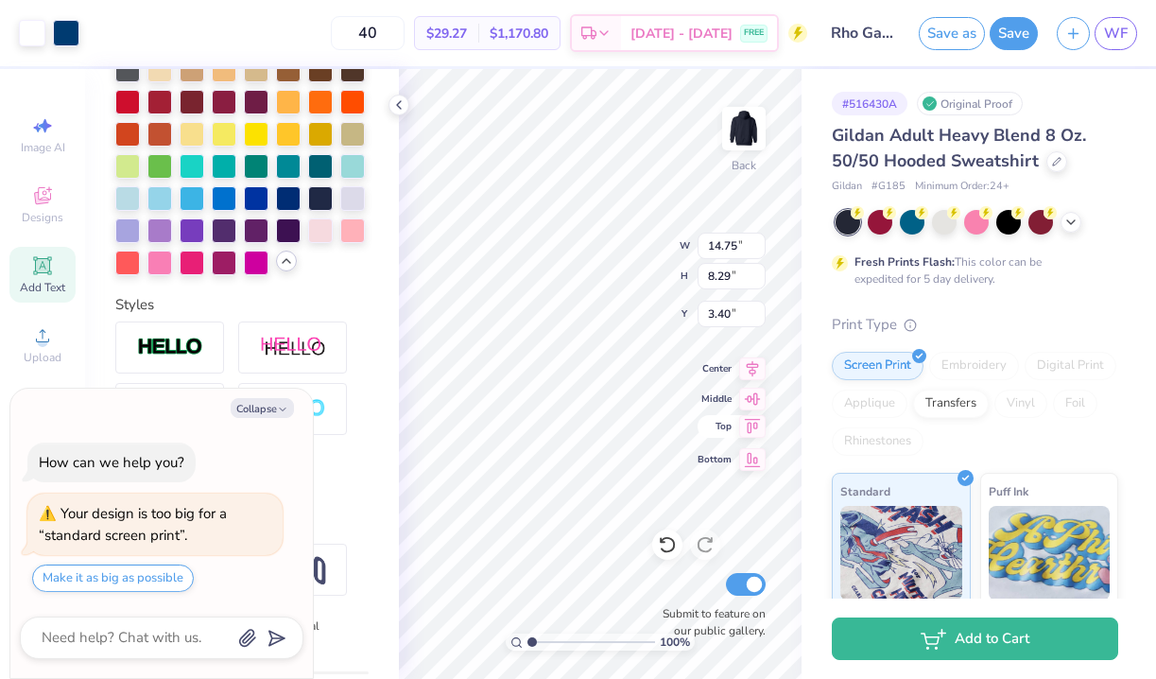
type input "8.33"
type input "3.37"
type textarea "x"
type input "14.81"
type input "3.51"
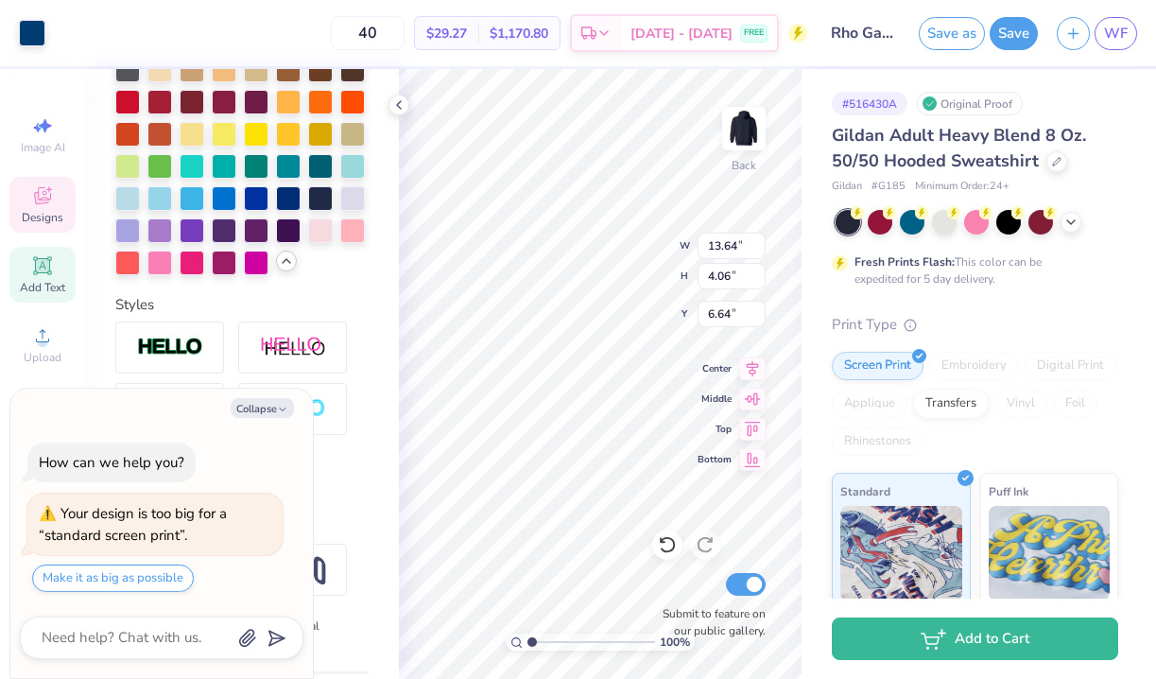
type input "3.00"
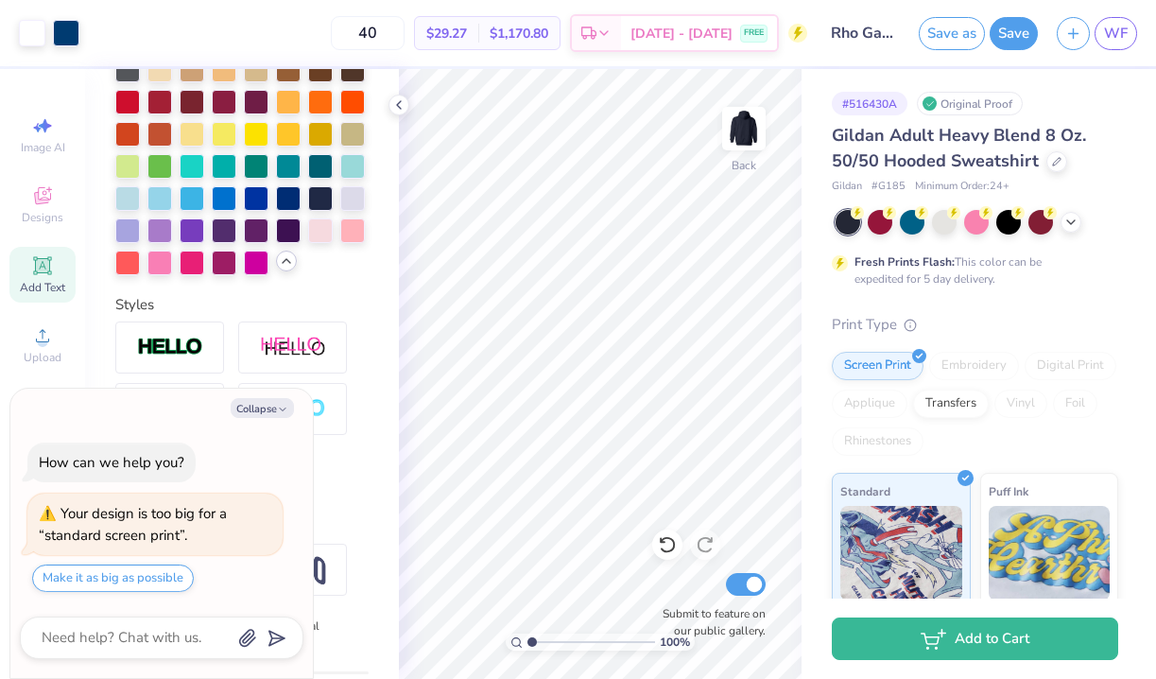
click at [810, 425] on div "Art colors 40 $29.27 Per Item $1,170.80 Total Est. Delivery Sep 20 - 23 FREE De…" at bounding box center [578, 339] width 1156 height 679
click at [1074, 223] on icon at bounding box center [1070, 220] width 15 height 15
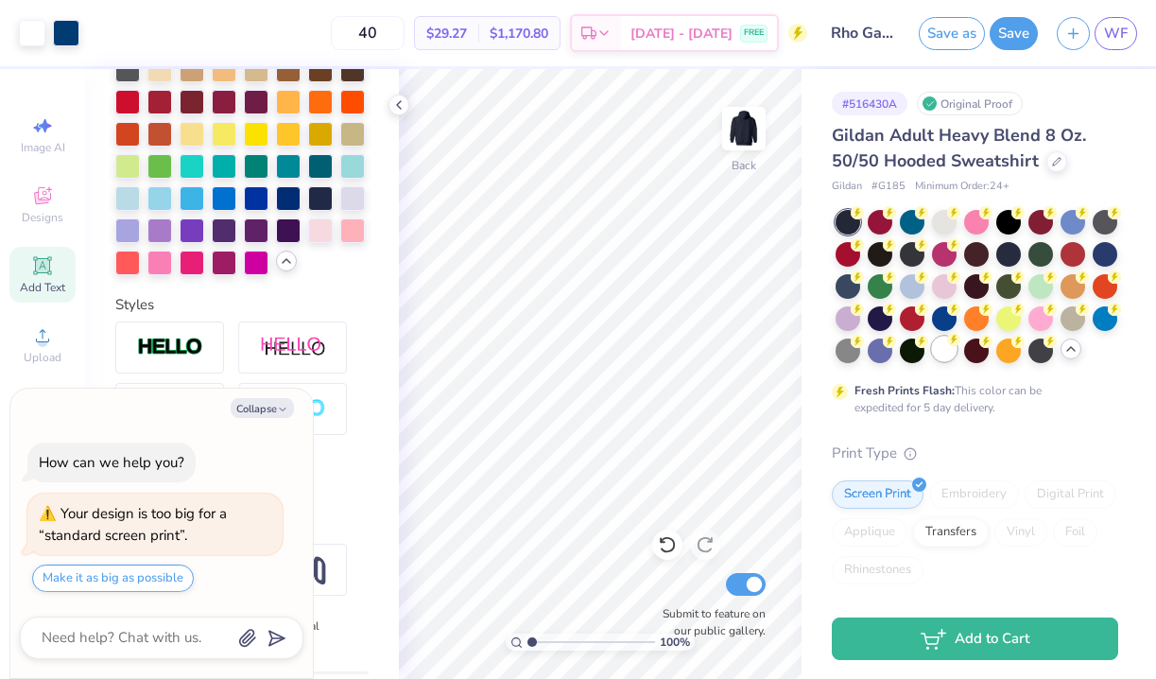
click at [946, 353] on div at bounding box center [944, 348] width 25 height 25
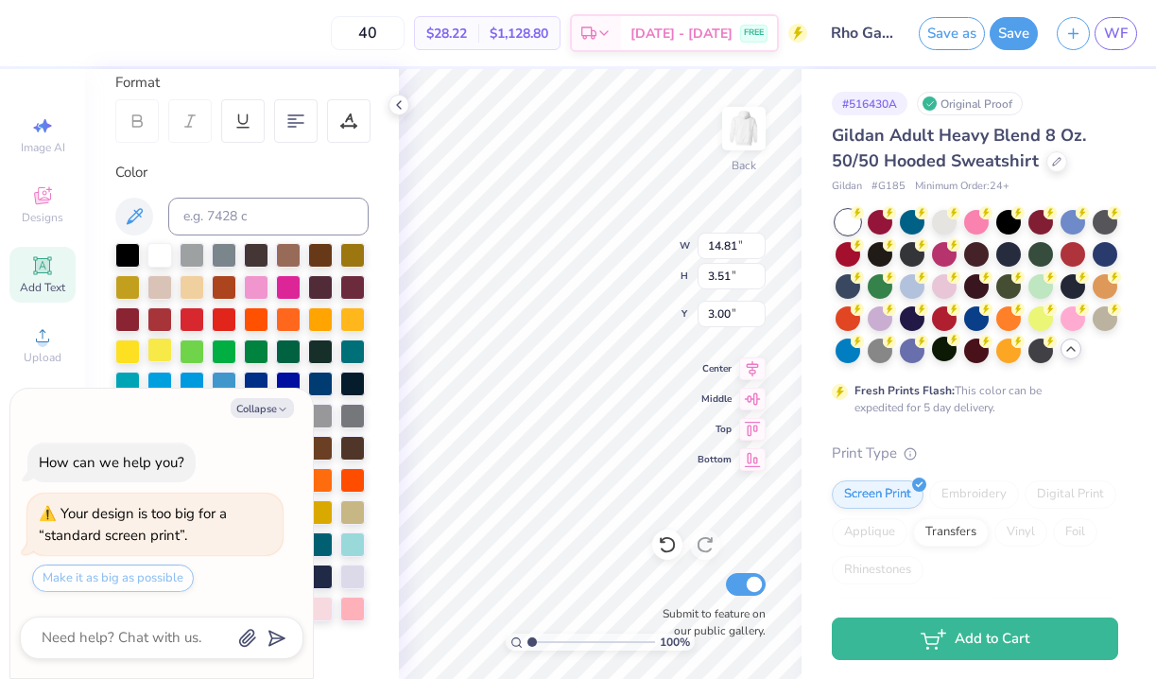
scroll to position [182, 0]
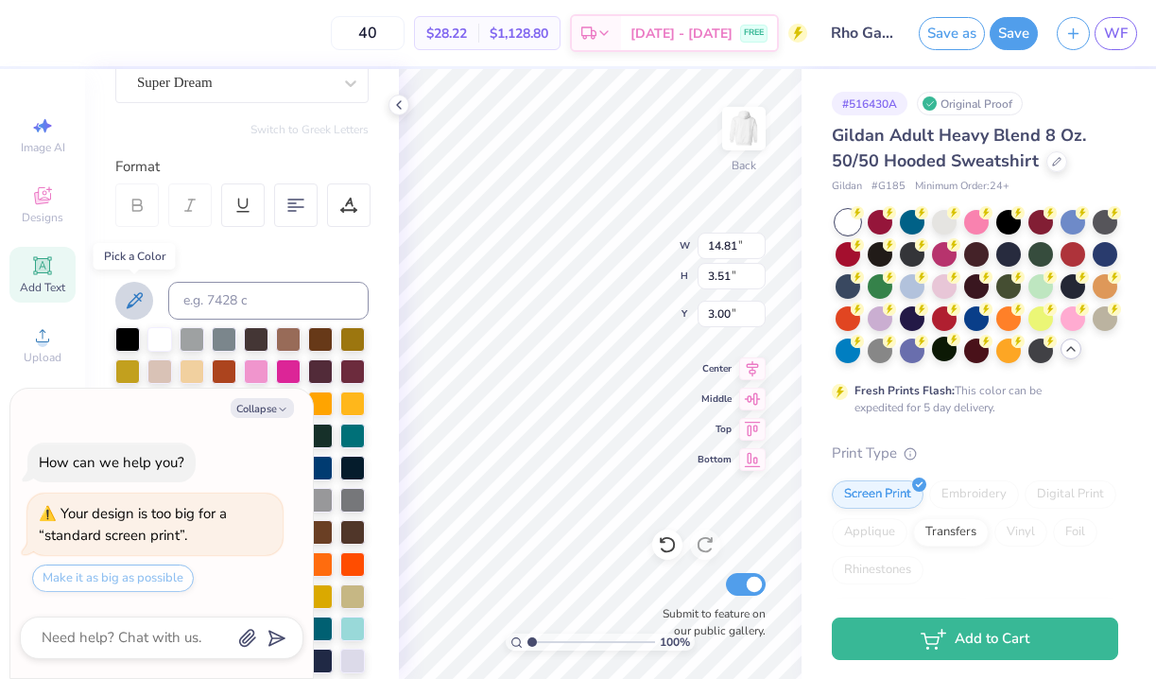
click at [141, 296] on icon at bounding box center [135, 300] width 16 height 16
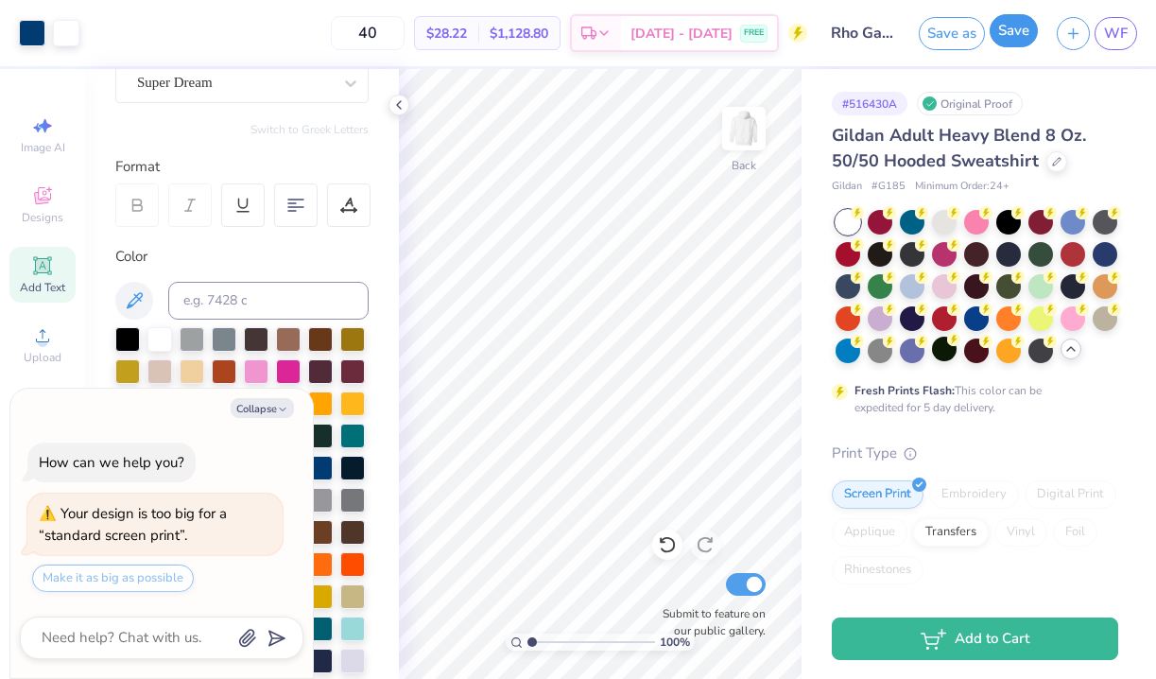
click at [1005, 31] on button "Save" at bounding box center [1014, 30] width 48 height 33
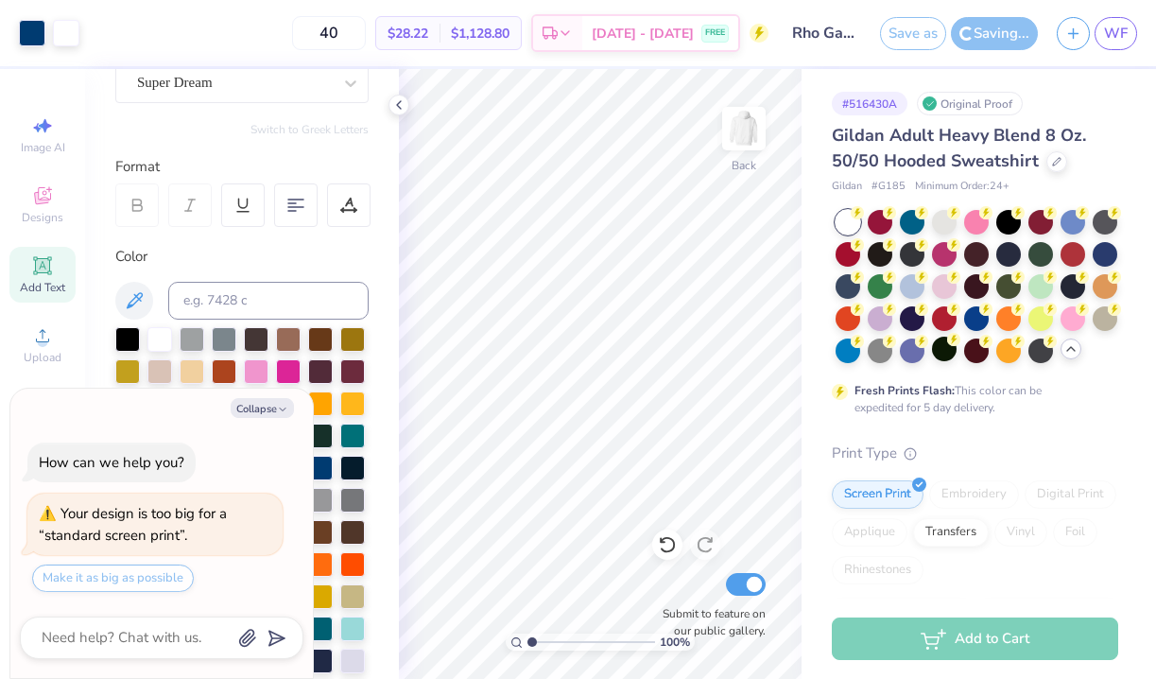
type textarea "x"
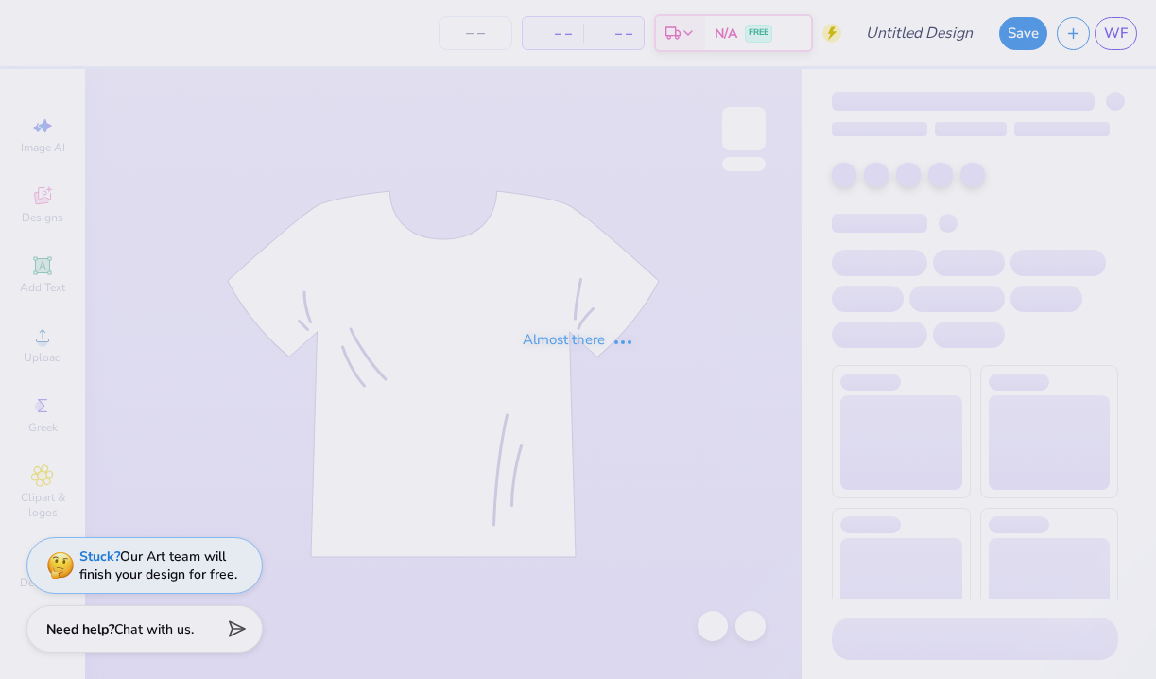
type input "Design 3"
type input "8"
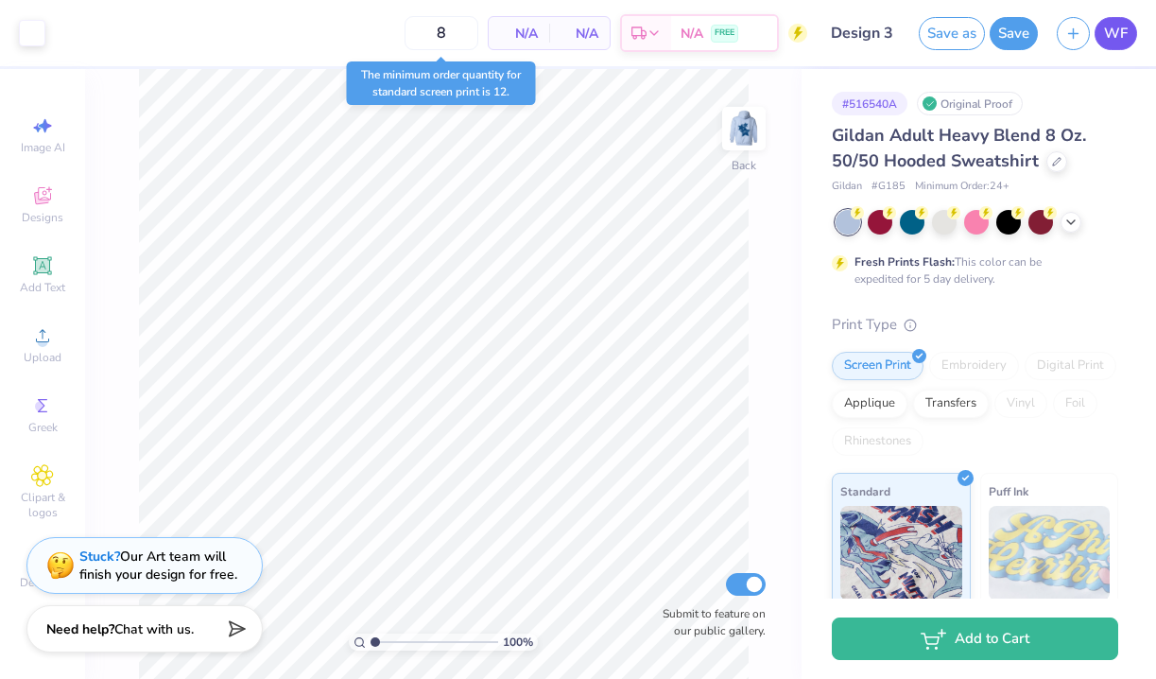
click at [1113, 40] on span "WF" at bounding box center [1116, 34] width 24 height 22
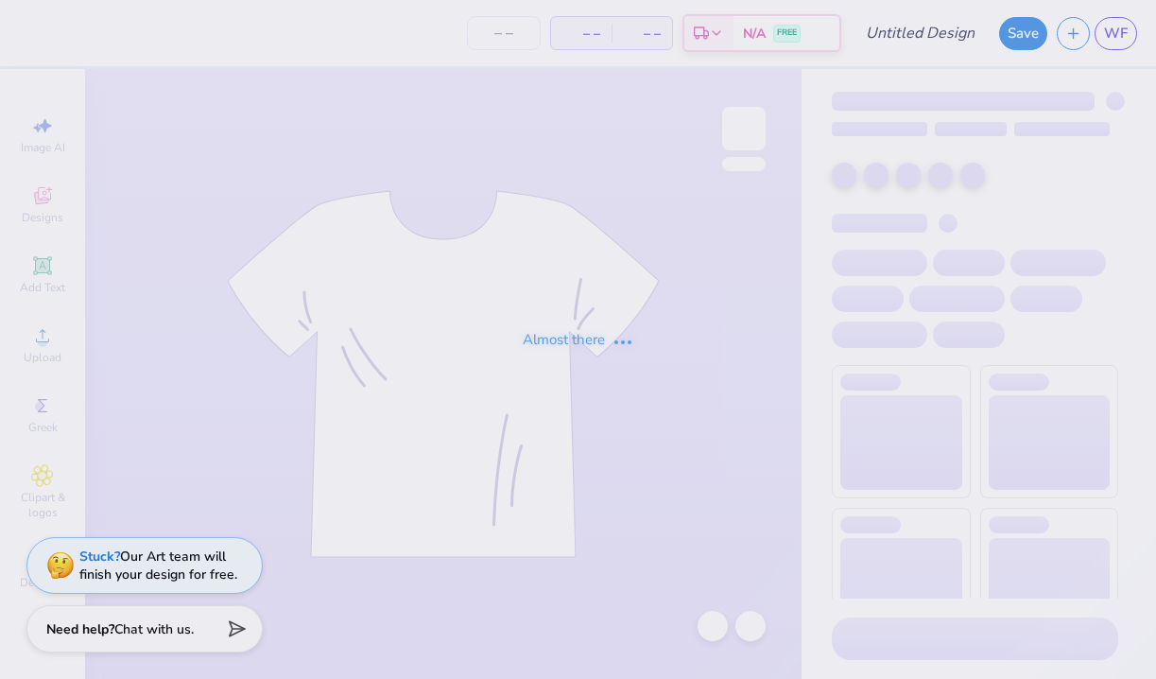
type input "Design 1"
type input "12"
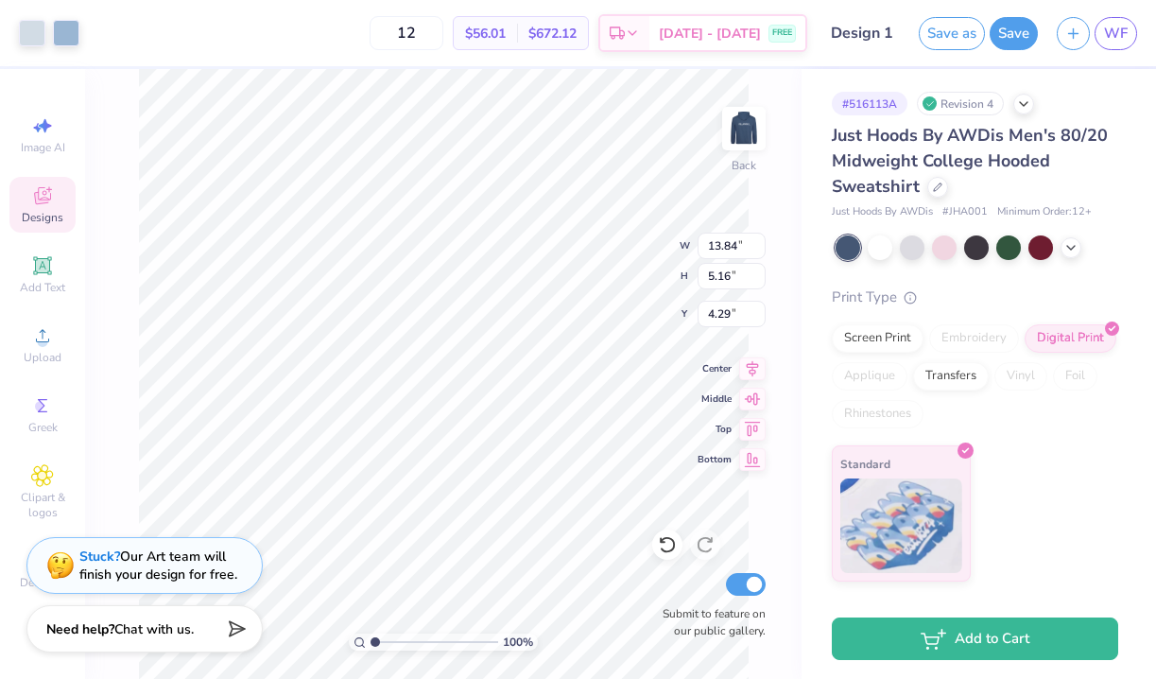
type input "4.31"
click at [936, 185] on icon at bounding box center [937, 185] width 9 height 9
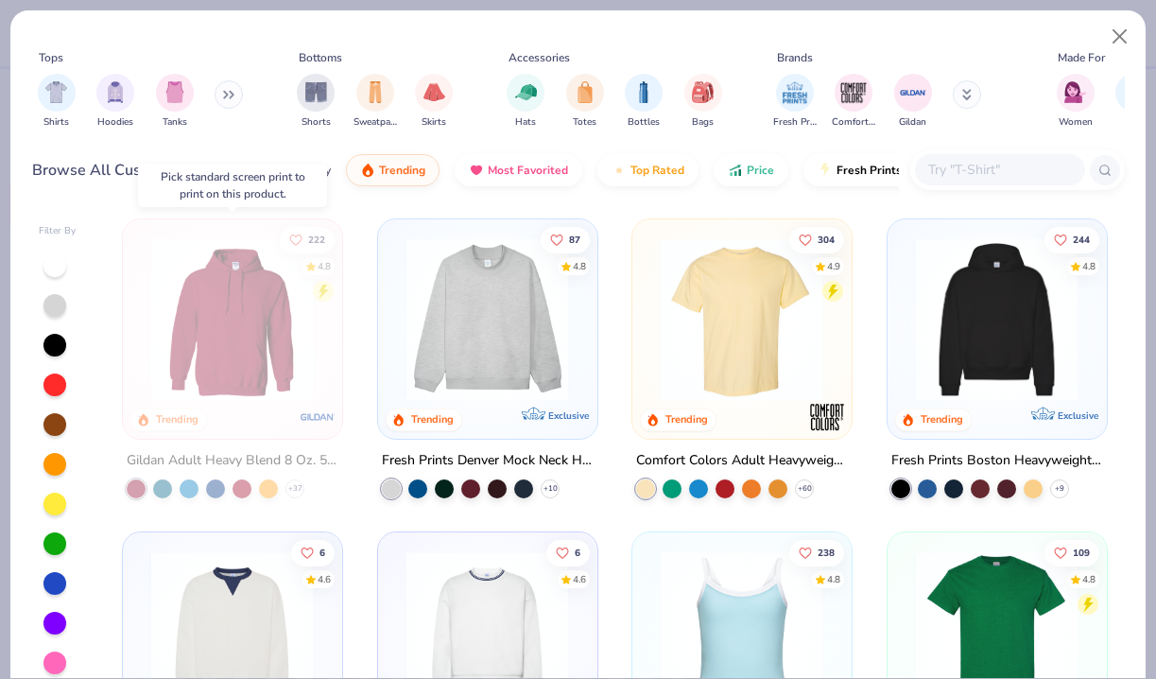
click at [248, 357] on img at bounding box center [232, 319] width 181 height 163
click at [1117, 29] on button "Close" at bounding box center [1120, 37] width 36 height 36
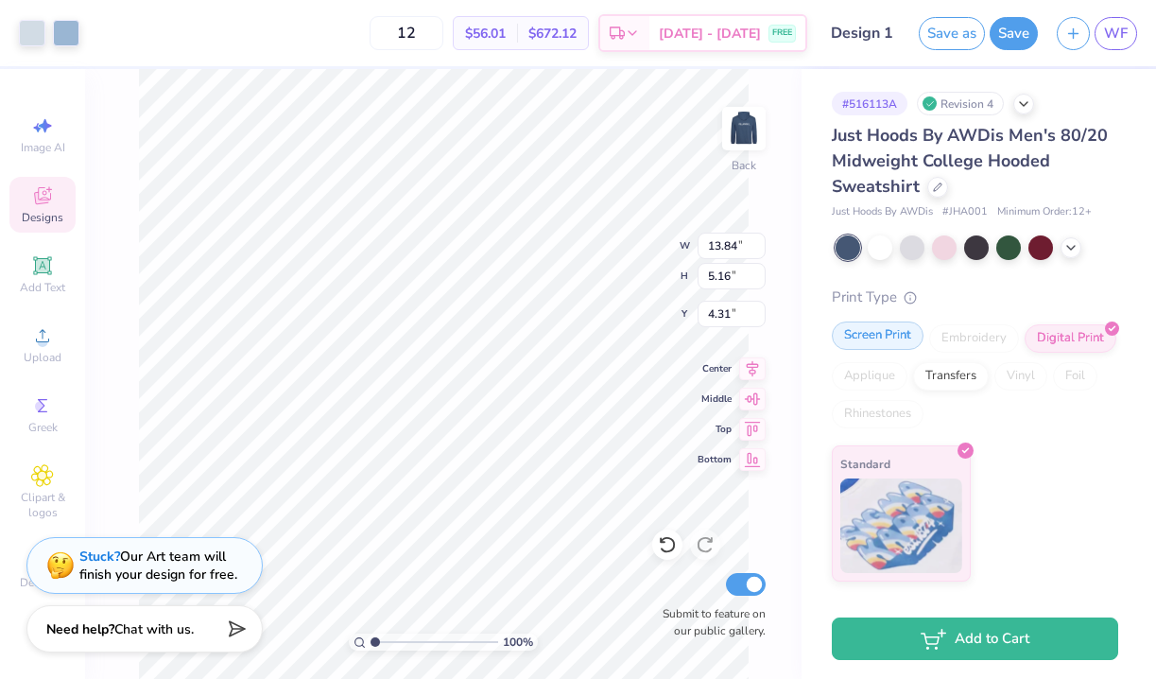
click at [892, 339] on div "Screen Print" at bounding box center [878, 335] width 92 height 28
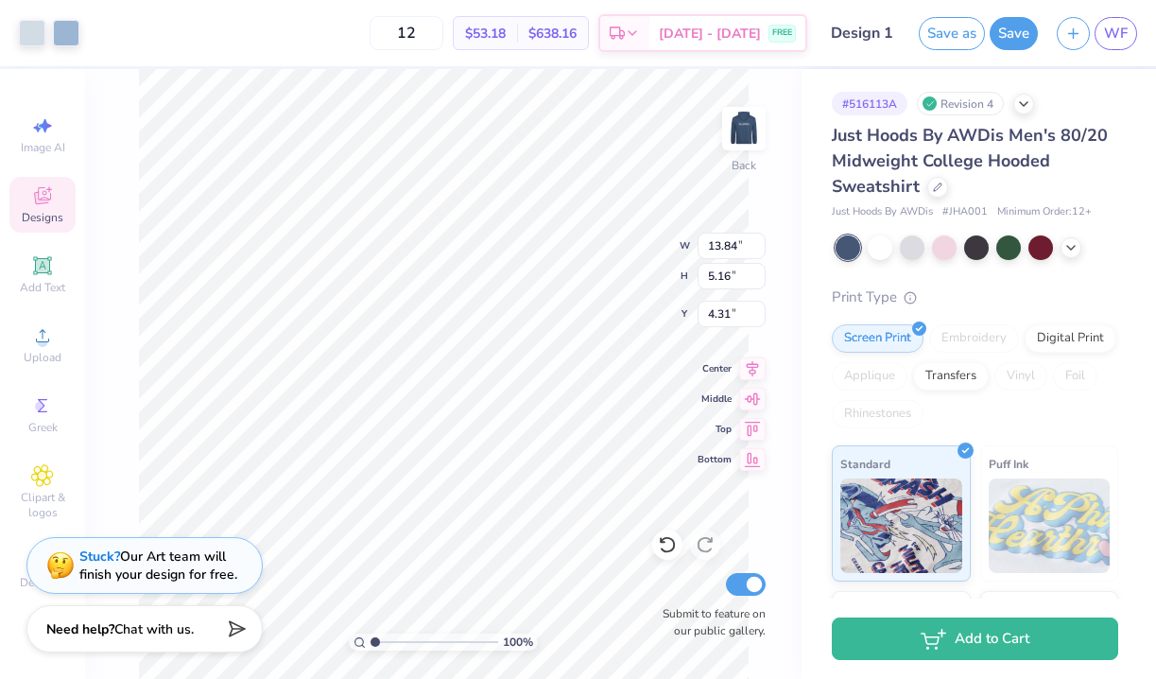
click at [955, 150] on span "Just Hoods By AWDis Men's 80/20 Midweight College Hooded Sweatshirt" at bounding box center [970, 161] width 276 height 74
click at [935, 197] on div "Just Hoods By AWDis Men's 80/20 Midweight College Hooded Sweatshirt" at bounding box center [975, 161] width 286 height 77
click at [936, 190] on div at bounding box center [937, 185] width 21 height 21
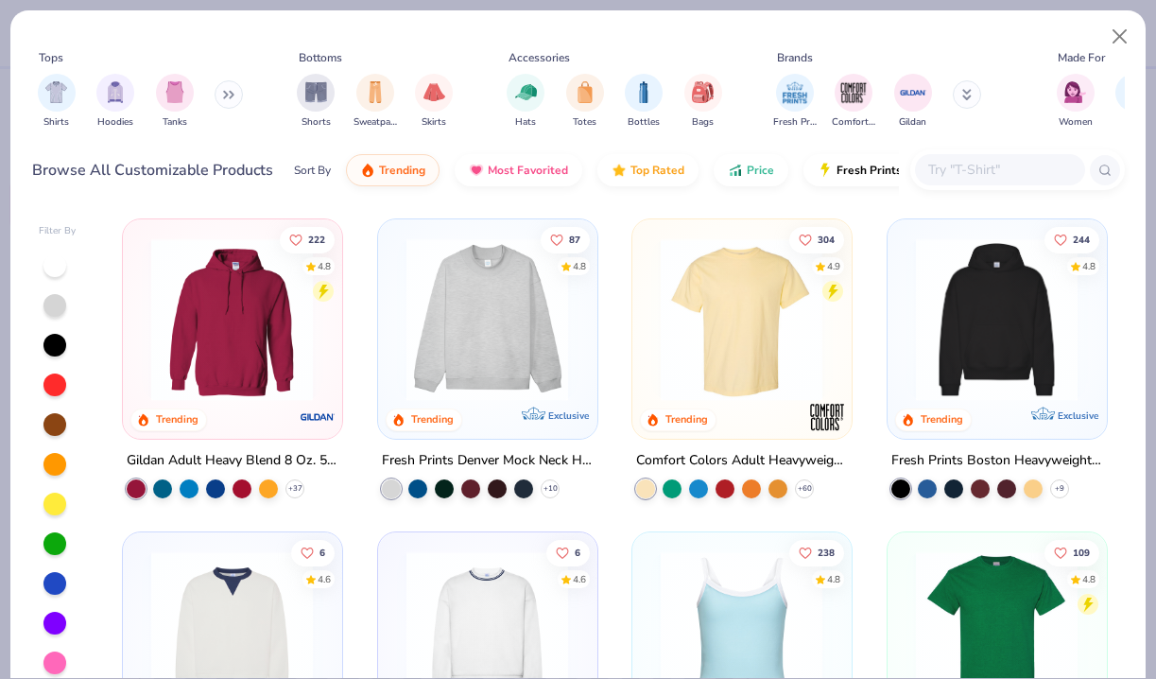
click at [221, 409] on div at bounding box center [232, 324] width 200 height 191
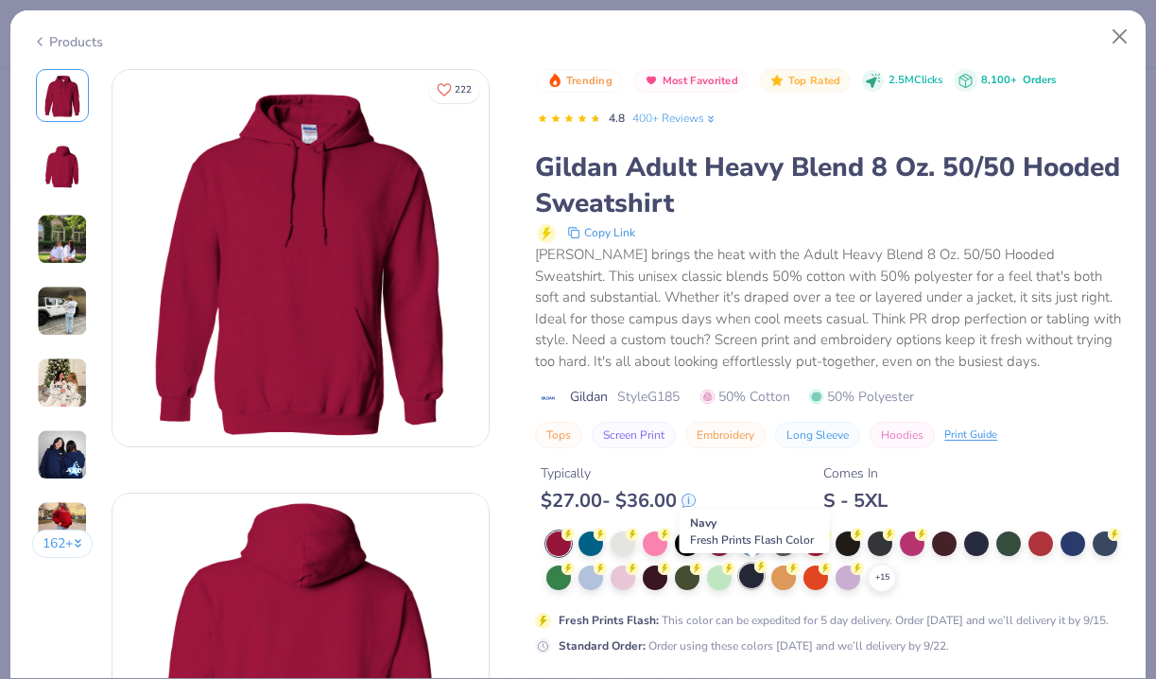
click at [748, 577] on div at bounding box center [751, 575] width 25 height 25
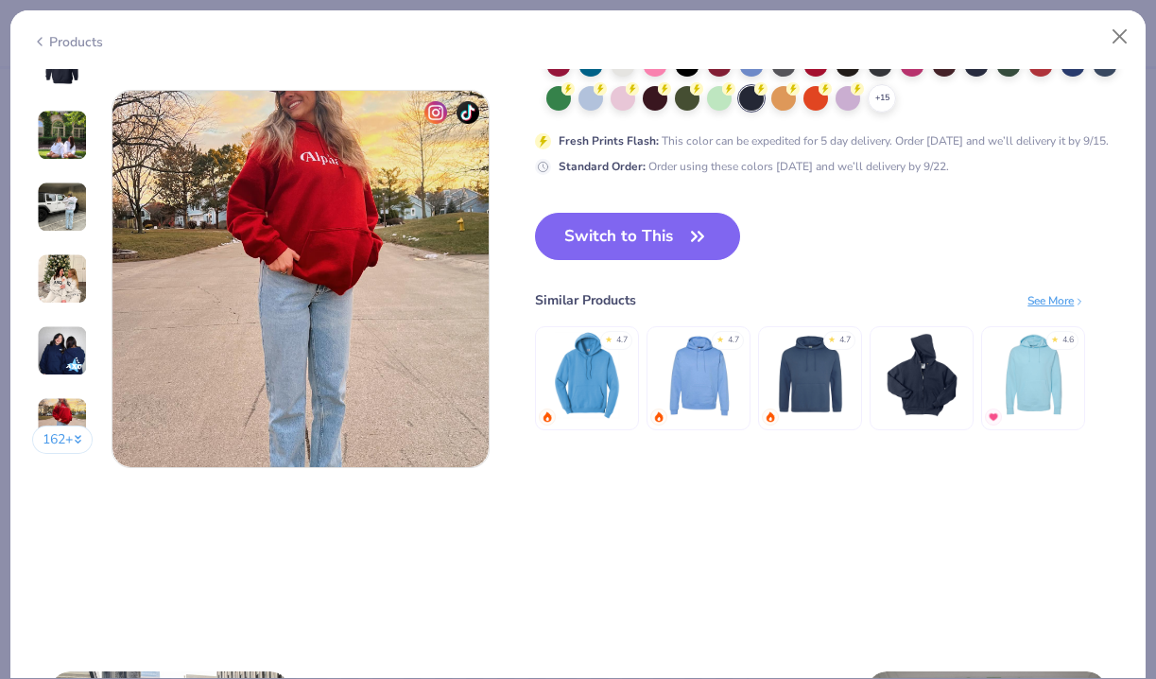
scroll to position [2517, 0]
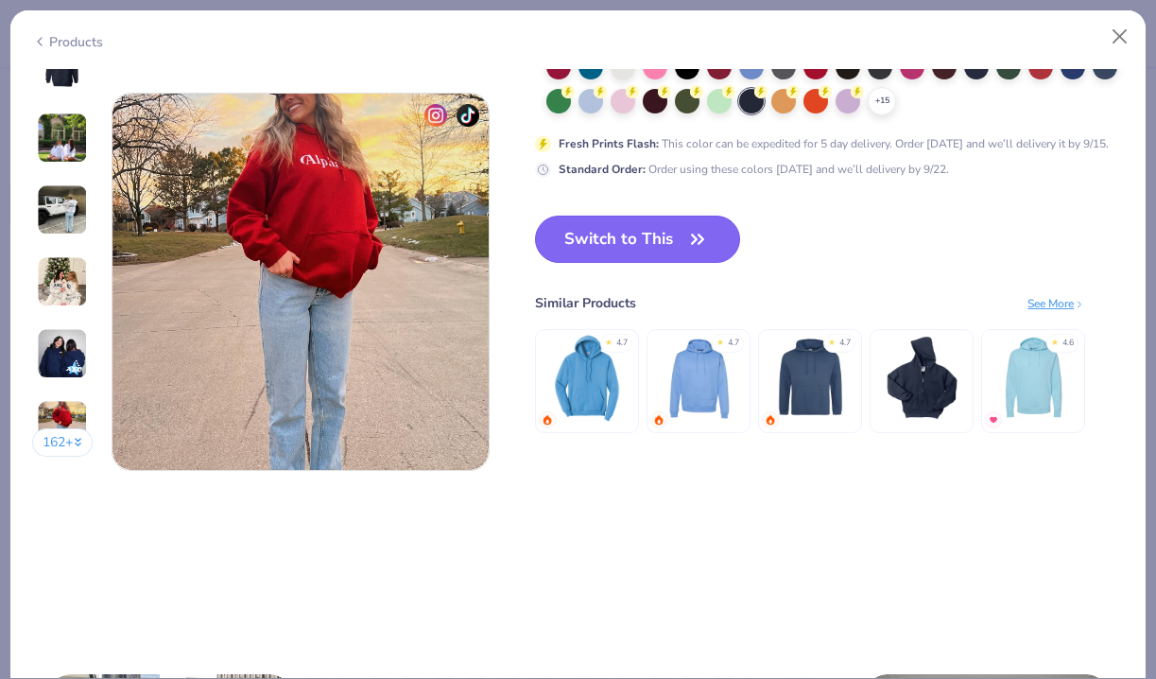
click at [692, 245] on icon "button" at bounding box center [697, 239] width 26 height 26
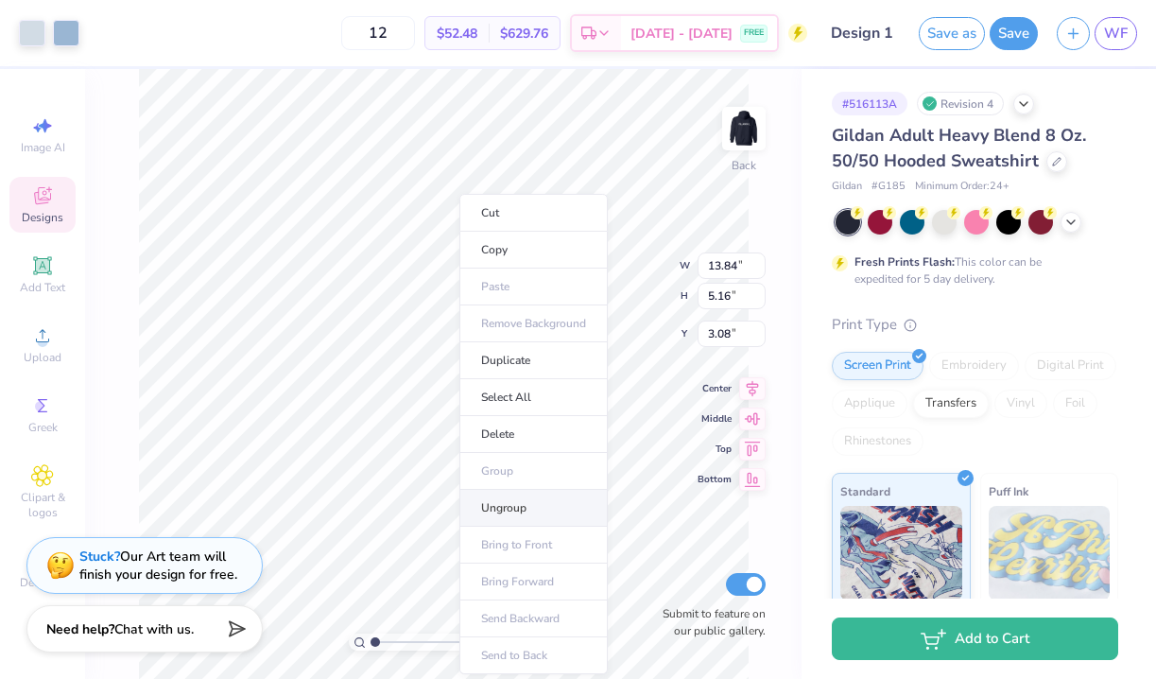
click at [520, 501] on li "Ungroup" at bounding box center [533, 508] width 148 height 37
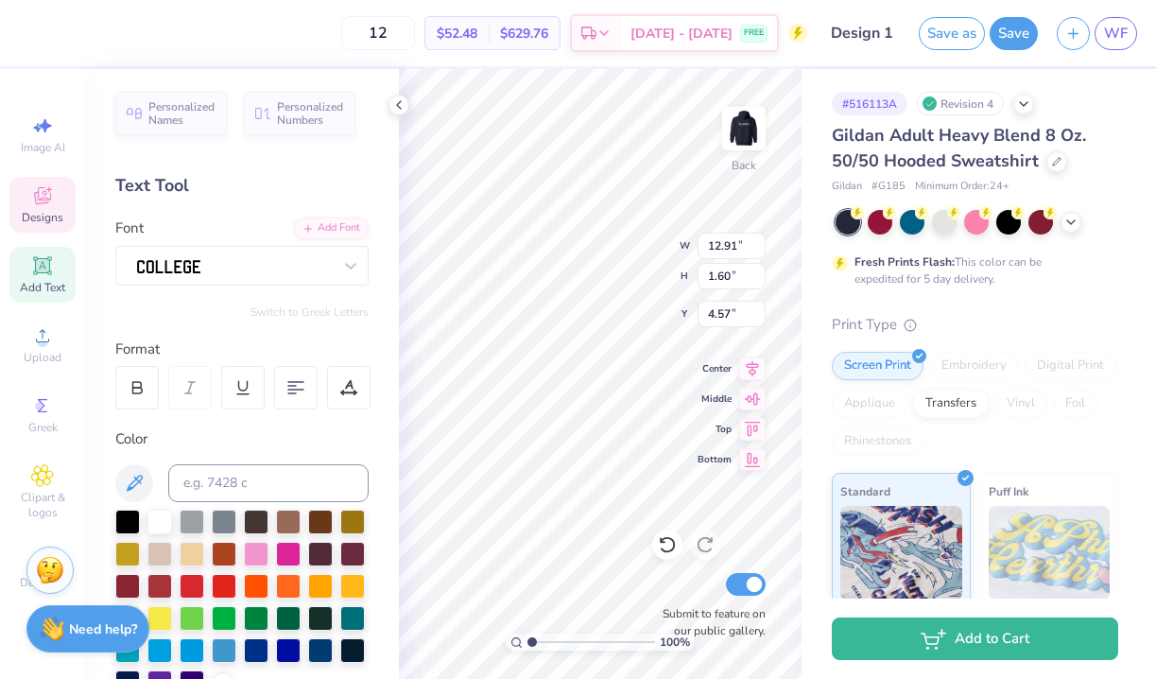
type input "10.35"
type input "6.45"
type input "10.76"
type input "10.25"
type input "1.51"
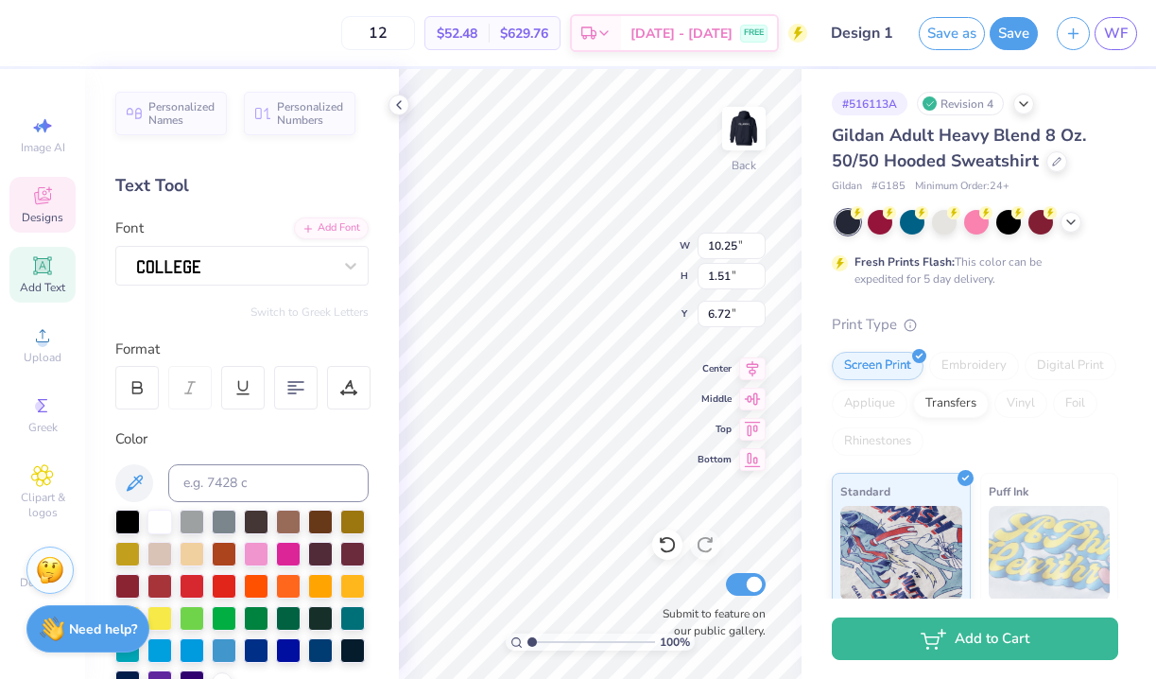
type input "10.76"
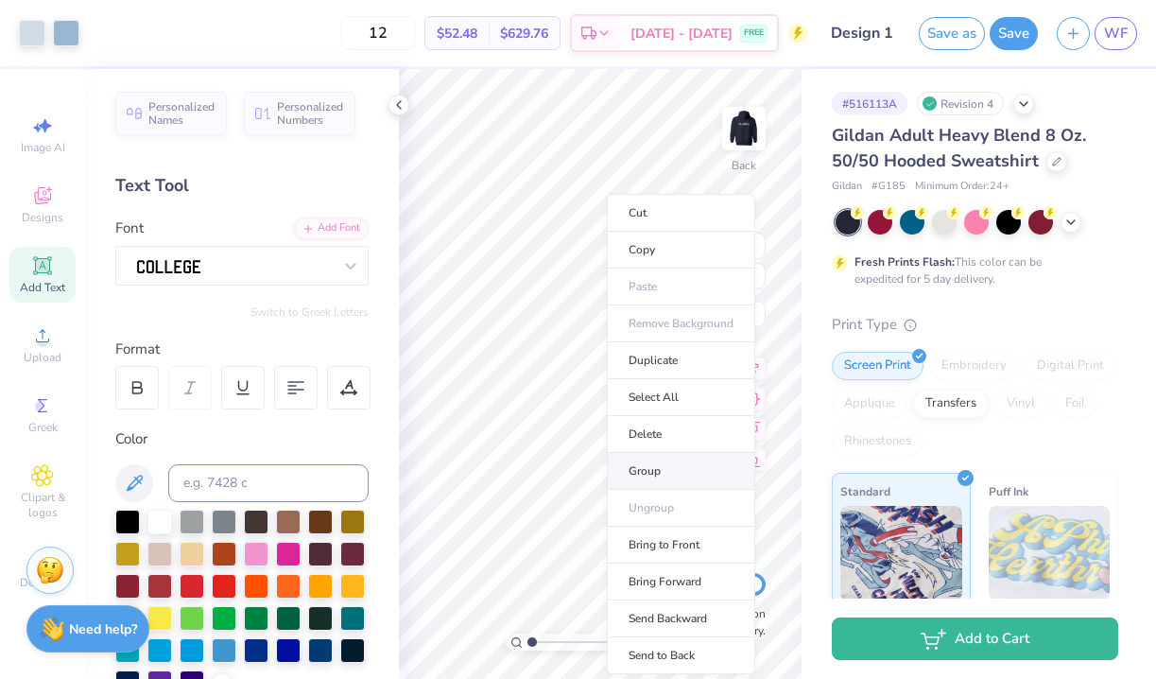
click at [692, 481] on li "Group" at bounding box center [681, 471] width 148 height 37
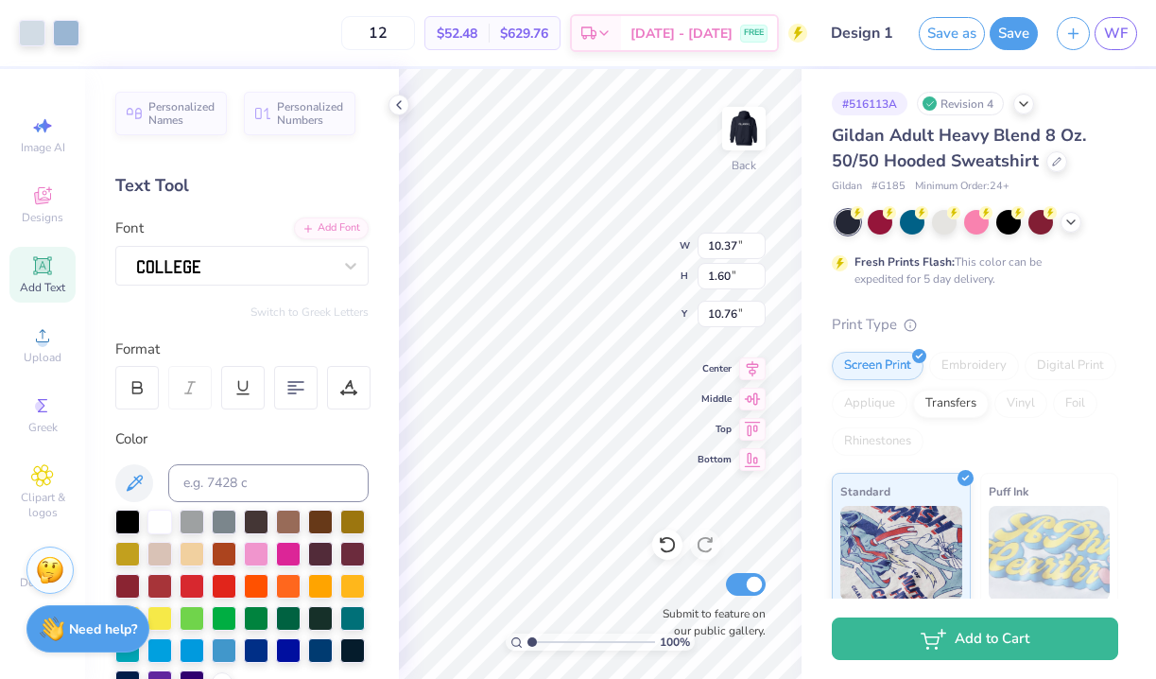
type input "6.85"
type input "12.91"
type input "11.61"
type input "12.83"
type input "1.51"
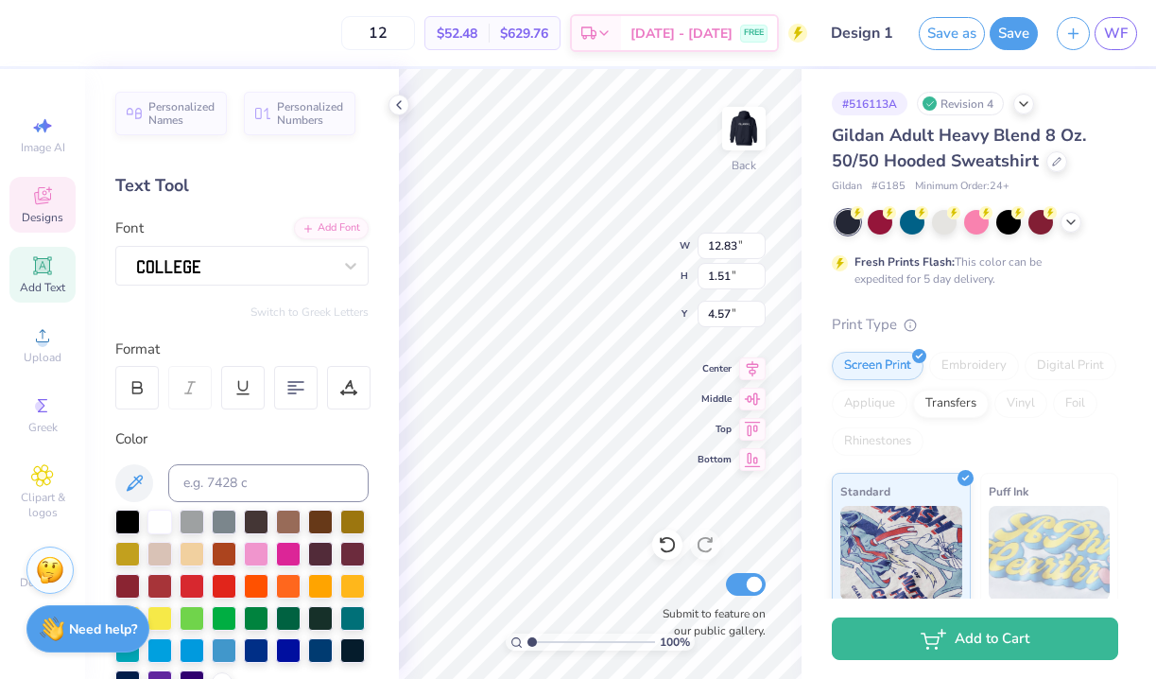
type input "11.65"
type input "8.39"
type input "12.91"
type input "11.65"
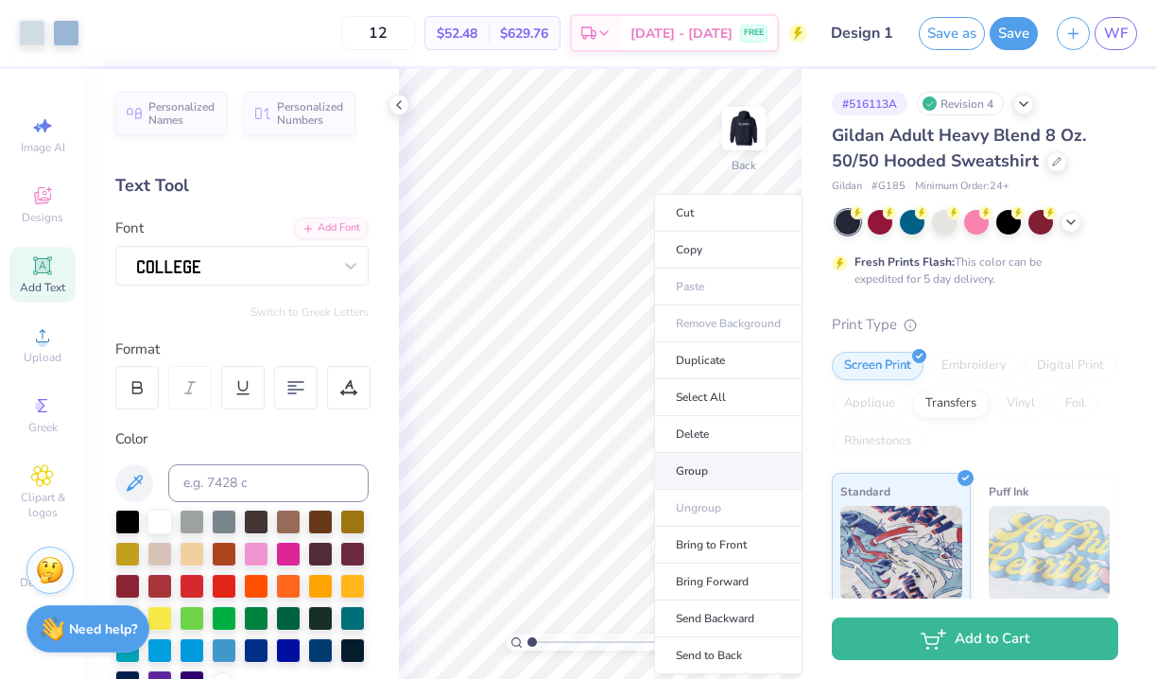
click at [732, 477] on li "Group" at bounding box center [728, 471] width 148 height 37
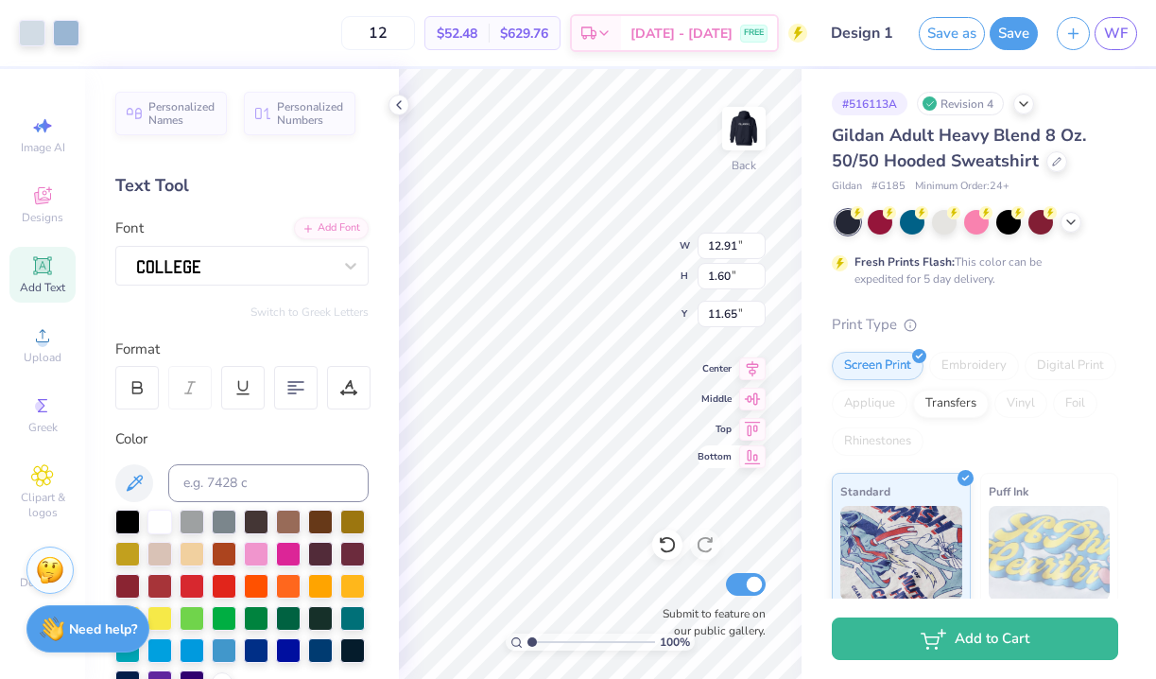
type input "6.45"
type input "5.15"
type input "3.00"
type input "12.91"
type input "1.60"
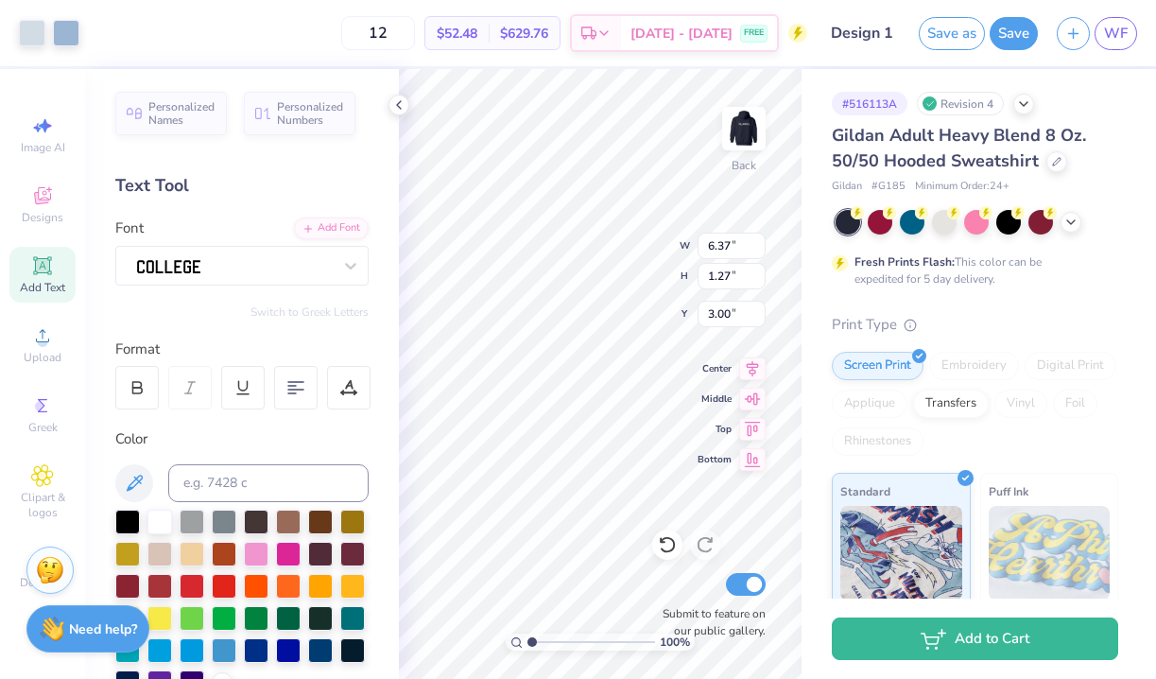
type input "5.15"
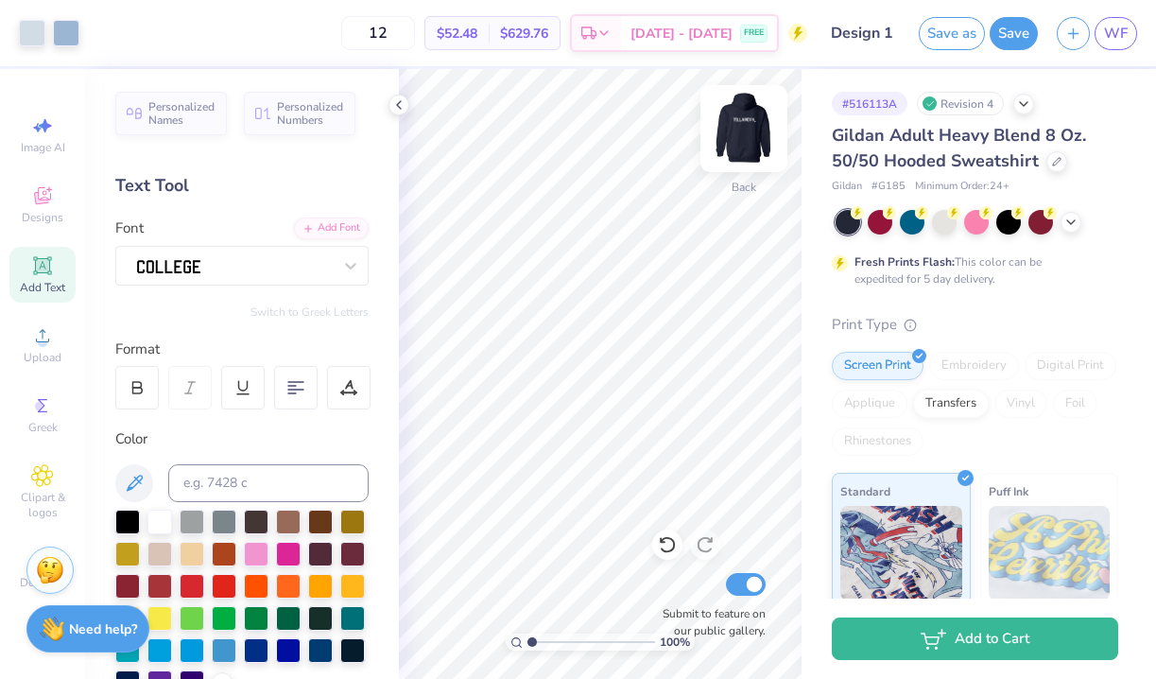
click at [749, 126] on img at bounding box center [744, 129] width 76 height 76
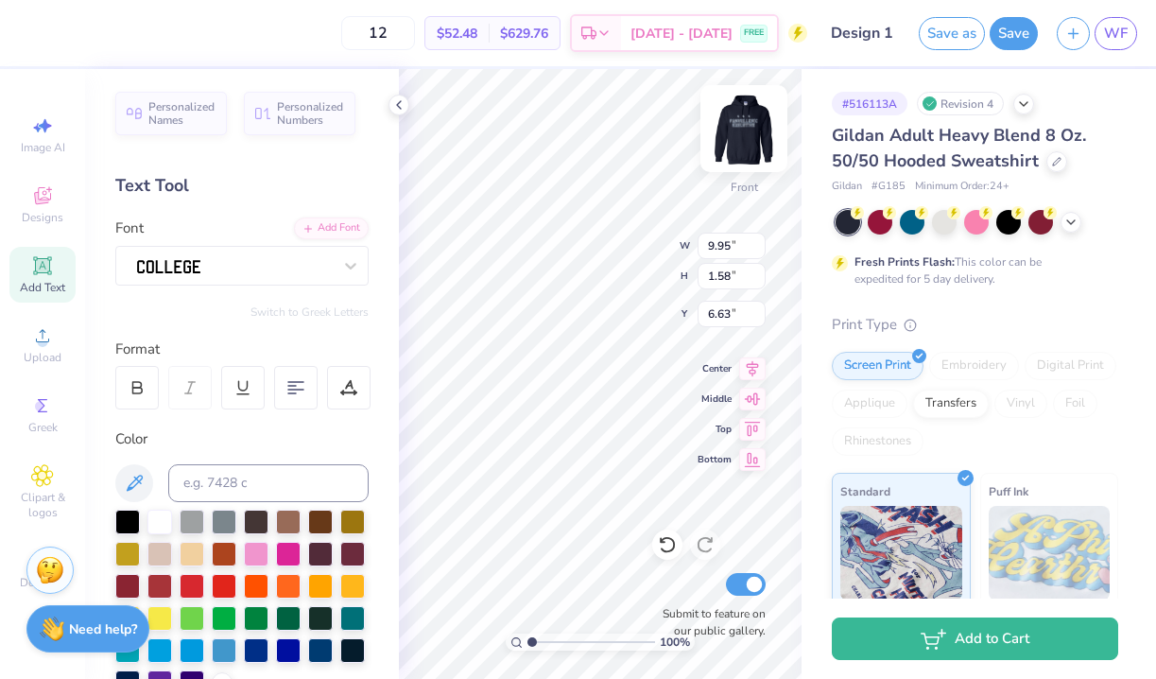
type input "19.86"
click at [752, 137] on img at bounding box center [744, 129] width 76 height 76
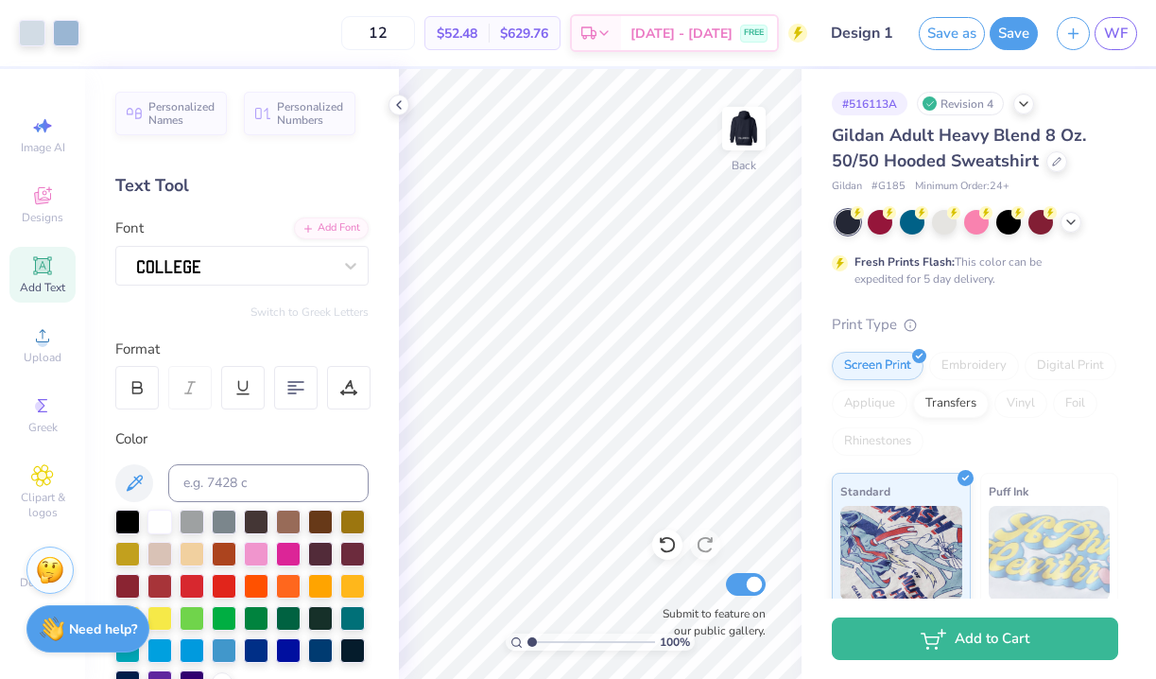
click at [752, 137] on img at bounding box center [744, 129] width 38 height 38
click at [760, 124] on img at bounding box center [744, 129] width 76 height 76
click at [1007, 34] on button "Save" at bounding box center [1014, 30] width 48 height 33
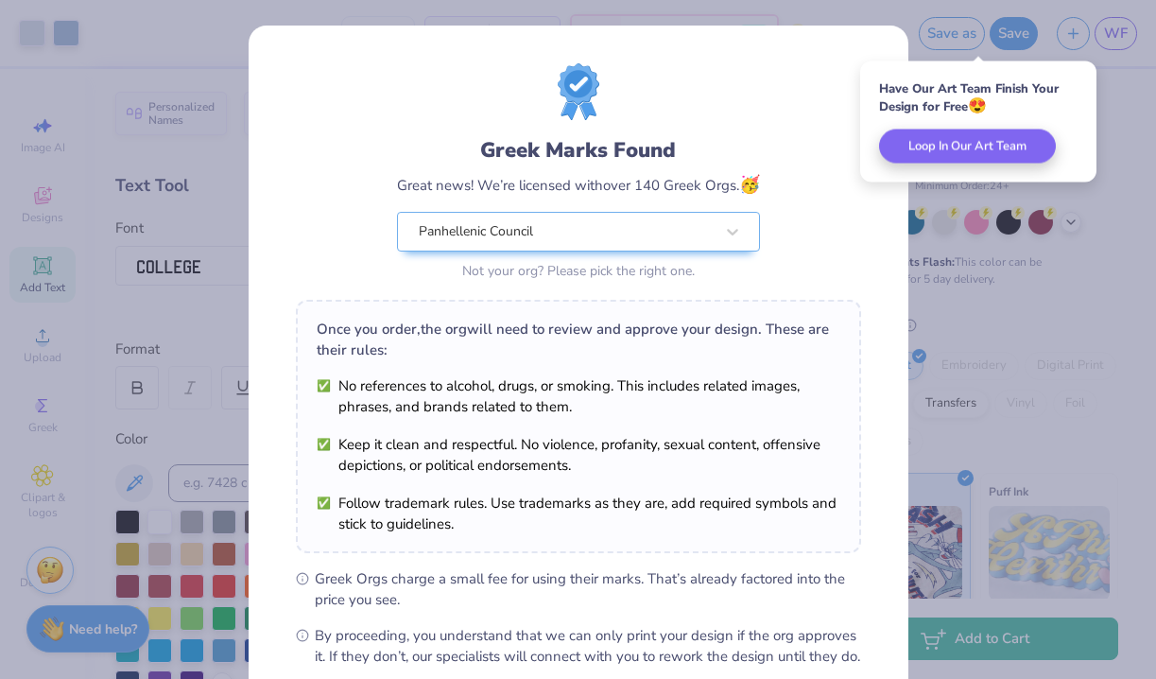
scroll to position [206, 0]
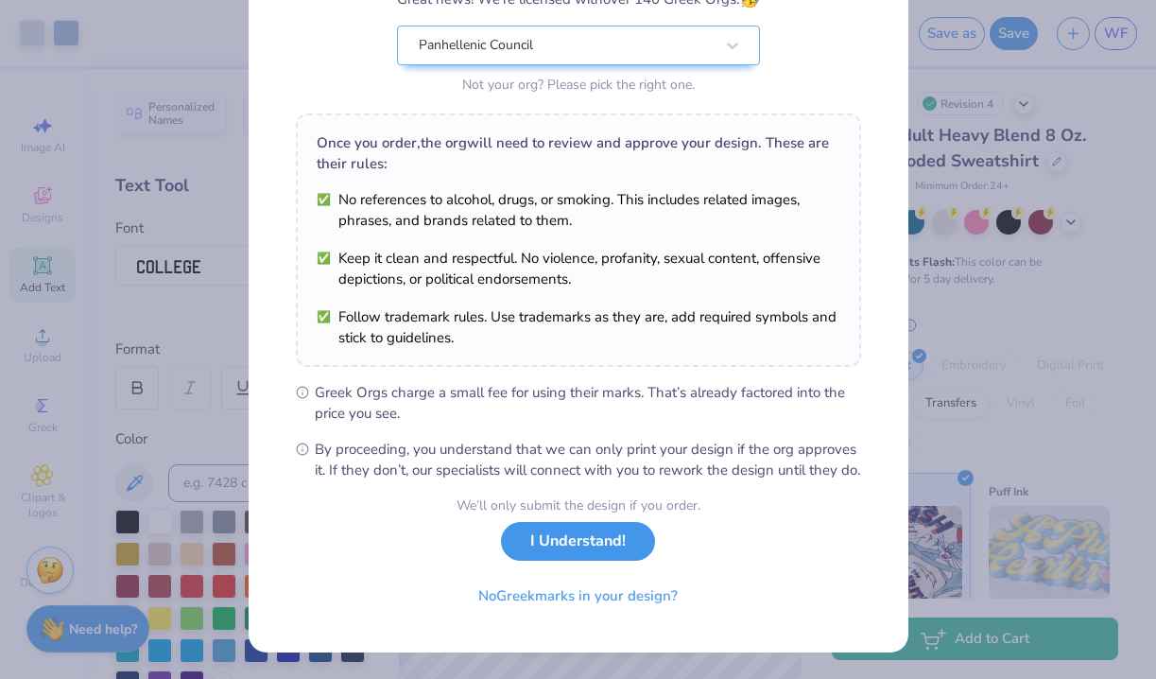
click at [596, 563] on div "We’ll only submit the design if you order. I Understand! No Greek marks in your…" at bounding box center [578, 554] width 244 height 119
click at [613, 552] on button "I Understand!" at bounding box center [578, 541] width 154 height 39
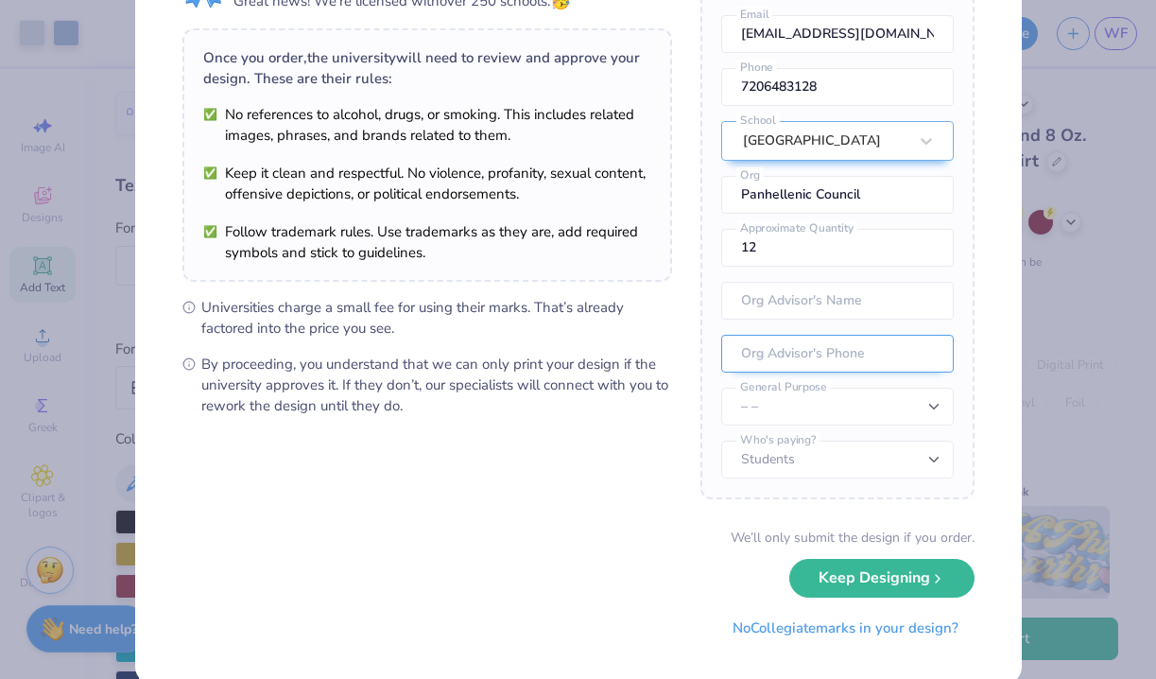
scroll to position [144, 0]
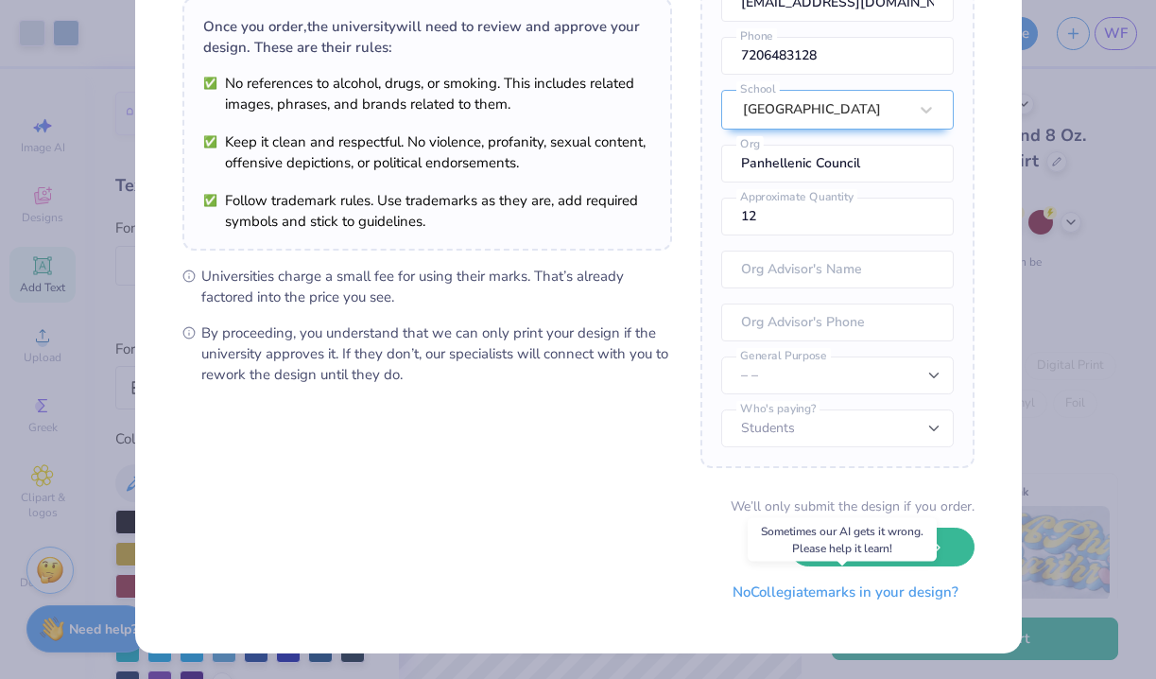
click at [856, 595] on button "No Collegiate marks in your design?" at bounding box center [845, 592] width 258 height 39
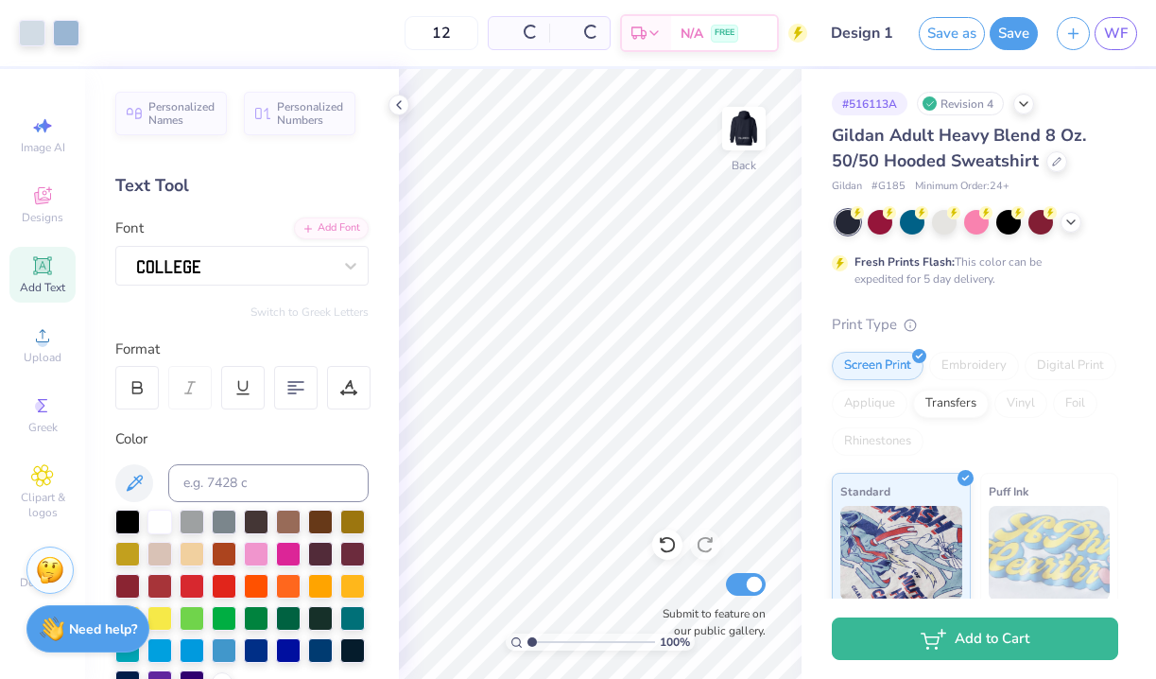
scroll to position [0, 0]
type input "5.19"
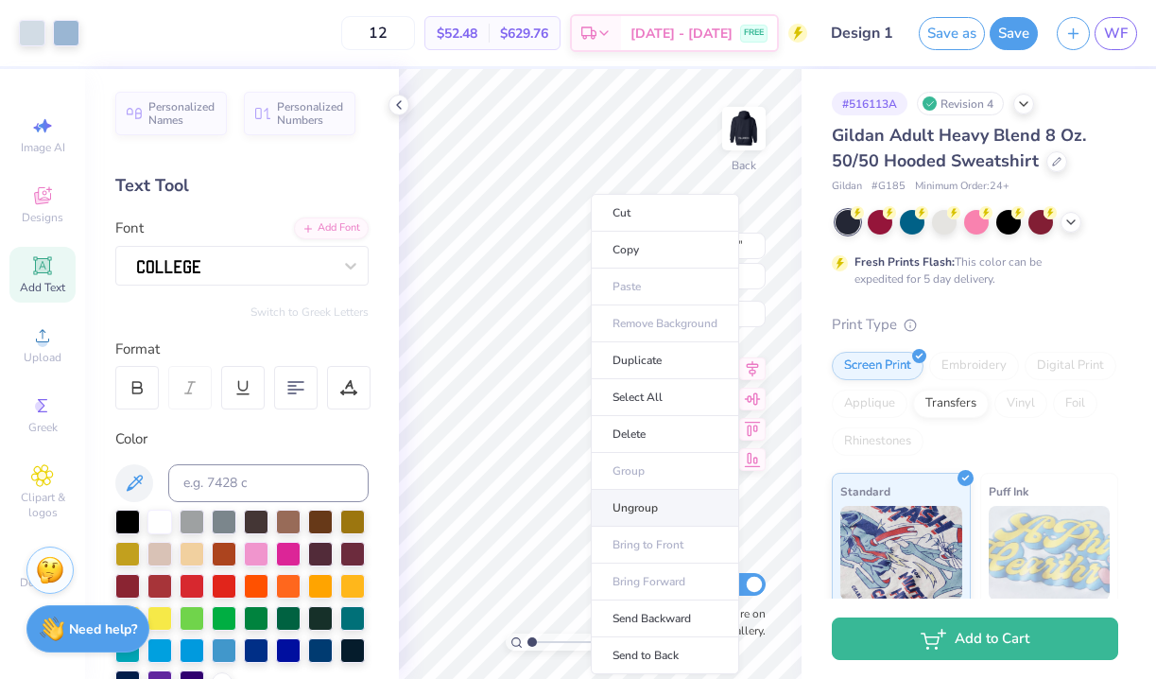
click at [662, 514] on li "Ungroup" at bounding box center [665, 508] width 148 height 37
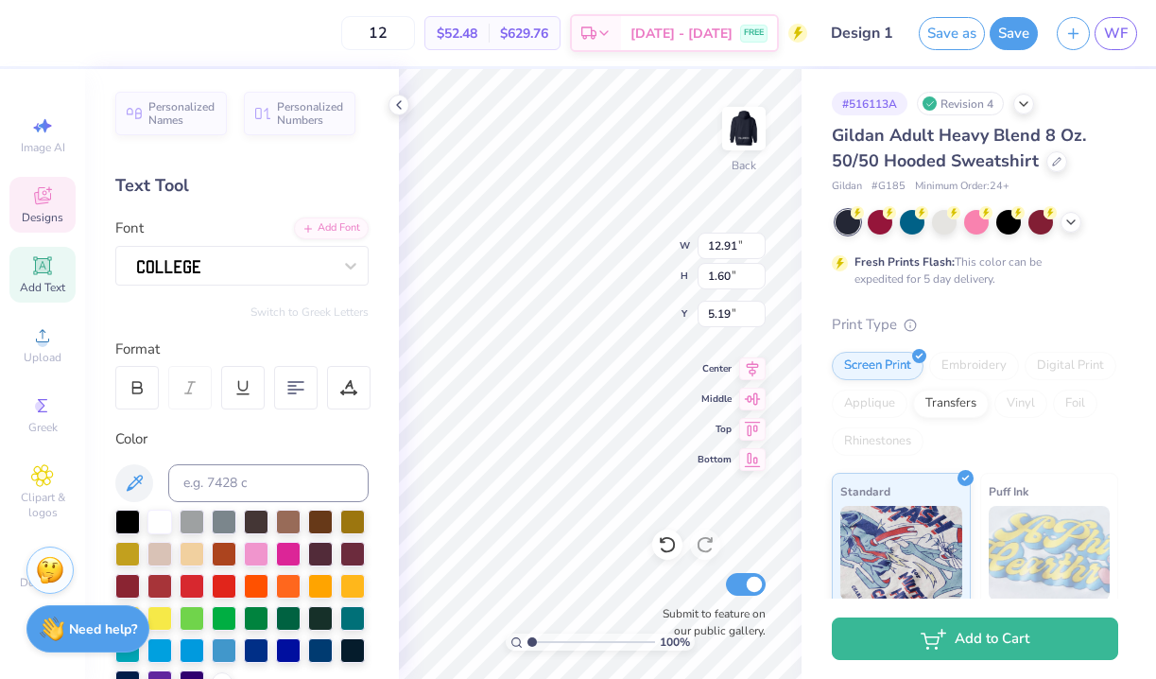
type input "5.15"
type input "10.37"
type input "7.09"
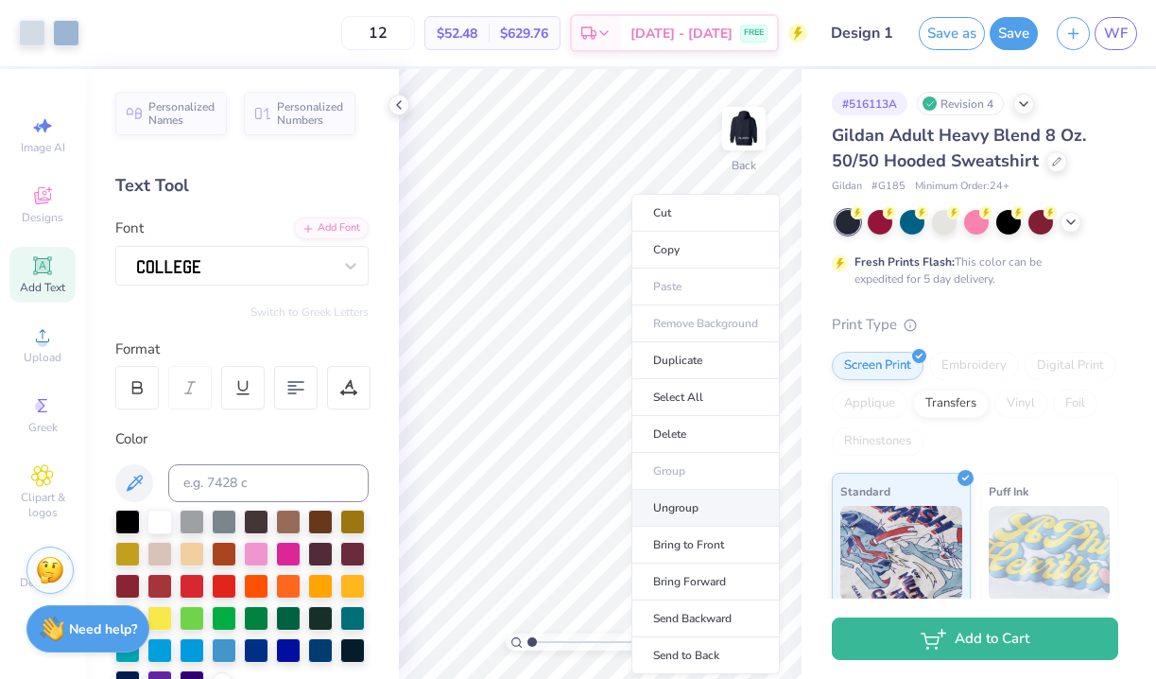
click at [685, 514] on li "Ungroup" at bounding box center [705, 508] width 148 height 37
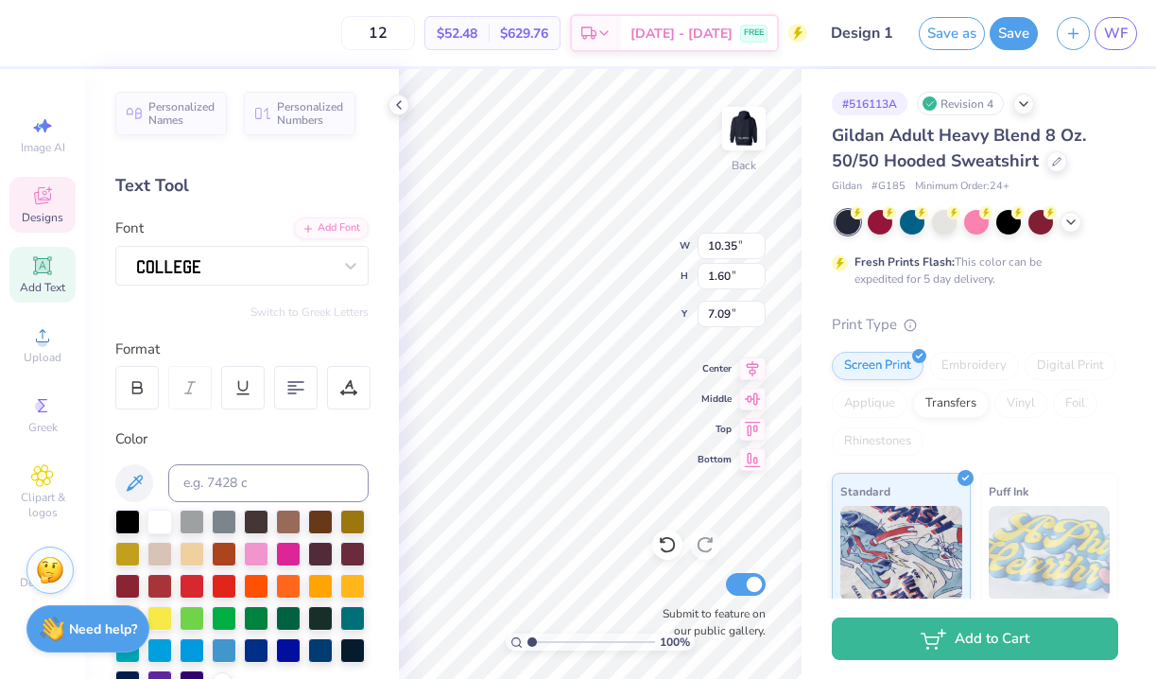
type input "6.74"
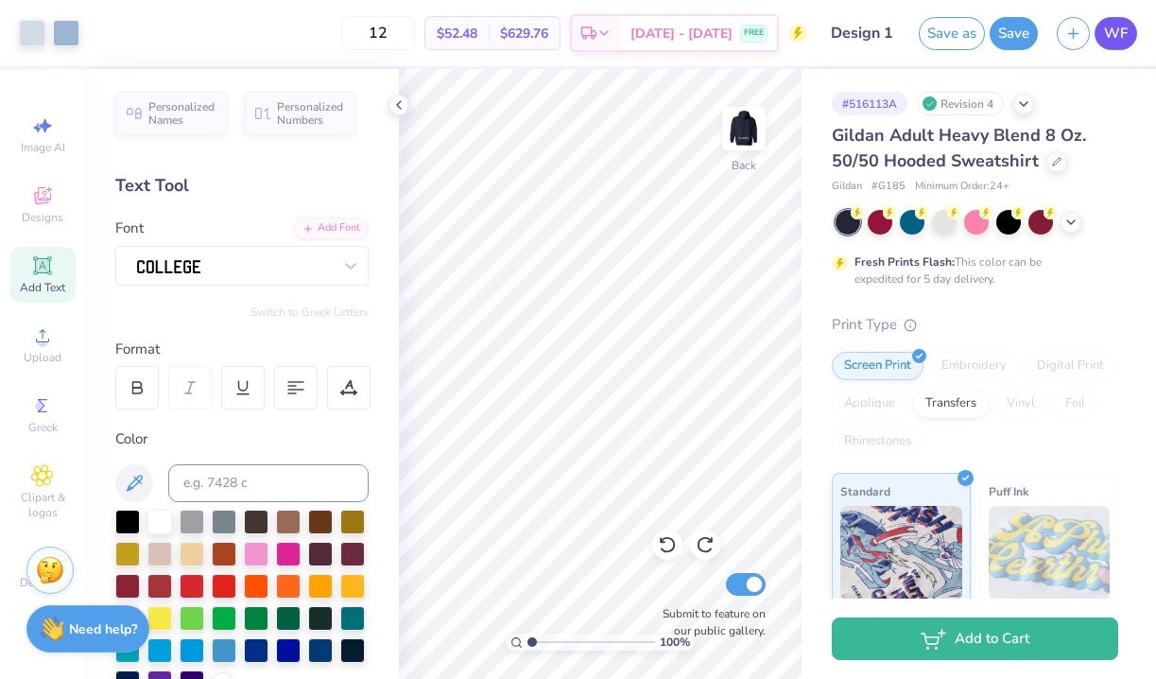
click at [1125, 36] on span "WF" at bounding box center [1116, 34] width 24 height 22
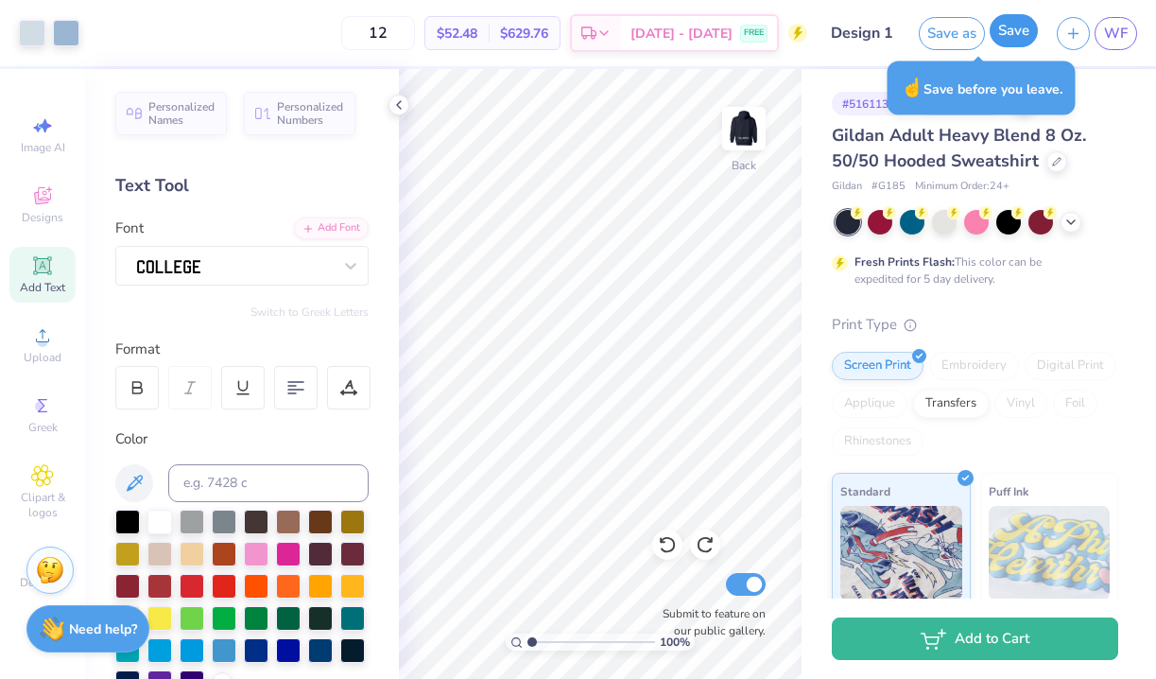
click at [1018, 27] on button "Save" at bounding box center [1014, 30] width 48 height 33
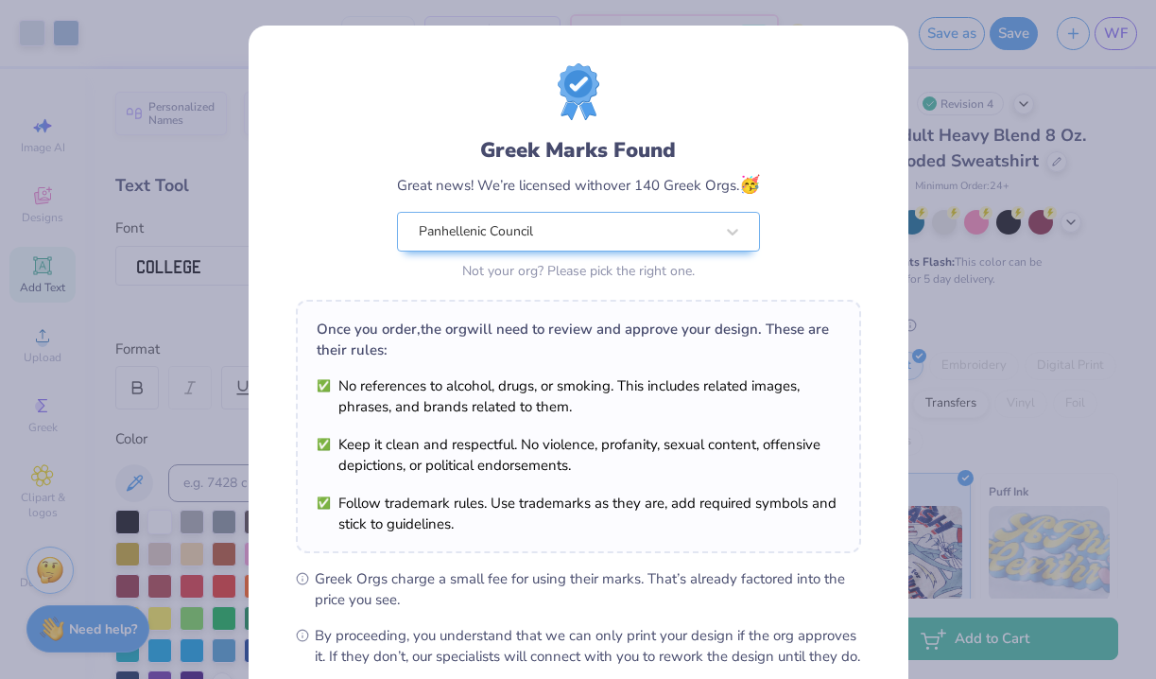
scroll to position [206, 0]
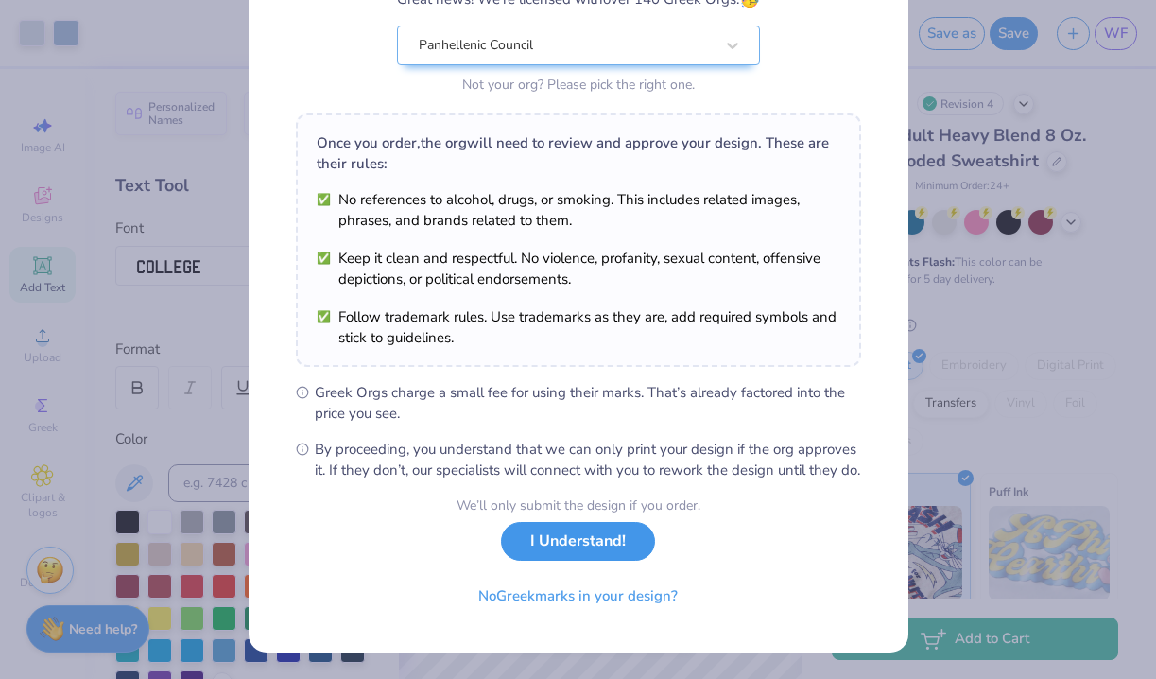
click at [619, 548] on button "I Understand!" at bounding box center [578, 541] width 154 height 39
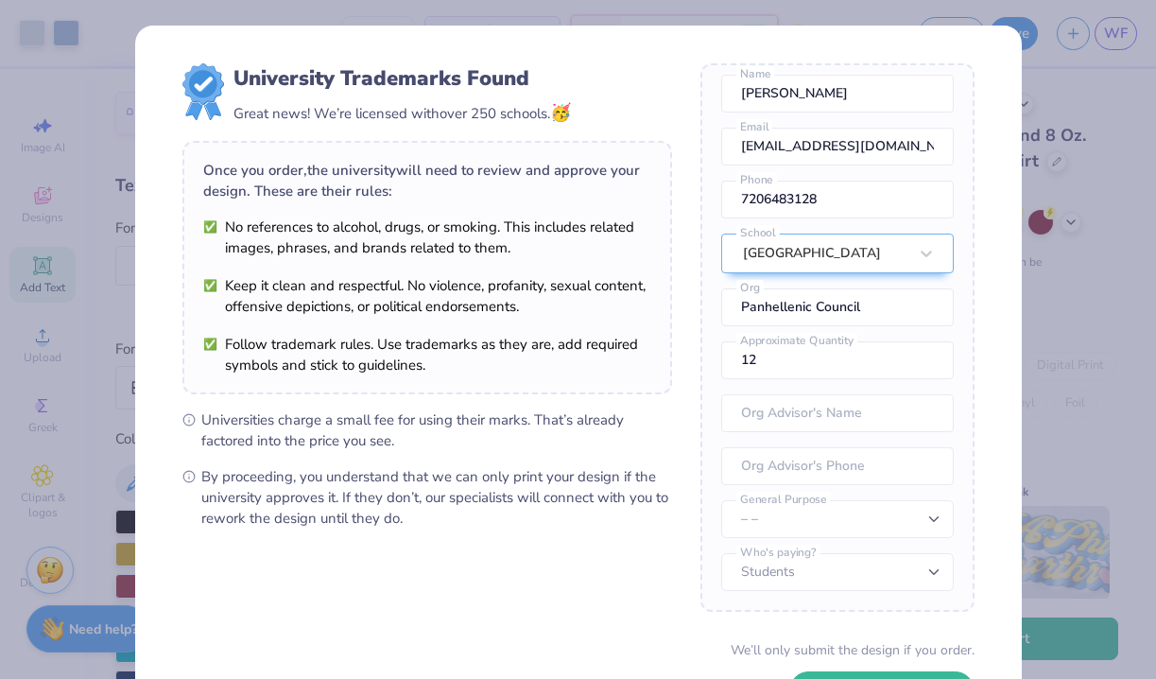
scroll to position [144, 0]
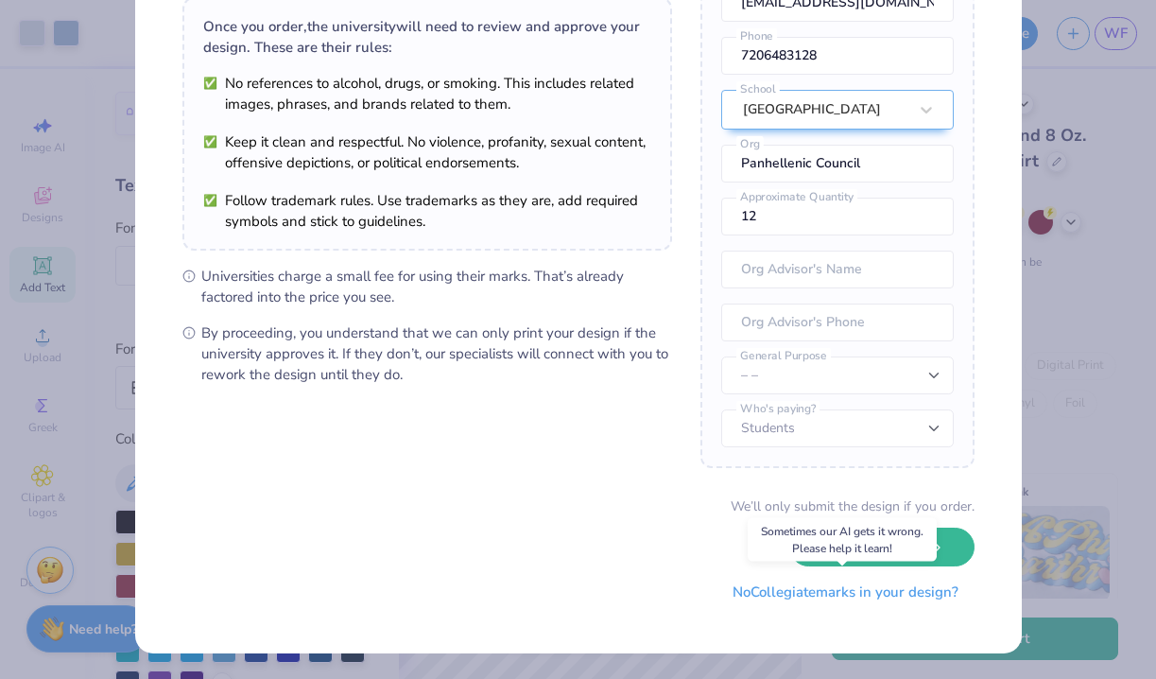
click at [852, 600] on button "No Collegiate marks in your design?" at bounding box center [845, 592] width 258 height 39
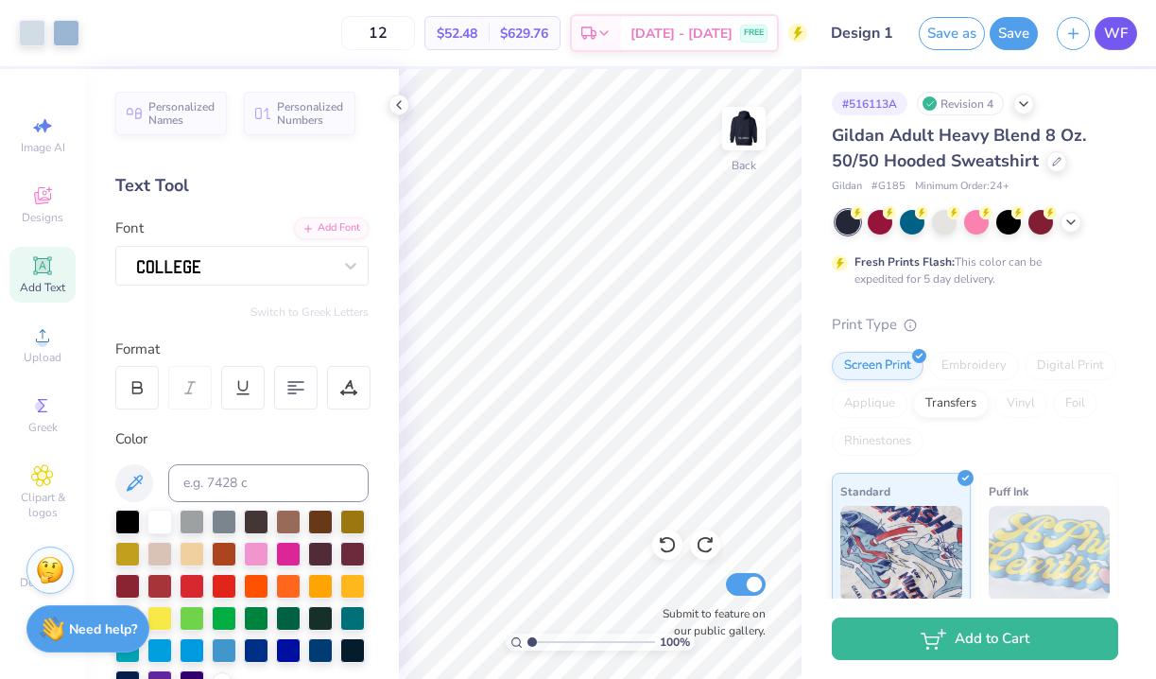
click at [1112, 34] on span "WF" at bounding box center [1116, 34] width 24 height 22
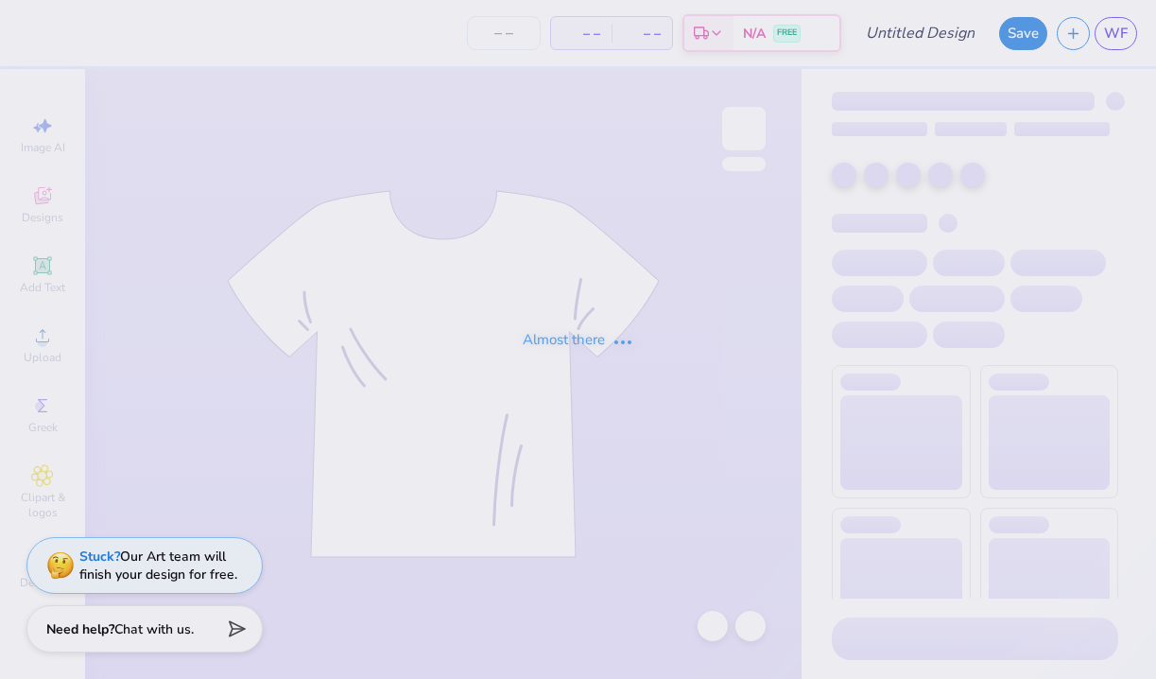
type input "Design 1"
type input "12"
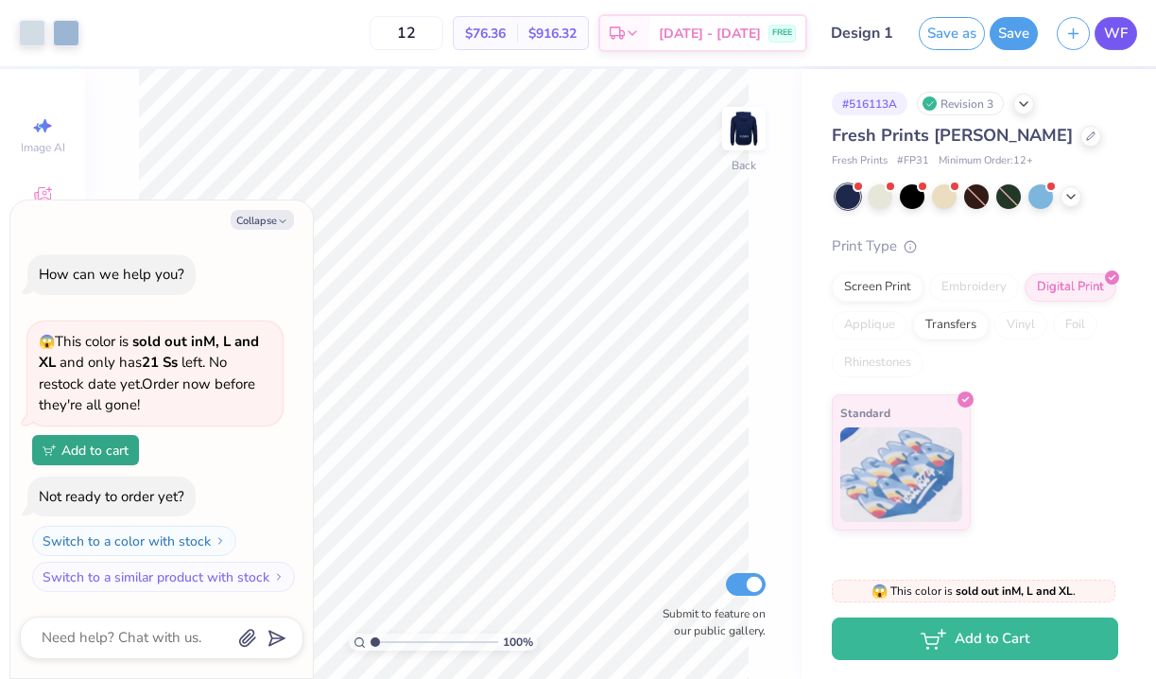
click at [1117, 39] on span "WF" at bounding box center [1116, 34] width 24 height 22
